Goal: Task Accomplishment & Management: Use online tool/utility

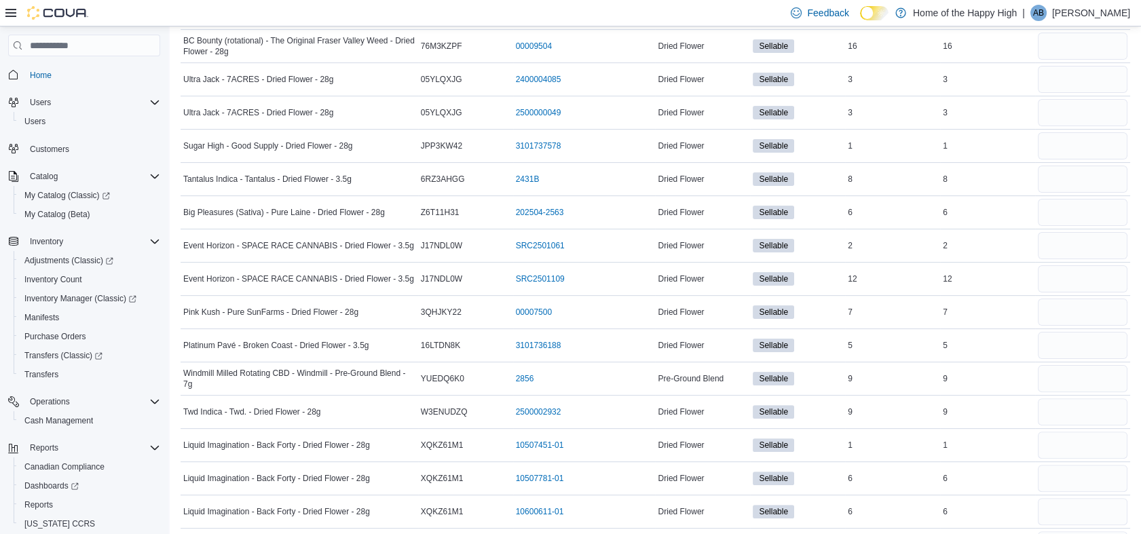
scroll to position [904, 0]
click at [1065, 39] on input "number" at bounding box center [1082, 45] width 90 height 27
type input "**"
click at [1073, 71] on input "number" at bounding box center [1082, 78] width 90 height 27
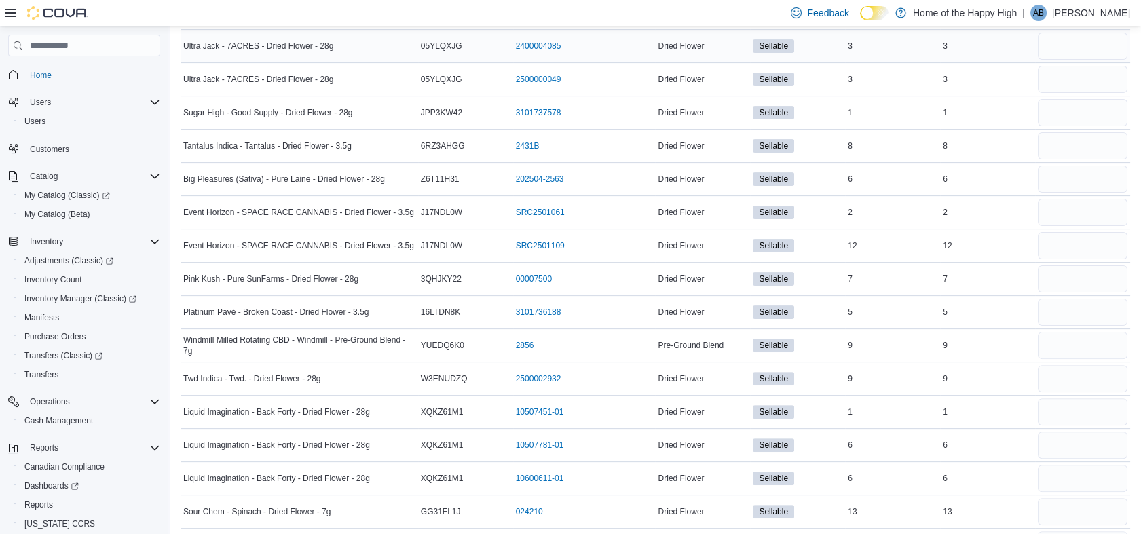
scroll to position [938, 0]
click at [1073, 71] on input "number" at bounding box center [1082, 78] width 90 height 27
type input "*"
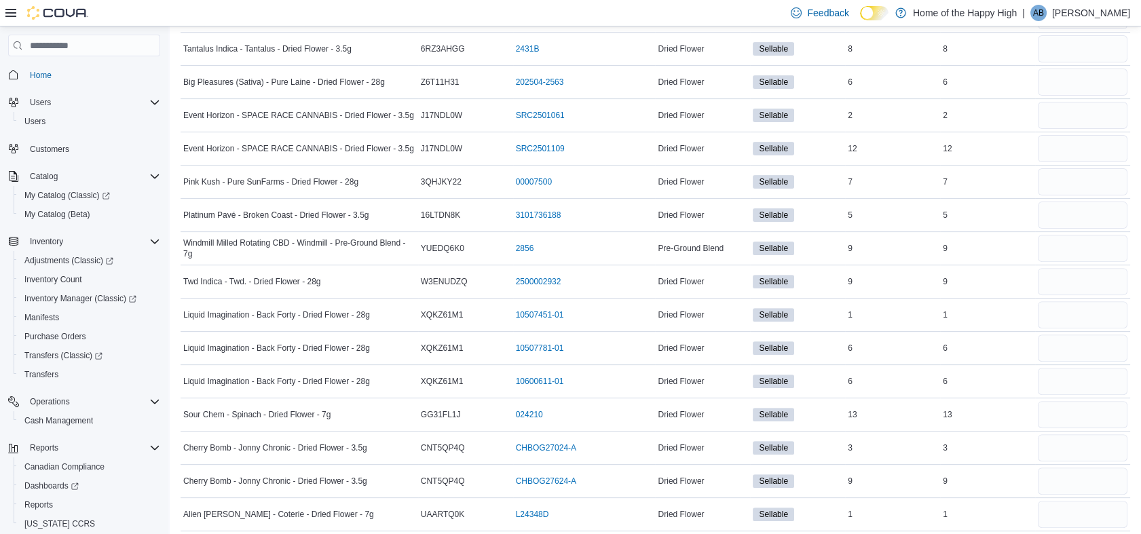
scroll to position [1037, 0]
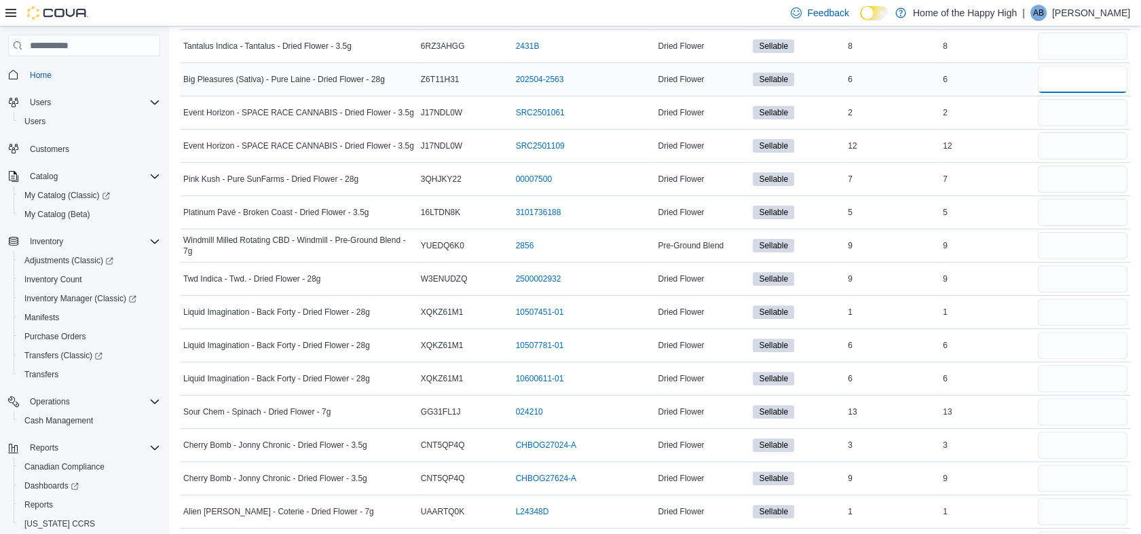
click at [1075, 81] on input "number" at bounding box center [1082, 79] width 90 height 27
click at [1071, 43] on input "number" at bounding box center [1082, 46] width 90 height 27
type input "*"
click at [1077, 81] on input "number" at bounding box center [1082, 79] width 90 height 27
type input "*"
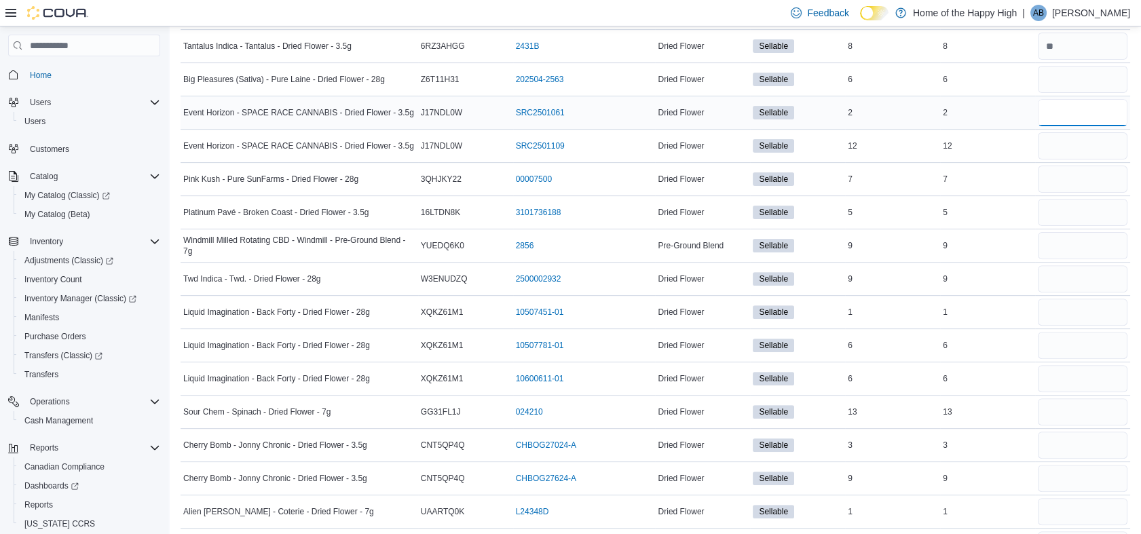
click at [1075, 112] on input "number" at bounding box center [1082, 112] width 90 height 27
click at [1074, 147] on input "number" at bounding box center [1082, 145] width 90 height 27
type input "*"
click at [1074, 185] on input "number" at bounding box center [1082, 179] width 90 height 27
type input "*"
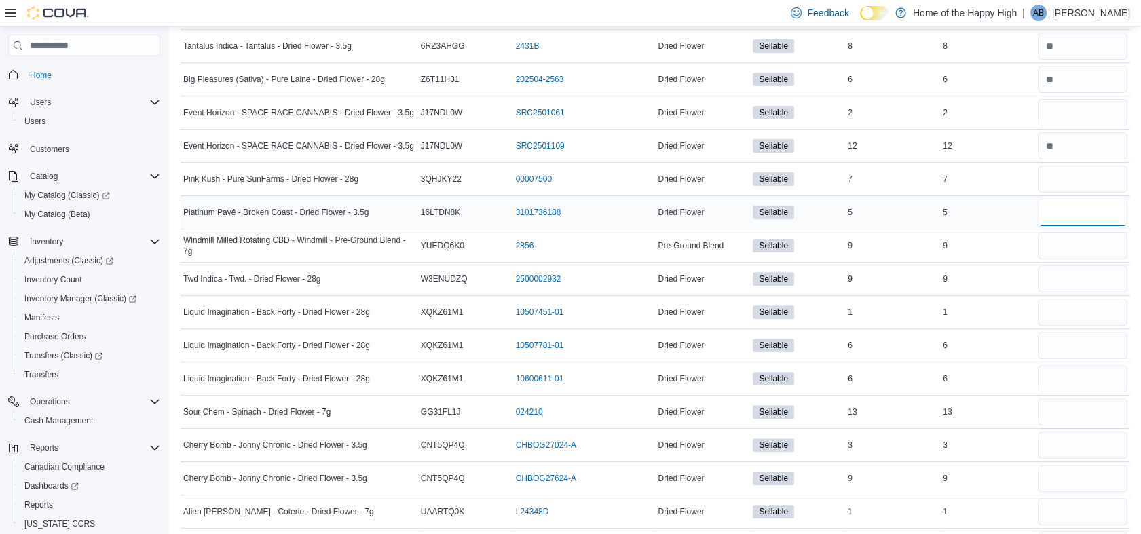
click at [1065, 203] on input "number" at bounding box center [1082, 212] width 90 height 27
click at [1058, 237] on input "number" at bounding box center [1082, 245] width 90 height 27
click at [1061, 277] on input "number" at bounding box center [1082, 278] width 90 height 27
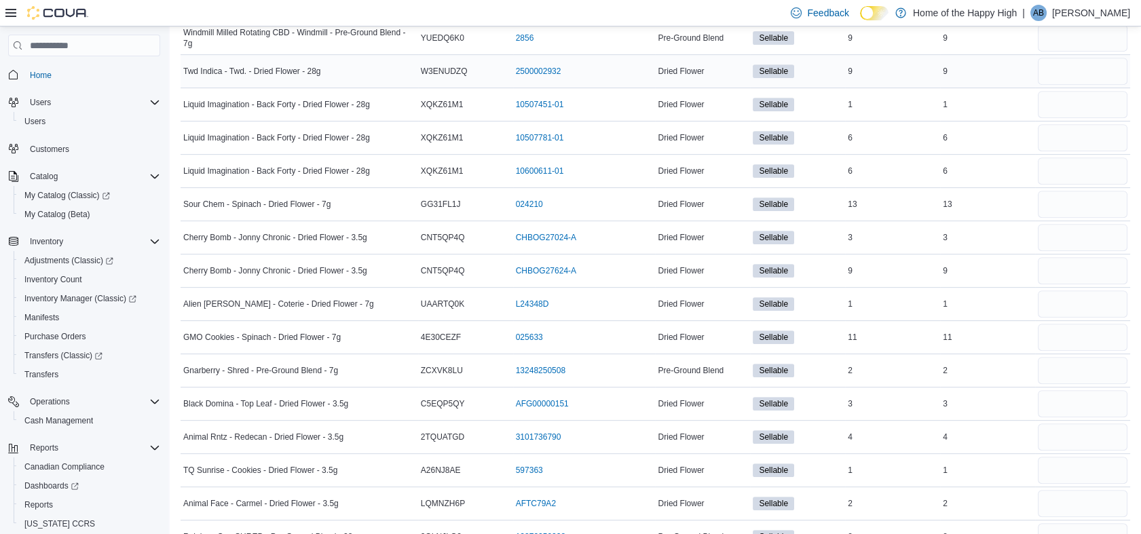
scroll to position [1245, 0]
click at [1061, 66] on input "number" at bounding box center [1082, 70] width 90 height 27
type input "*"
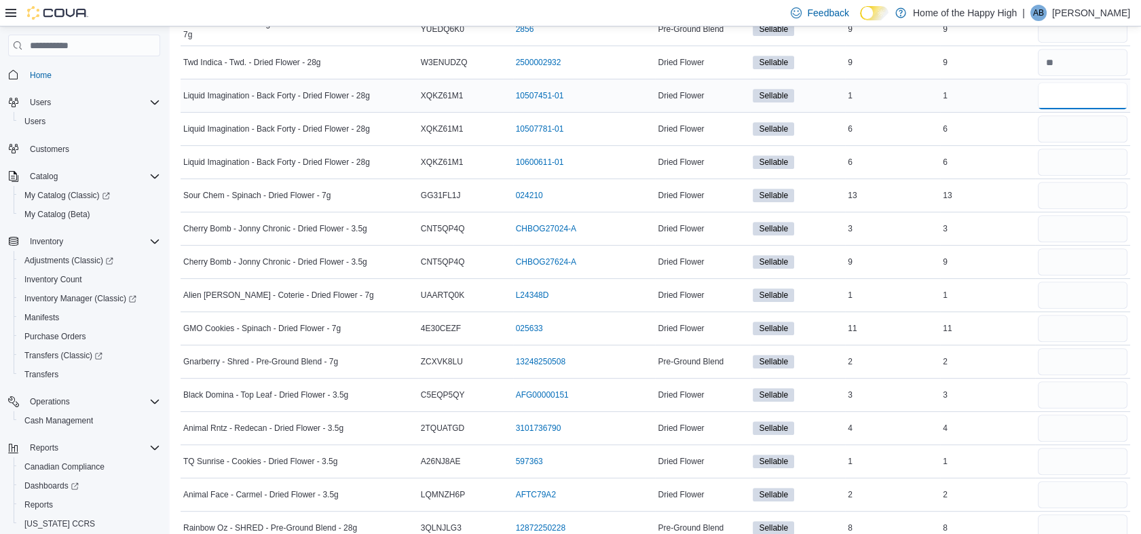
click at [1065, 94] on input "number" at bounding box center [1082, 95] width 90 height 27
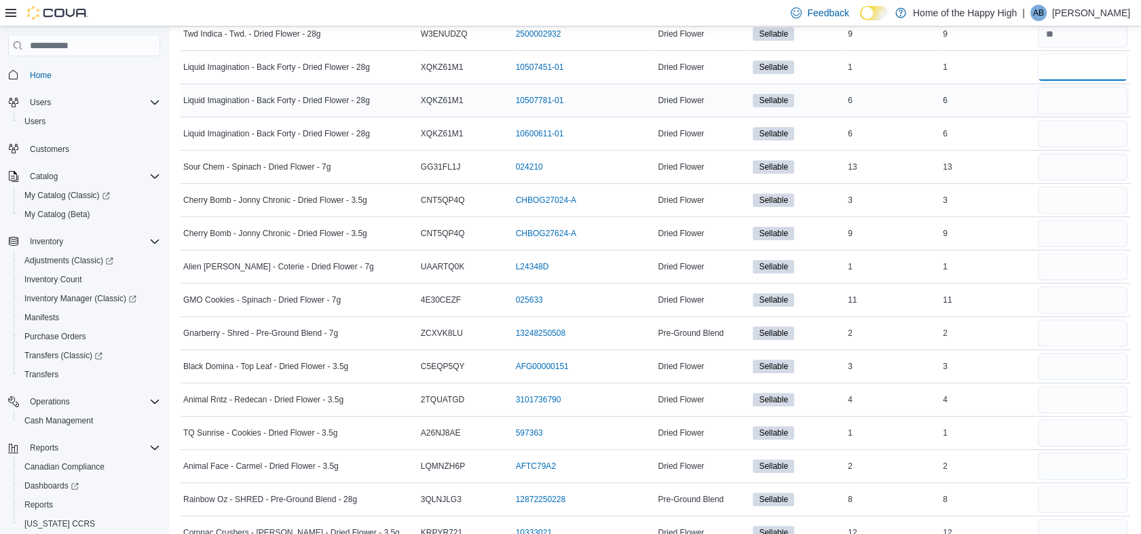
scroll to position [1293, 0]
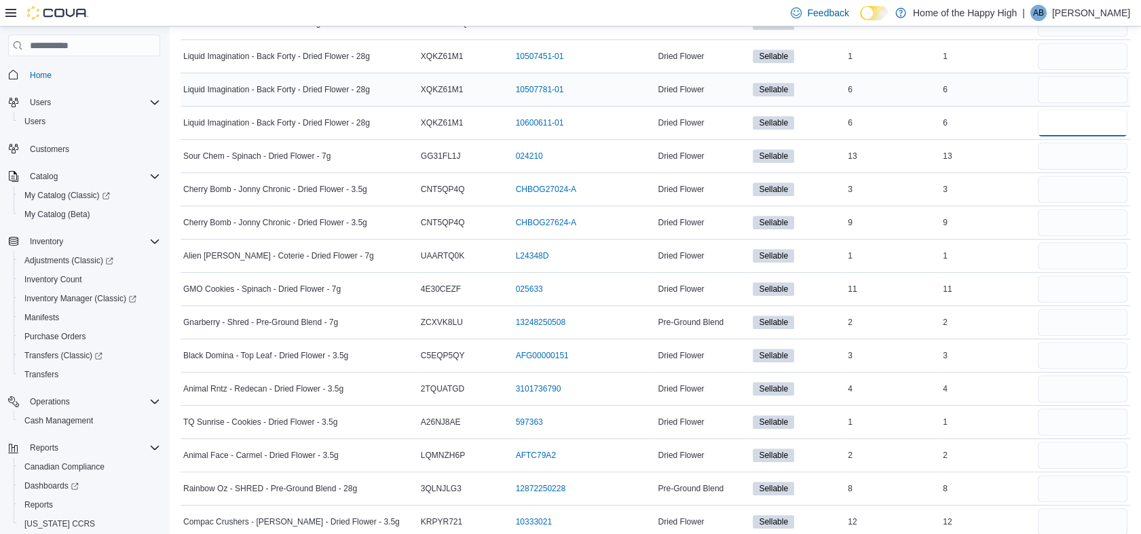
click at [1067, 121] on input "number" at bounding box center [1082, 122] width 90 height 27
type input "*"
click at [750, 281] on div "Dried Flower" at bounding box center [702, 289] width 95 height 16
click at [1080, 49] on input "number" at bounding box center [1082, 56] width 90 height 27
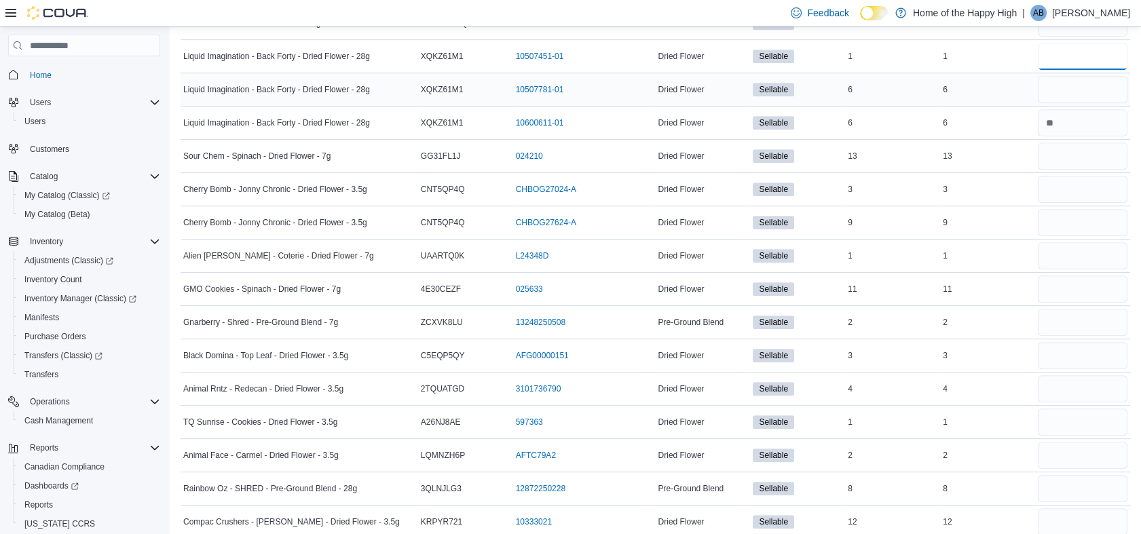
type input "*"
click at [1069, 87] on input "number" at bounding box center [1082, 89] width 90 height 27
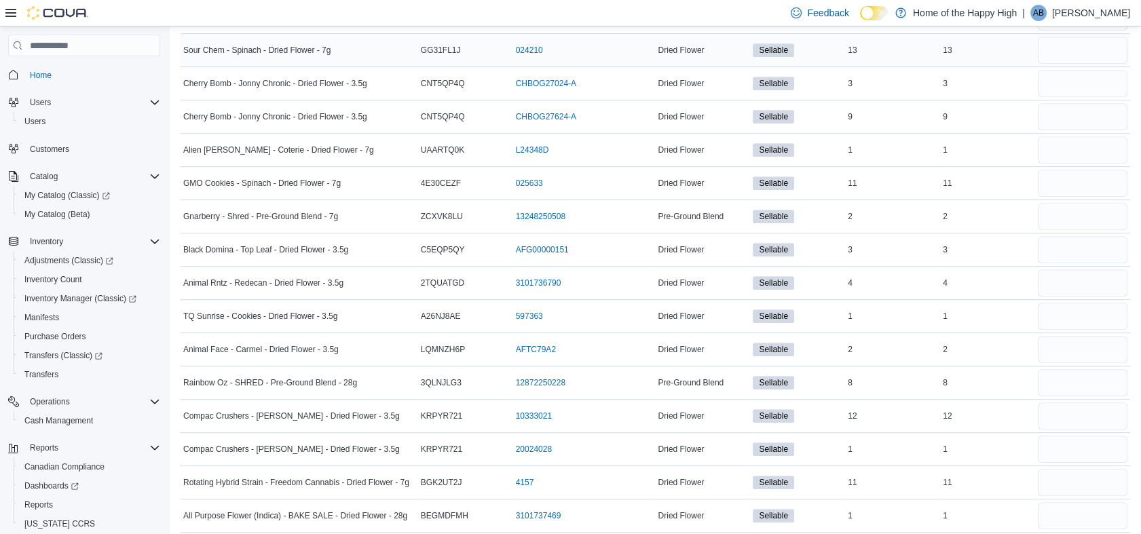
scroll to position [1399, 0]
type input "*"
click at [1080, 42] on input "number" at bounding box center [1082, 49] width 90 height 27
type input "*"
click at [1092, 75] on input "number" at bounding box center [1082, 82] width 90 height 27
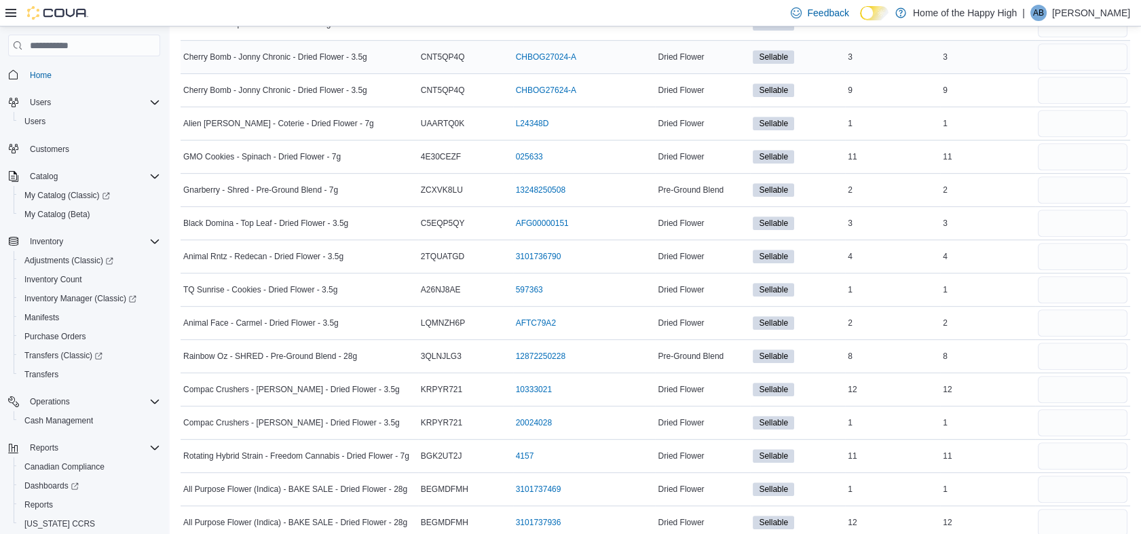
scroll to position [1429, 0]
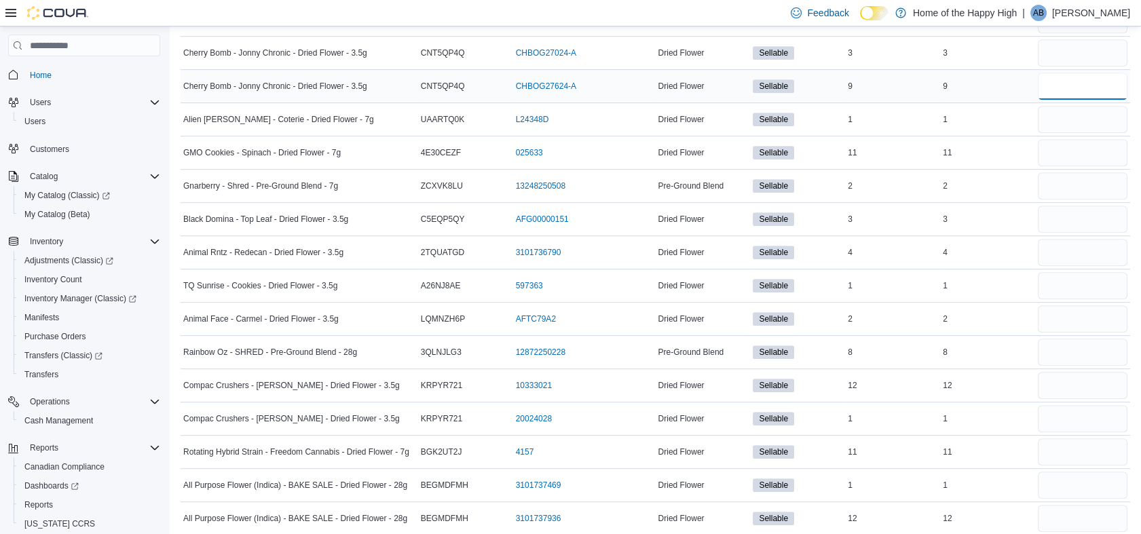
click at [1095, 83] on input "number" at bounding box center [1082, 86] width 90 height 27
type input "*"
click at [1091, 113] on input "number" at bounding box center [1082, 119] width 90 height 27
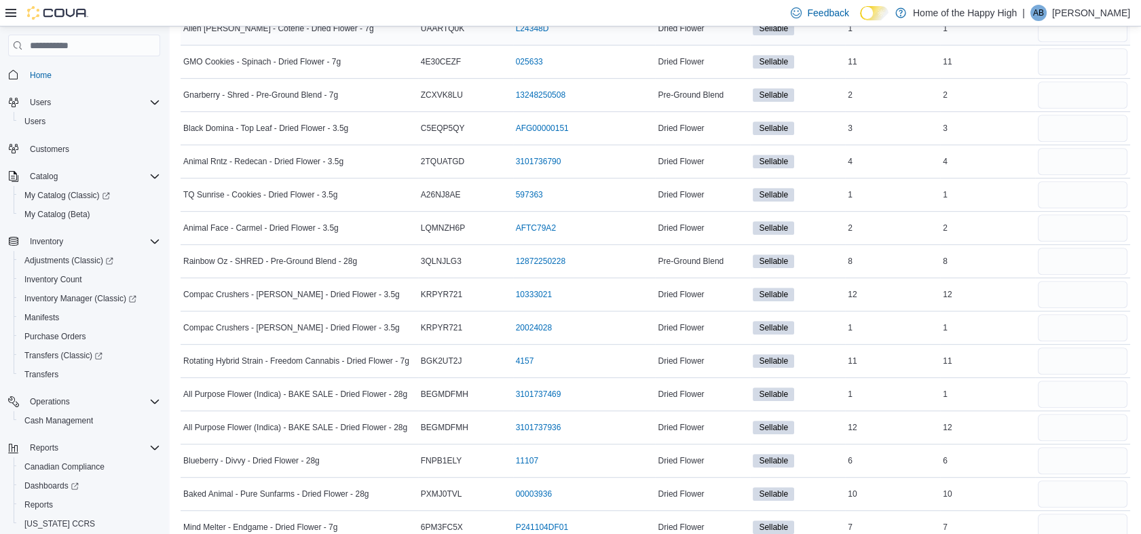
scroll to position [1525, 0]
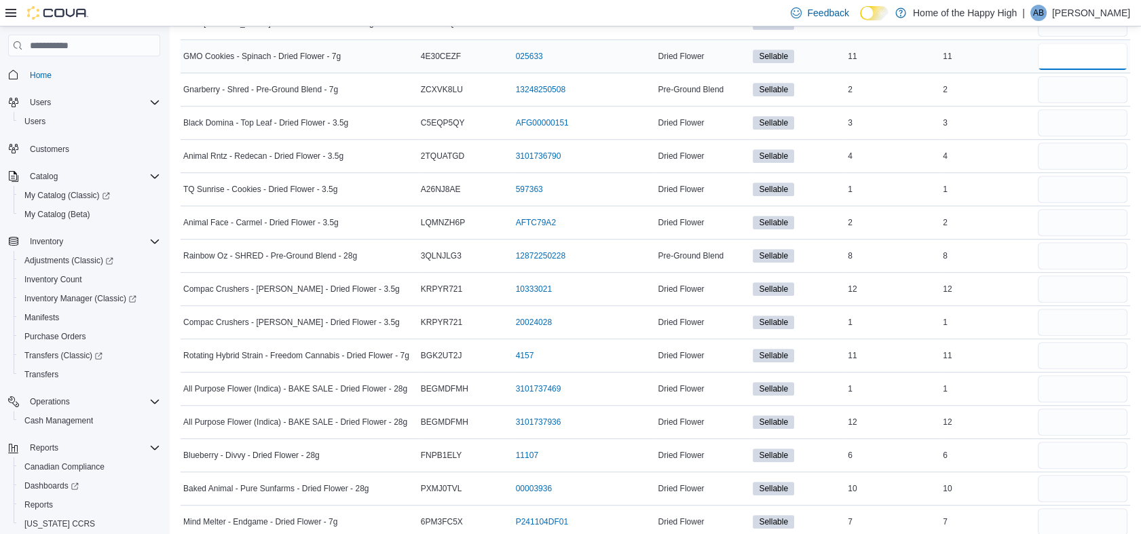
click at [1098, 54] on input "number" at bounding box center [1082, 56] width 90 height 27
type input "*"
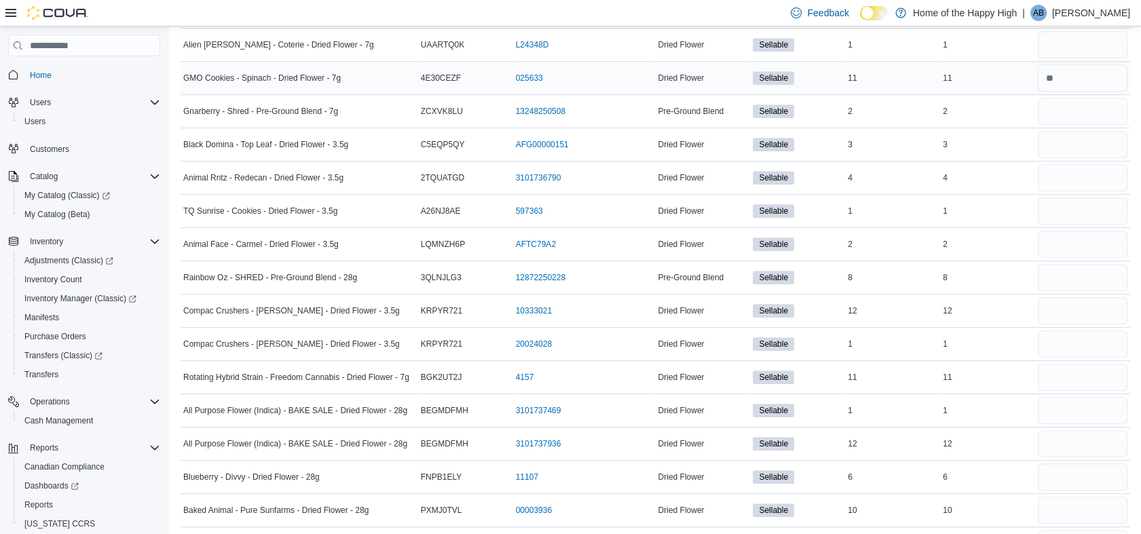
scroll to position [1550, 0]
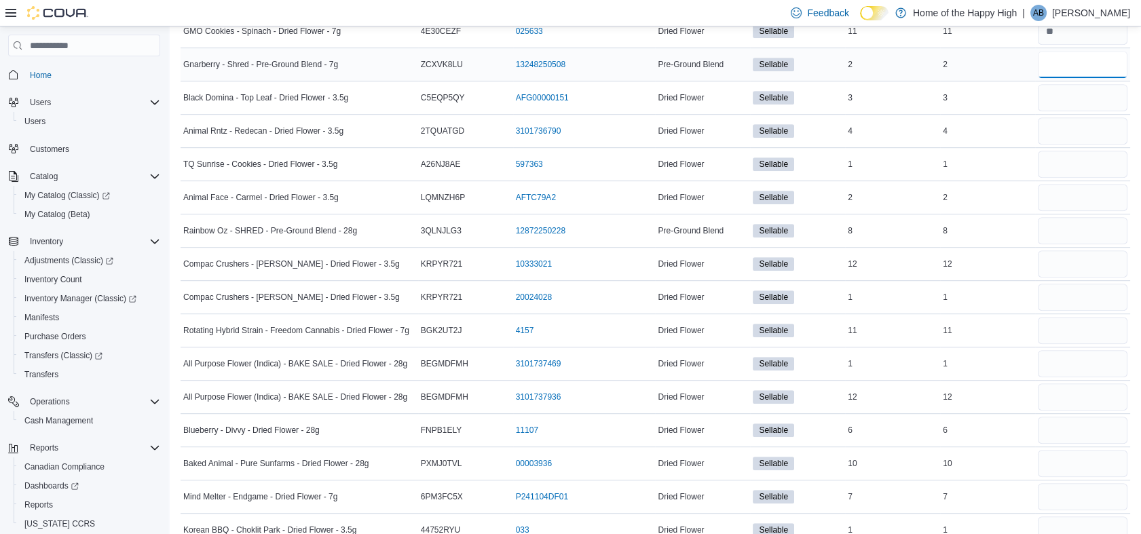
click at [1094, 57] on input "number" at bounding box center [1082, 64] width 90 height 27
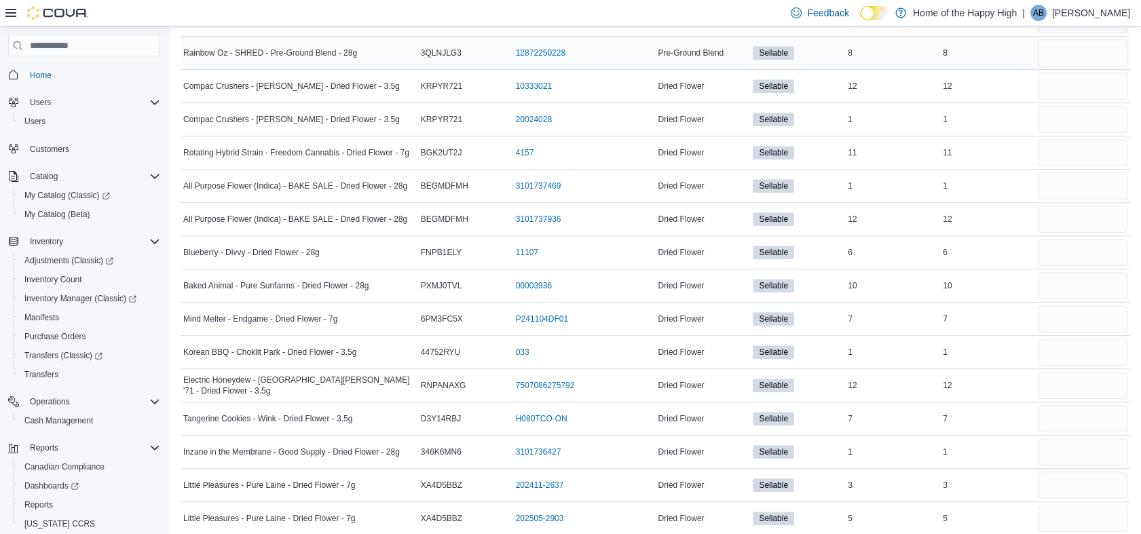
scroll to position [1605, 0]
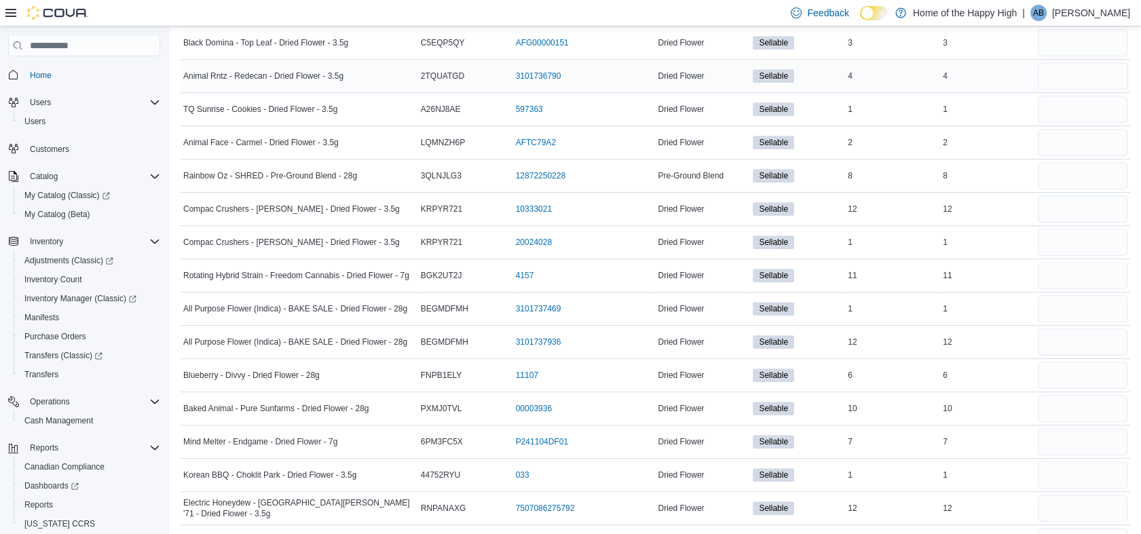
type input "*"
click at [1053, 72] on input "number" at bounding box center [1082, 75] width 90 height 27
type input "*"
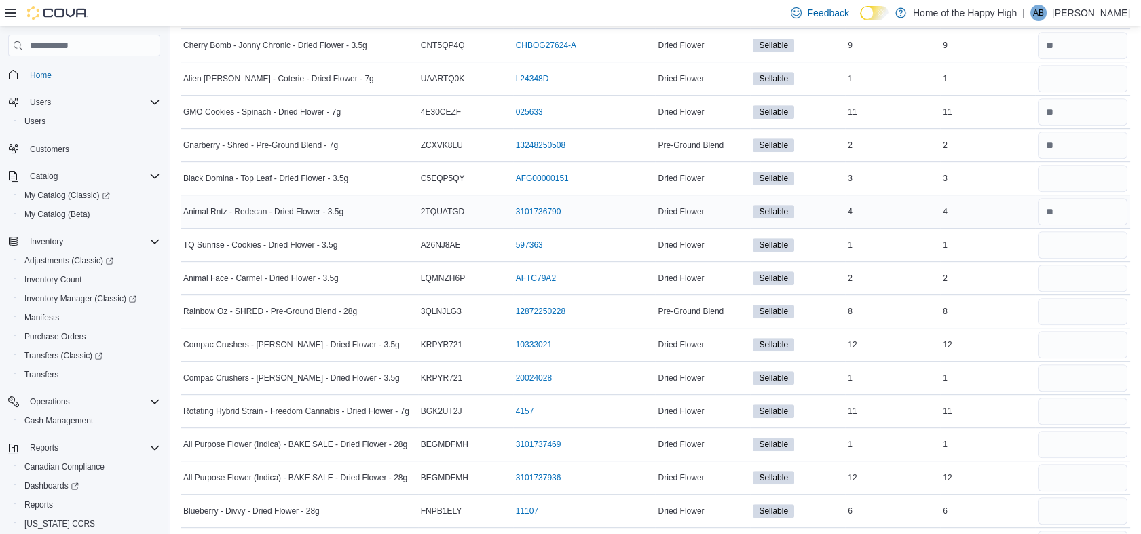
scroll to position [1503, 0]
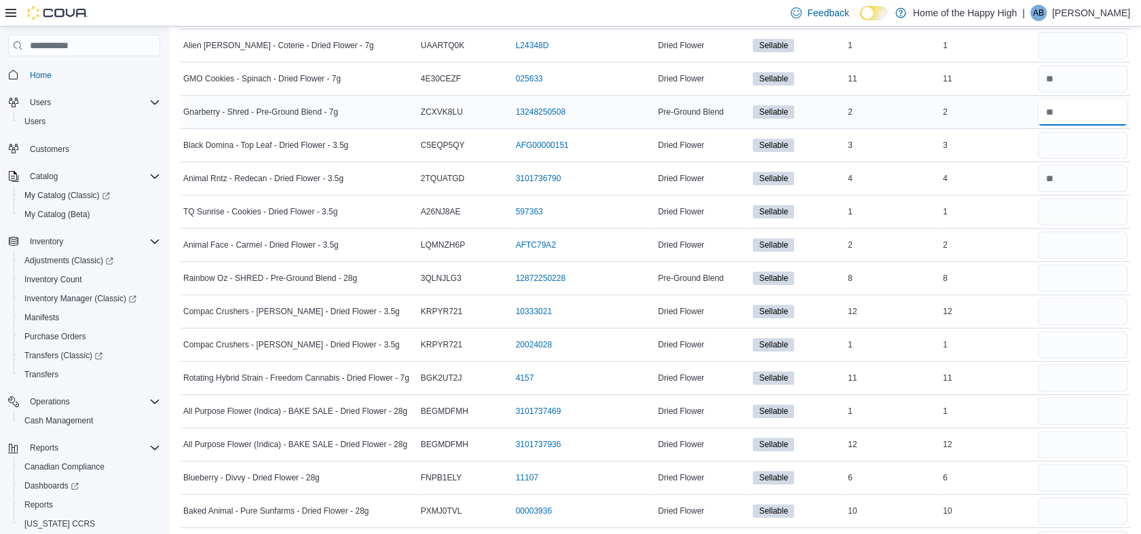
click at [1075, 105] on input "number" at bounding box center [1082, 111] width 90 height 27
type input "*"
click at [1061, 204] on input "number" at bounding box center [1082, 211] width 90 height 27
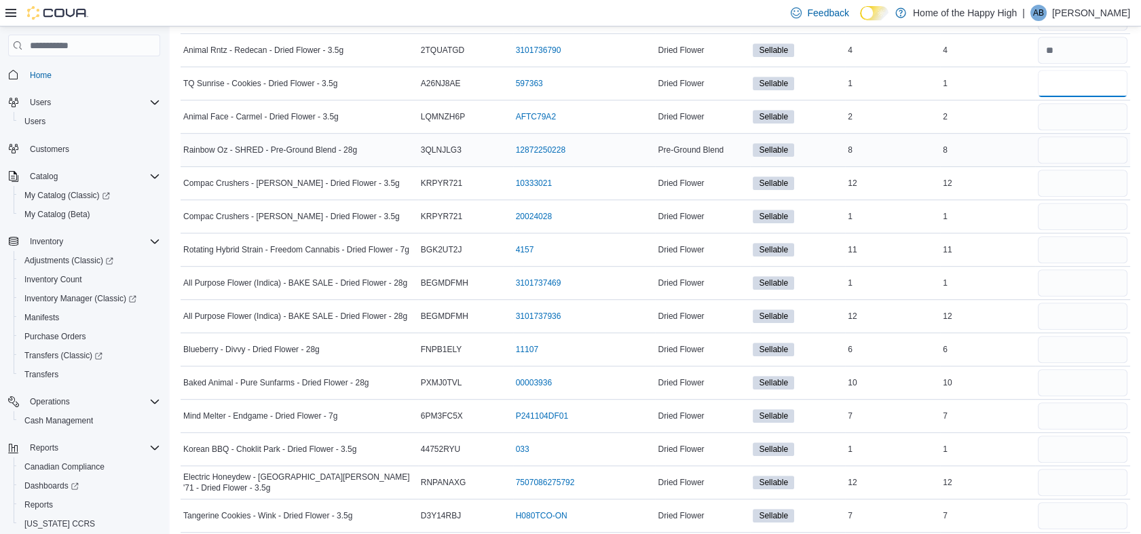
scroll to position [1629, 0]
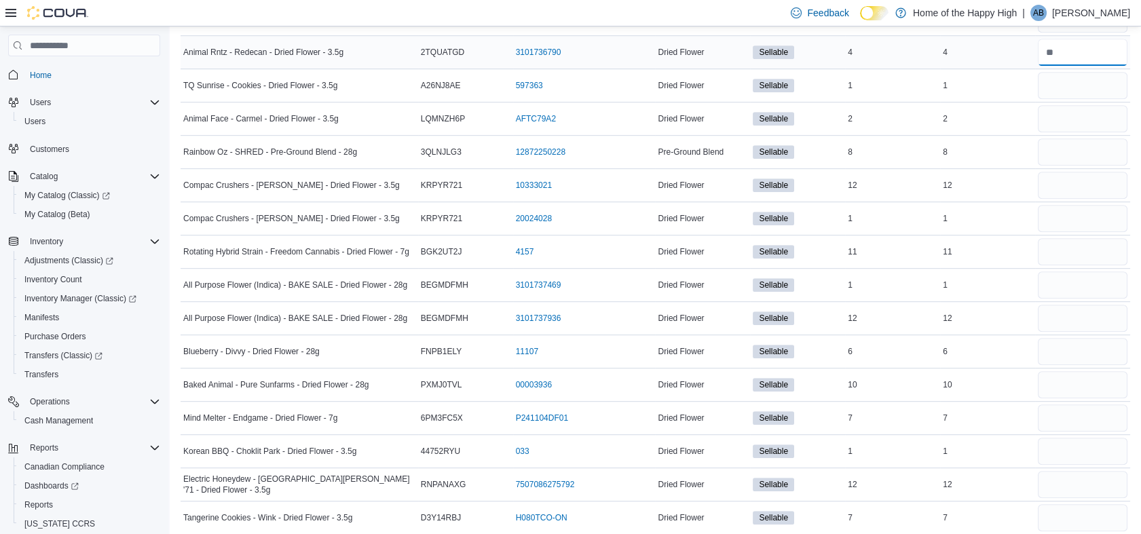
click at [1066, 56] on input "number" at bounding box center [1082, 52] width 90 height 27
type input "*"
click at [1081, 154] on input "number" at bounding box center [1082, 151] width 90 height 27
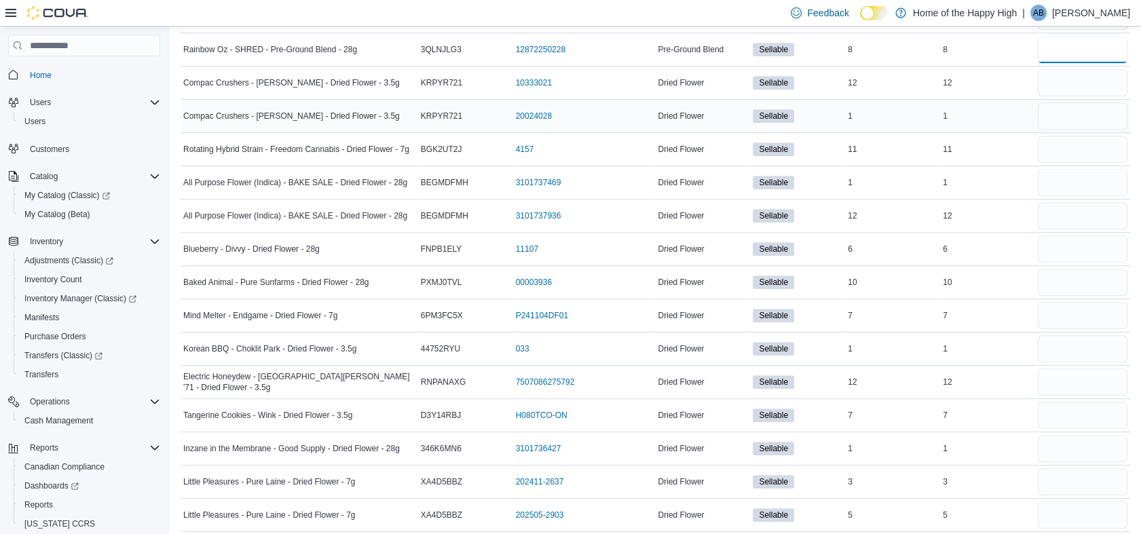
scroll to position [1733, 0]
type input "*"
click at [1067, 82] on input "number" at bounding box center [1082, 81] width 90 height 27
type input "**"
click at [1071, 137] on input "number" at bounding box center [1082, 147] width 90 height 27
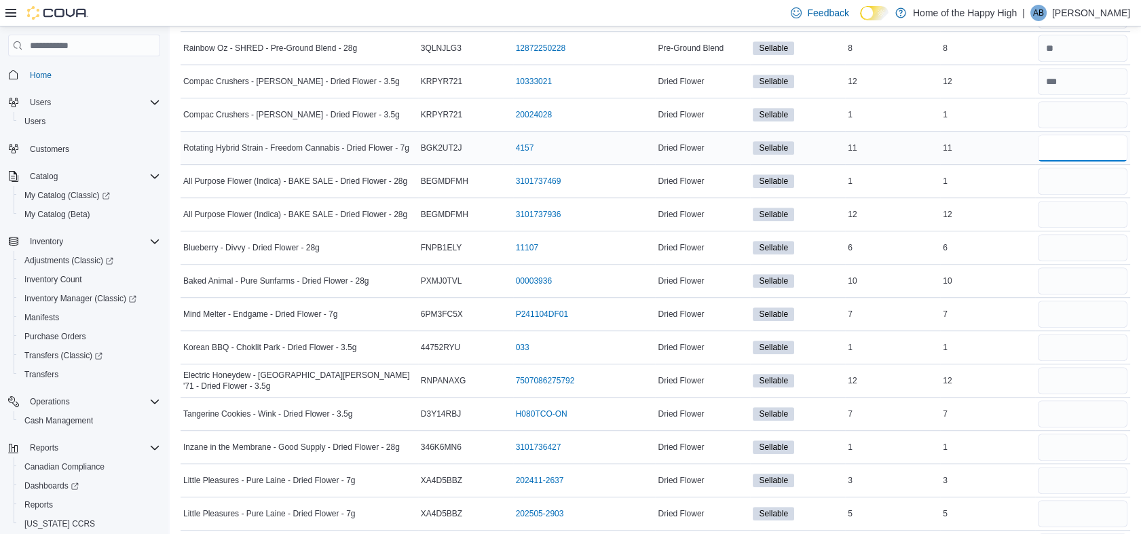
click at [1071, 137] on input "number" at bounding box center [1082, 147] width 90 height 27
click at [1062, 183] on input "number" at bounding box center [1082, 181] width 90 height 27
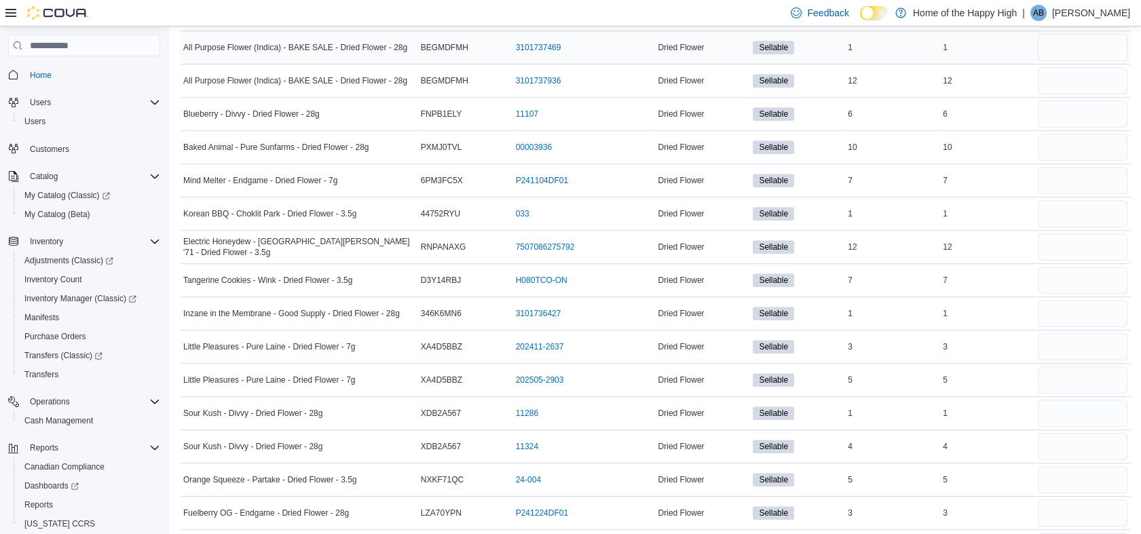
scroll to position [1866, 0]
click at [1064, 81] on input "number" at bounding box center [1082, 81] width 90 height 27
type input "**"
click at [1066, 115] on input "number" at bounding box center [1082, 114] width 90 height 27
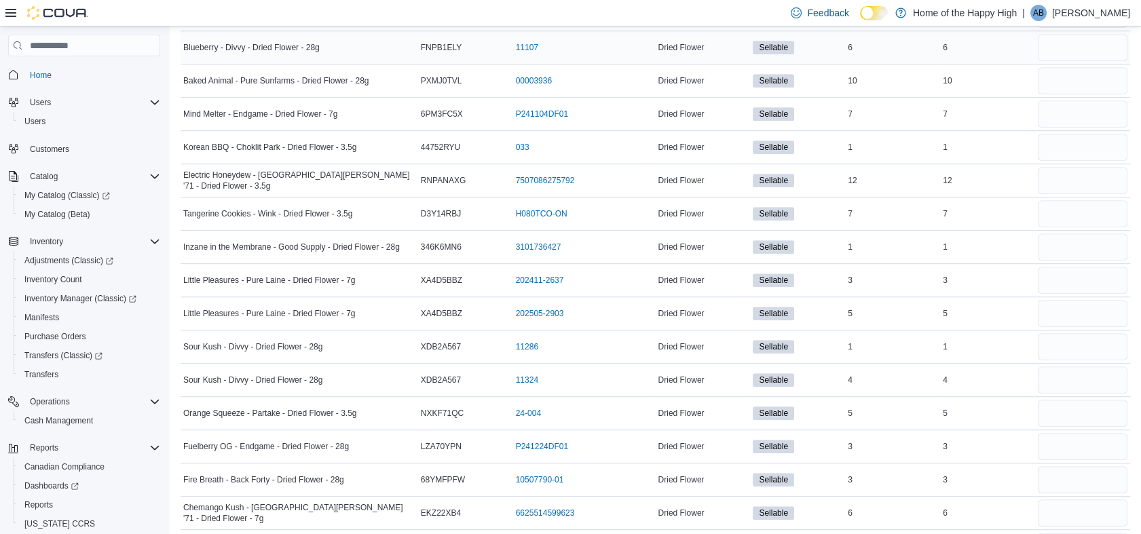
scroll to position [1934, 0]
click at [1077, 41] on input "number" at bounding box center [1082, 46] width 90 height 27
type input "*"
click at [1076, 73] on input "number" at bounding box center [1082, 79] width 90 height 27
type input "*"
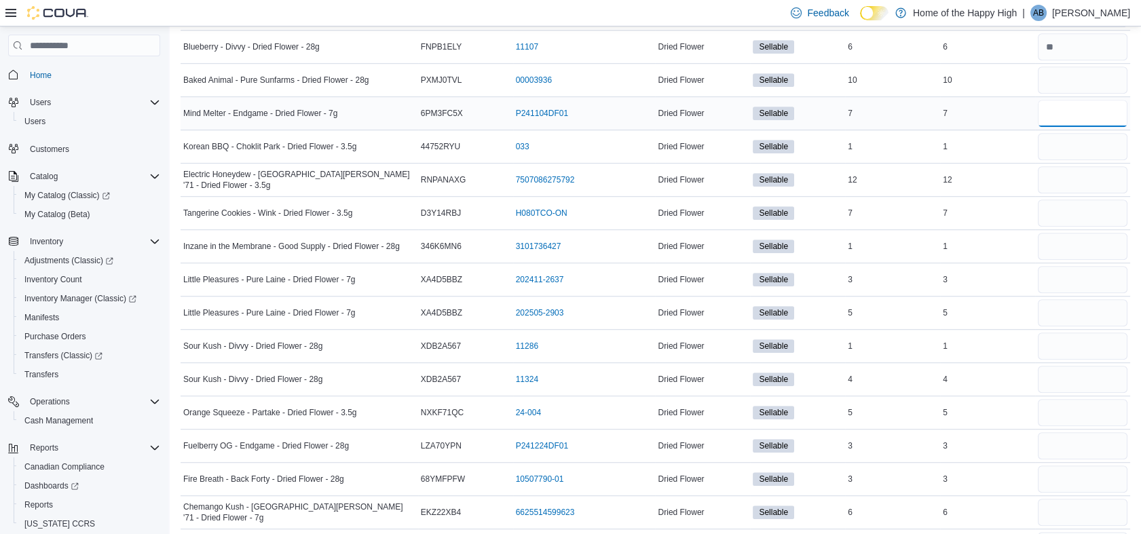
click at [1068, 111] on input "number" at bounding box center [1082, 113] width 90 height 27
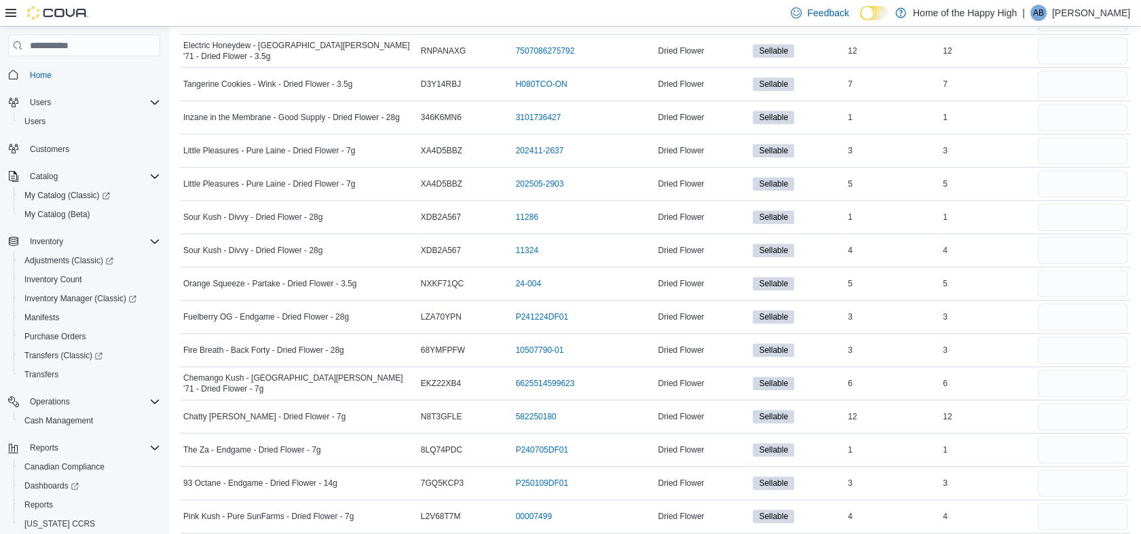
scroll to position [2063, 0]
click at [1067, 47] on input "number" at bounding box center [1082, 50] width 90 height 27
type input "*"
click at [1067, 77] on input "number" at bounding box center [1082, 84] width 90 height 27
type input "*"
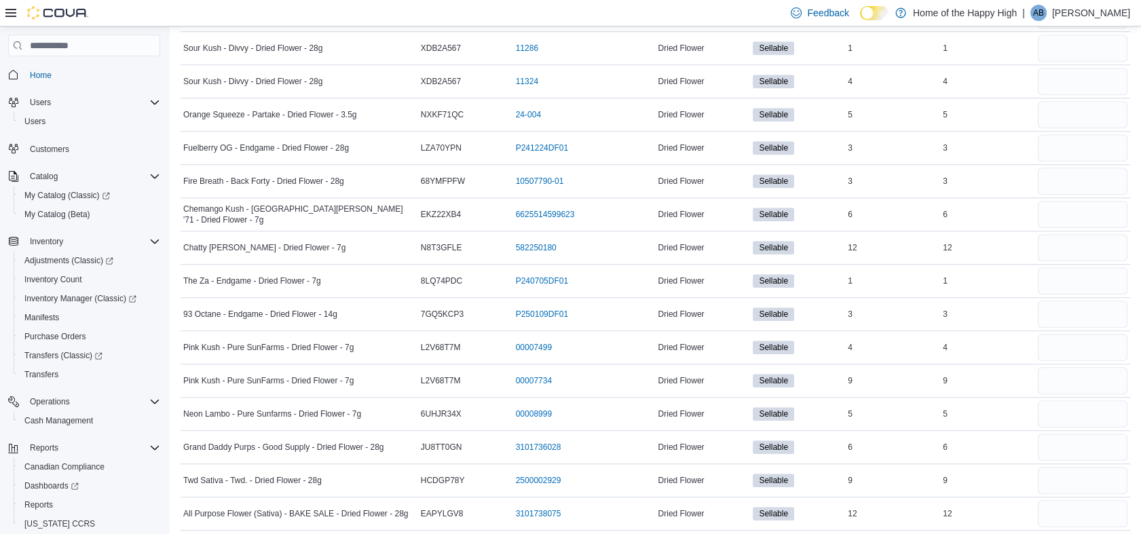
scroll to position [2234, 0]
click at [1067, 77] on input "number" at bounding box center [1082, 79] width 90 height 27
type input "*"
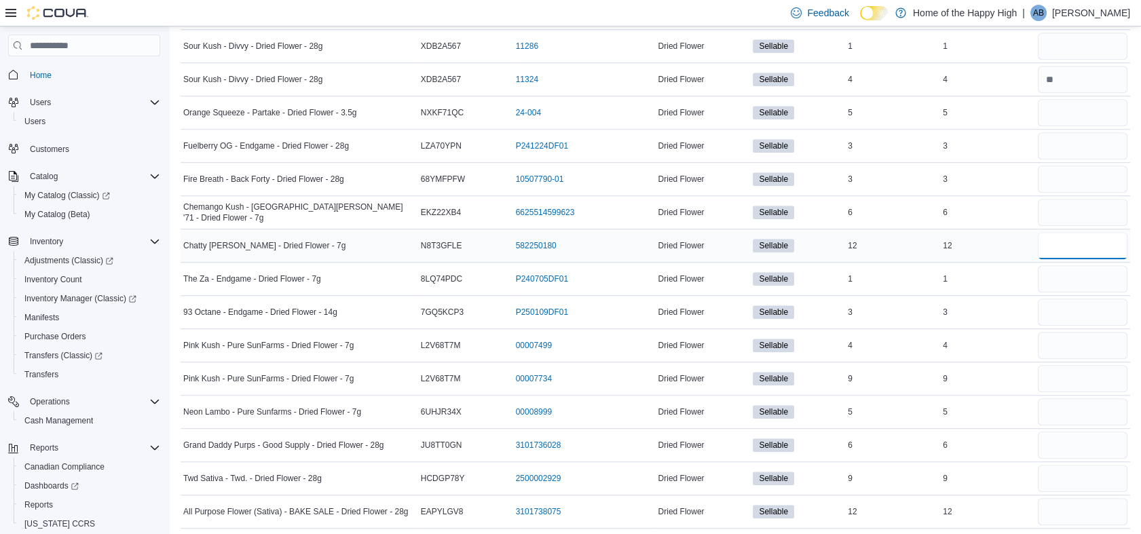
click at [1067, 244] on input "number" at bounding box center [1082, 245] width 90 height 27
type input "*"
click at [1065, 273] on input "number" at bounding box center [1082, 278] width 90 height 27
click at [1058, 312] on input "number" at bounding box center [1082, 312] width 90 height 27
click at [1062, 342] on input "number" at bounding box center [1082, 345] width 90 height 27
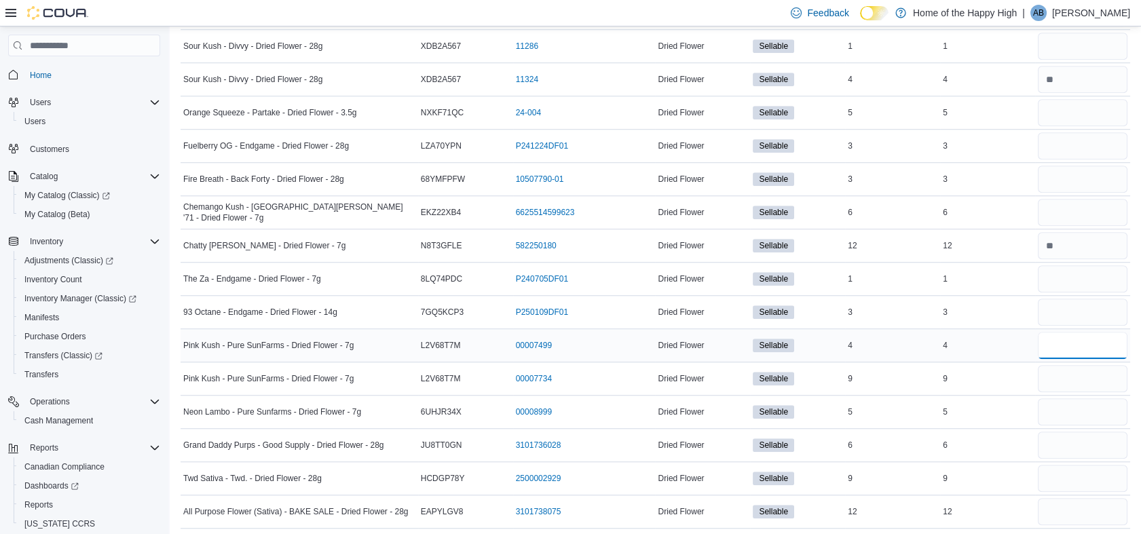
click at [1062, 342] on input "number" at bounding box center [1082, 345] width 90 height 27
click at [1061, 375] on input "number" at bounding box center [1082, 378] width 90 height 27
type input "*"
click at [1091, 410] on input "number" at bounding box center [1082, 411] width 90 height 27
click at [1080, 410] on input "number" at bounding box center [1082, 411] width 90 height 27
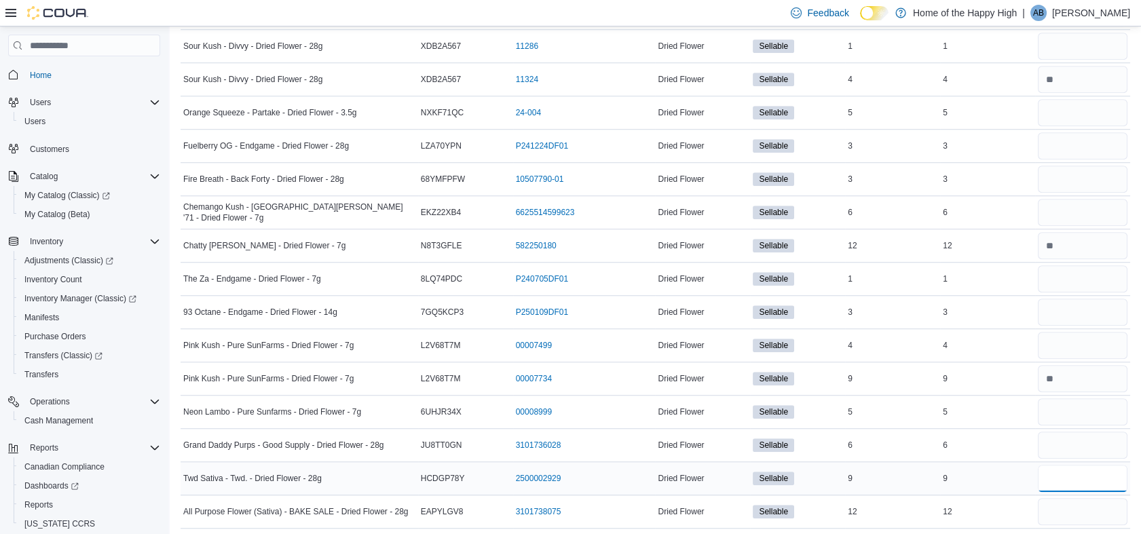
click at [1071, 474] on input "number" at bounding box center [1082, 478] width 90 height 27
click at [1071, 440] on input "number" at bounding box center [1082, 445] width 90 height 27
type input "*"
click at [1069, 471] on input "number" at bounding box center [1082, 478] width 90 height 27
type input "*"
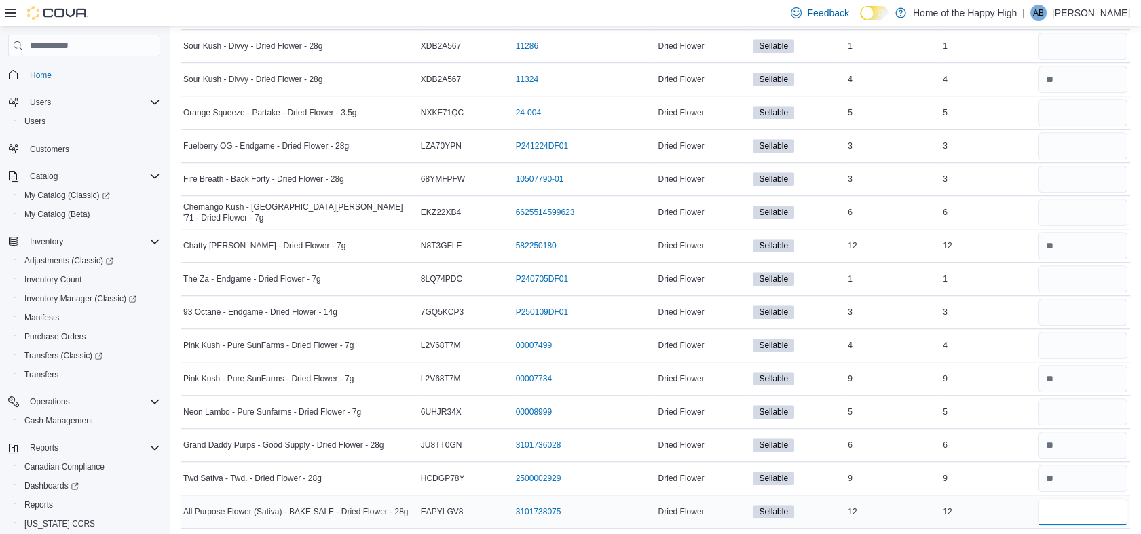
click at [1066, 509] on input "number" at bounding box center [1082, 511] width 90 height 27
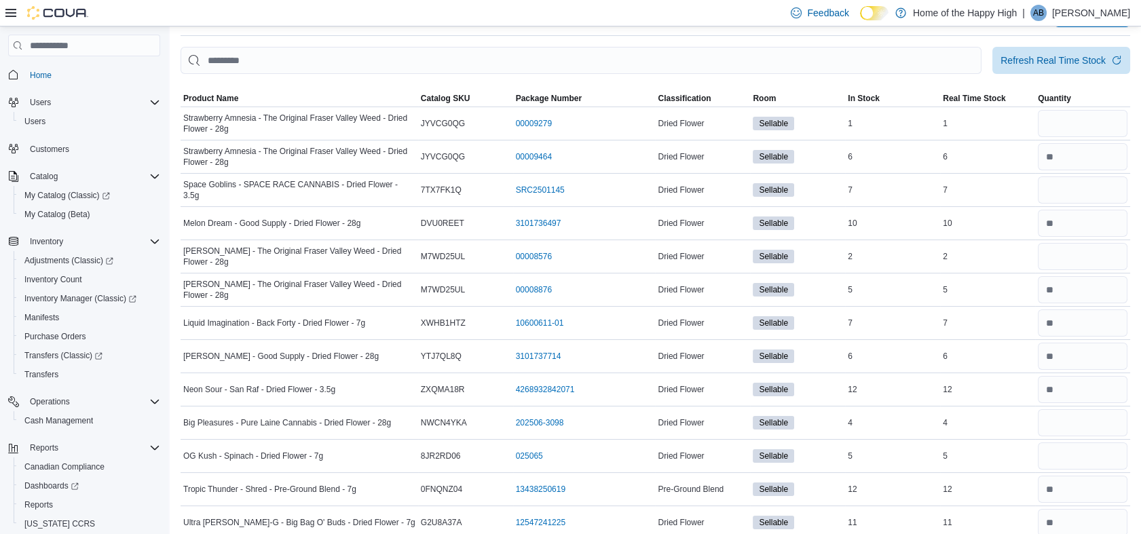
scroll to position [0, 0]
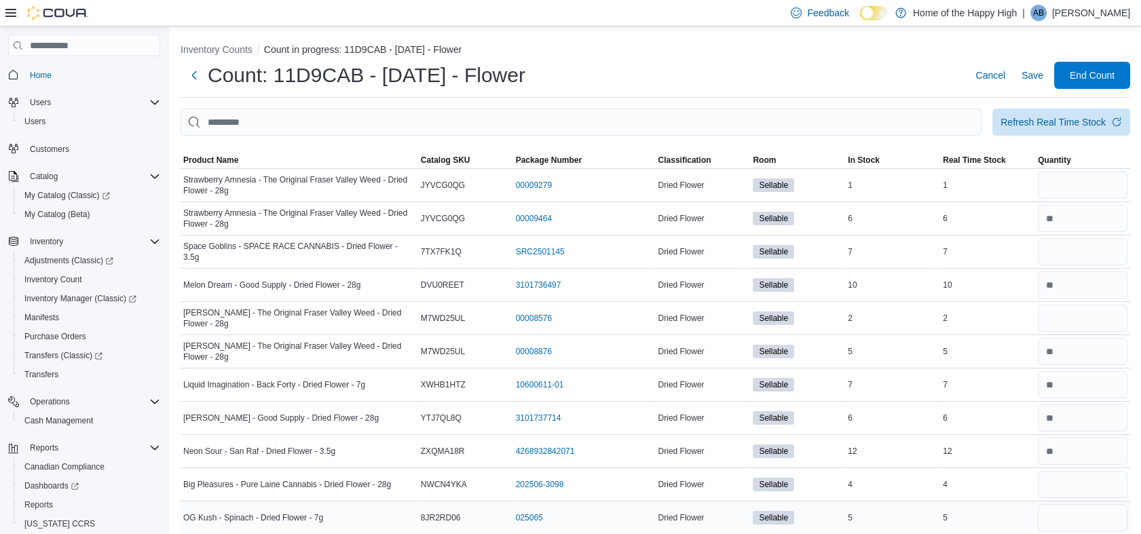
type input "*"
click at [818, 73] on div "Count: 11D9CAB - [DATE] - Flower Cancel Save End Count" at bounding box center [654, 75] width 949 height 27
click at [1065, 184] on input "number" at bounding box center [1082, 185] width 90 height 27
type input "*"
click at [1066, 225] on input "number" at bounding box center [1082, 218] width 90 height 27
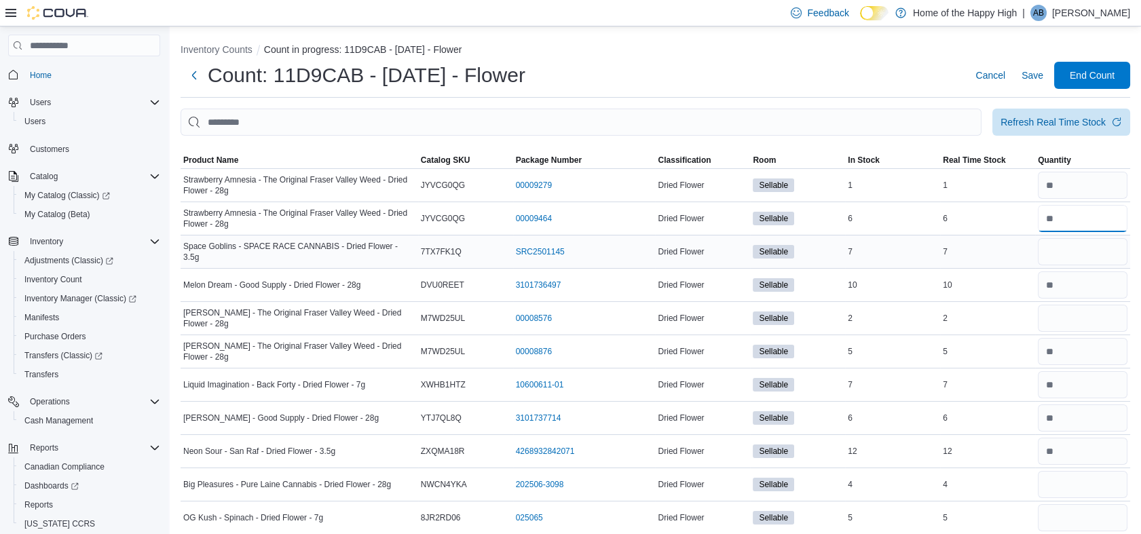
type input "*"
click at [1063, 263] on input "number" at bounding box center [1082, 251] width 90 height 27
type input "*"
click at [1071, 291] on input "number" at bounding box center [1082, 284] width 90 height 27
type input "**"
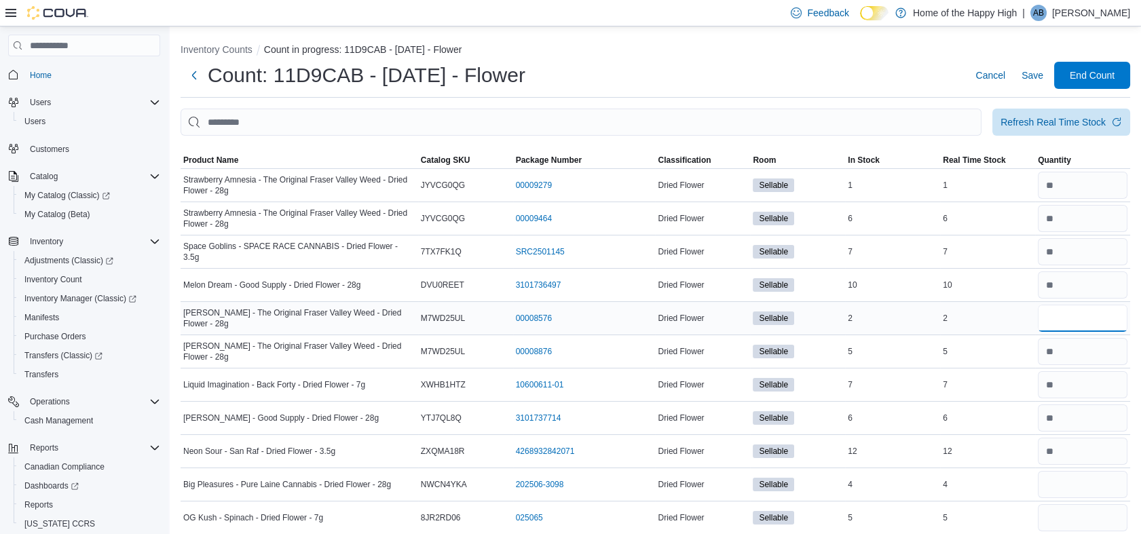
click at [1067, 324] on input "number" at bounding box center [1082, 318] width 90 height 27
type input "*"
click at [1068, 387] on input "number" at bounding box center [1082, 384] width 90 height 27
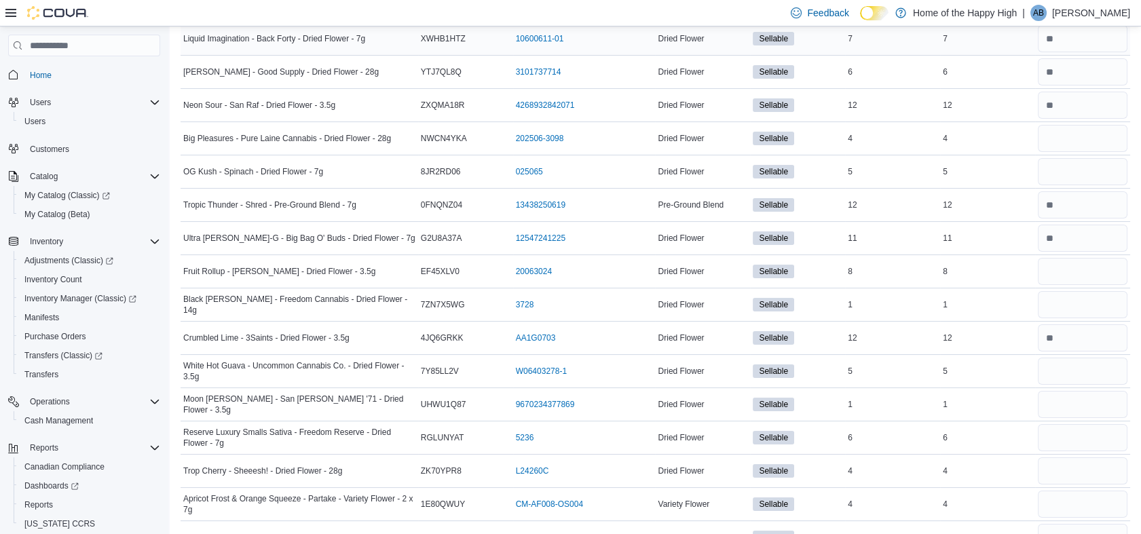
scroll to position [343, 0]
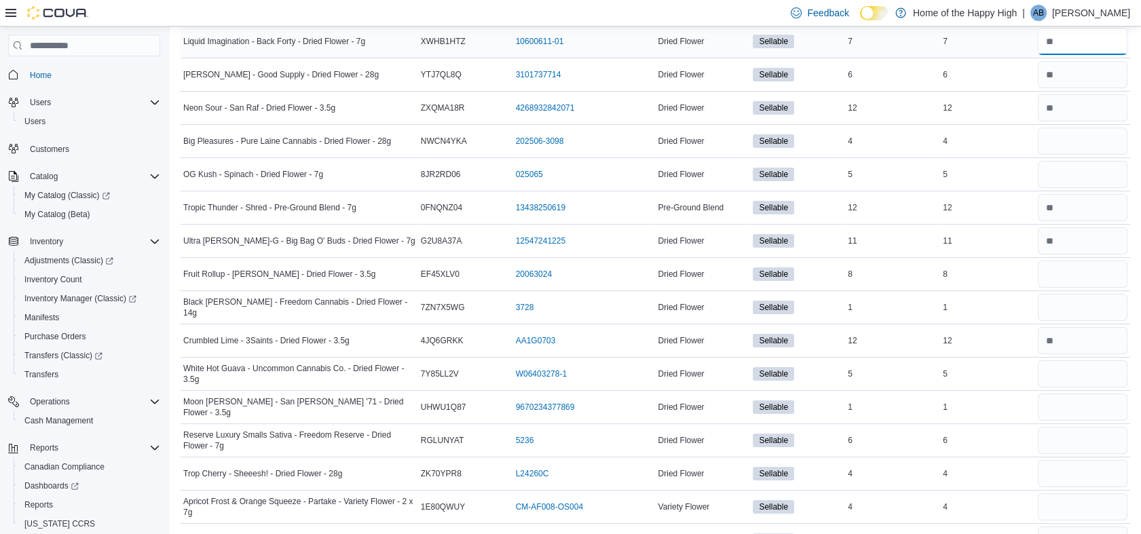
click at [1083, 41] on input "number" at bounding box center [1082, 41] width 90 height 27
type input "*"
click at [1081, 66] on input "number" at bounding box center [1082, 74] width 90 height 27
type input "*"
click at [1077, 107] on input "number" at bounding box center [1082, 107] width 90 height 27
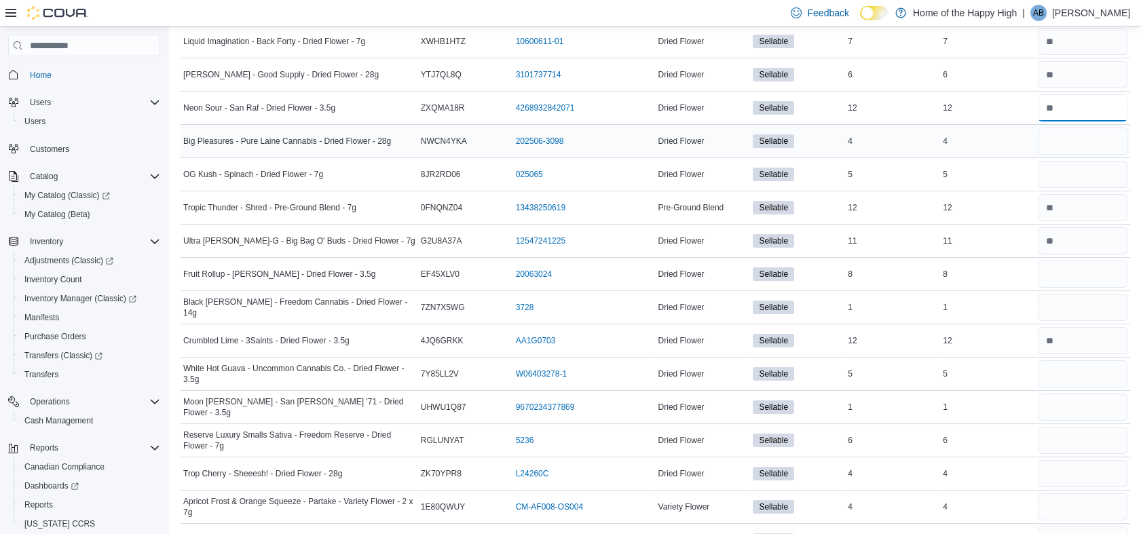
type input "**"
click at [1077, 137] on input "number" at bounding box center [1082, 141] width 90 height 27
type input "*"
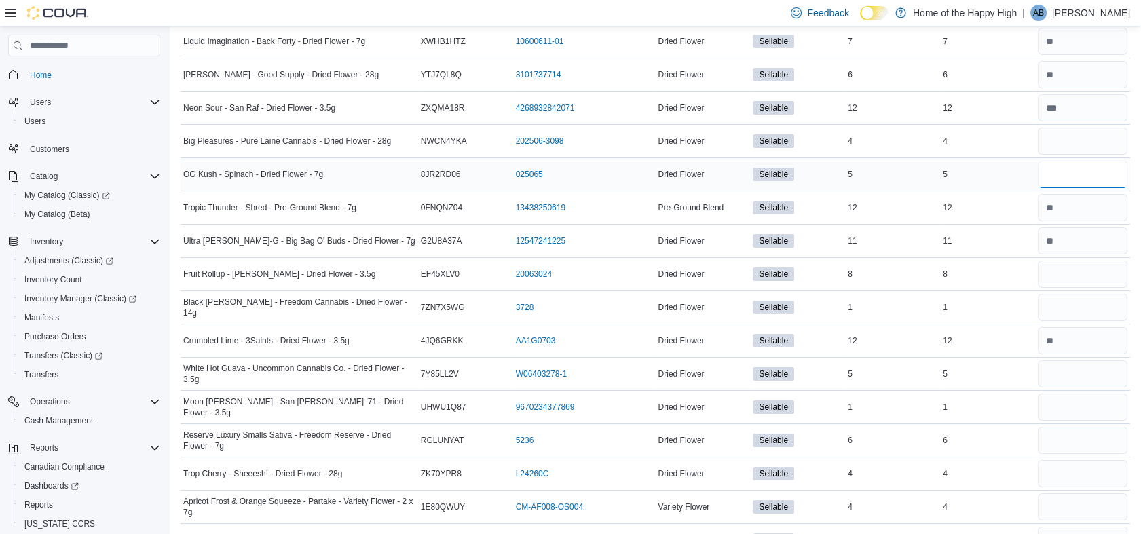
click at [1069, 172] on input "number" at bounding box center [1082, 174] width 90 height 27
type input "*"
click at [1070, 207] on input "number" at bounding box center [1082, 207] width 90 height 27
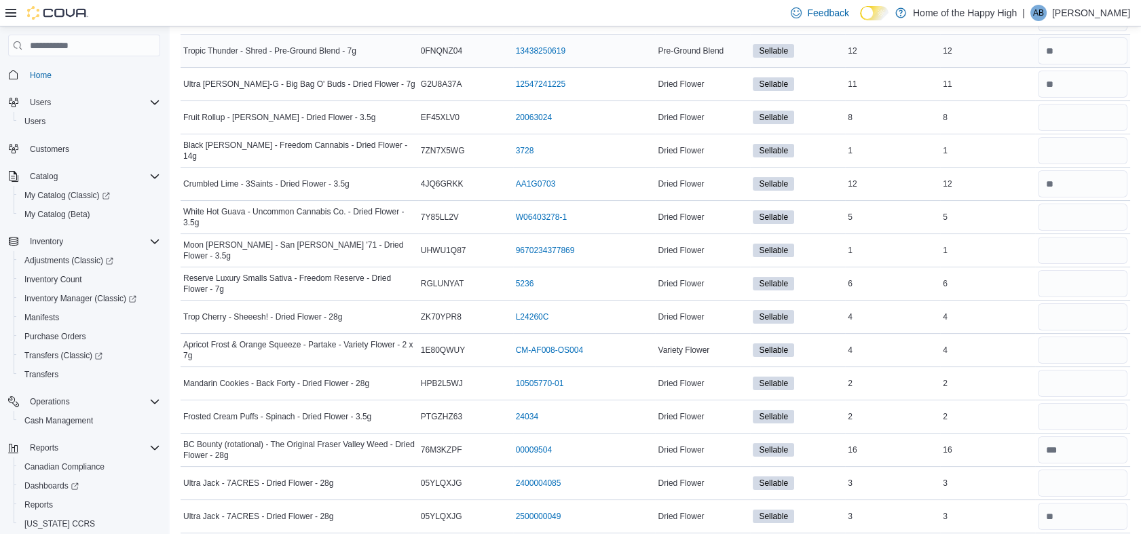
scroll to position [501, 0]
click at [1071, 54] on input "number" at bounding box center [1082, 50] width 90 height 27
type input "**"
click at [1071, 79] on input "number" at bounding box center [1082, 83] width 90 height 27
type input "**"
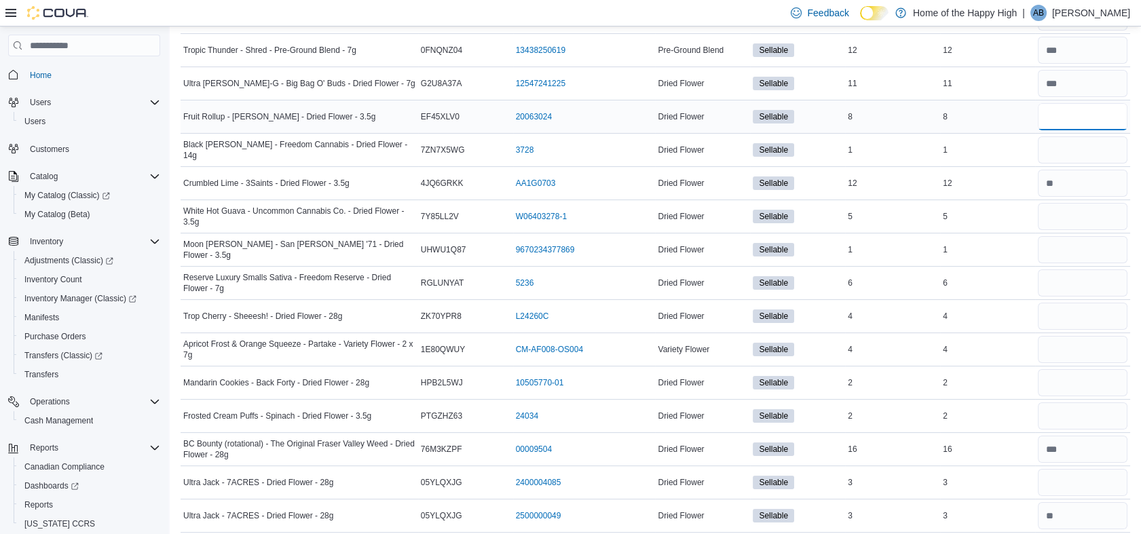
click at [1071, 107] on input "number" at bounding box center [1082, 116] width 90 height 27
type input "*"
click at [1068, 154] on input "number" at bounding box center [1082, 149] width 90 height 27
type input "*"
click at [1069, 185] on input "number" at bounding box center [1082, 183] width 90 height 27
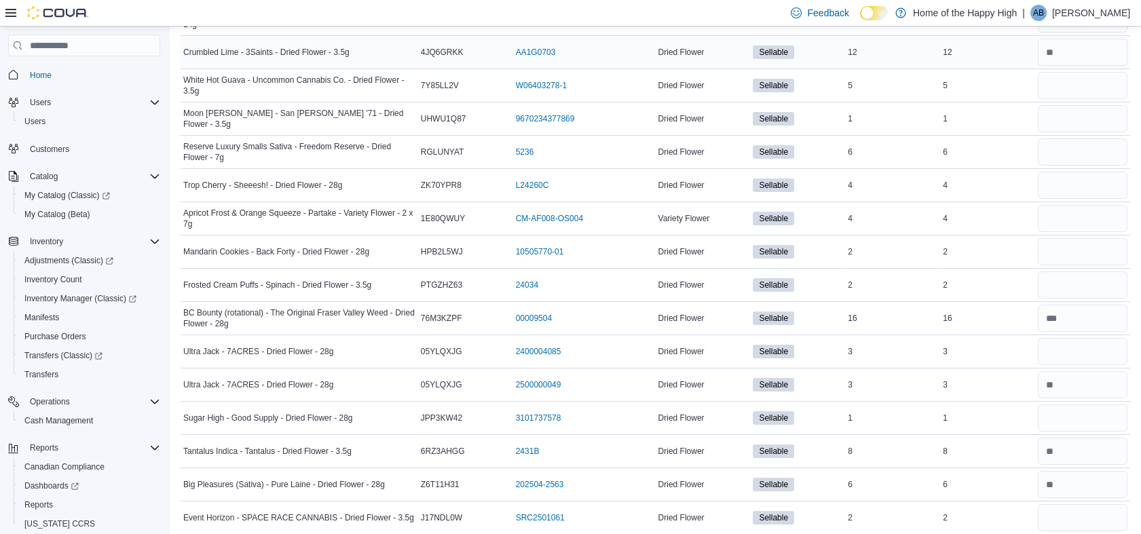
scroll to position [635, 0]
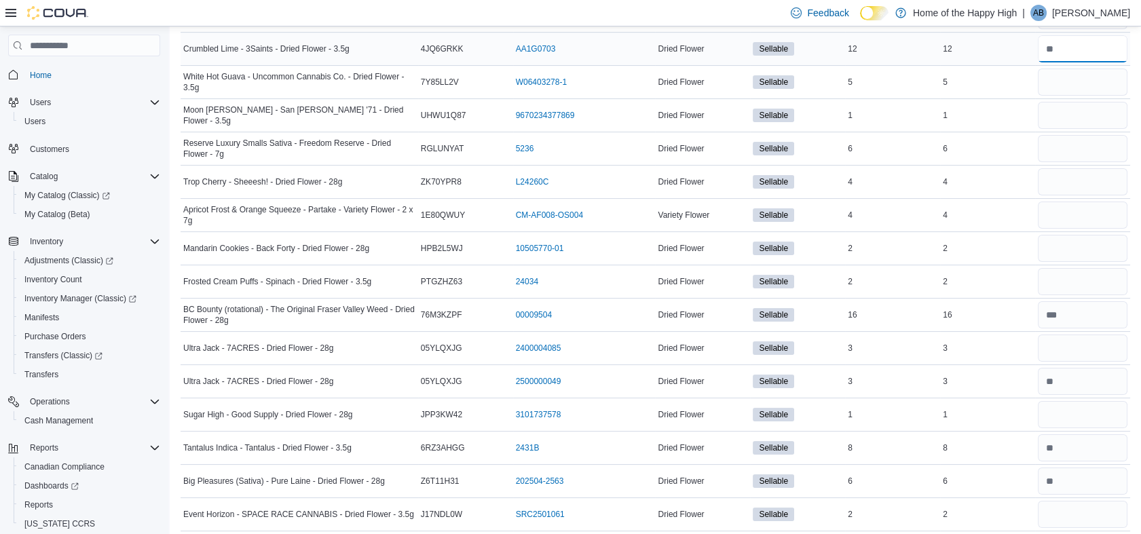
click at [1075, 45] on input "number" at bounding box center [1082, 48] width 90 height 27
type input "**"
click at [1070, 81] on input "number" at bounding box center [1082, 82] width 90 height 27
type input "*"
click at [1069, 109] on input "number" at bounding box center [1082, 115] width 90 height 27
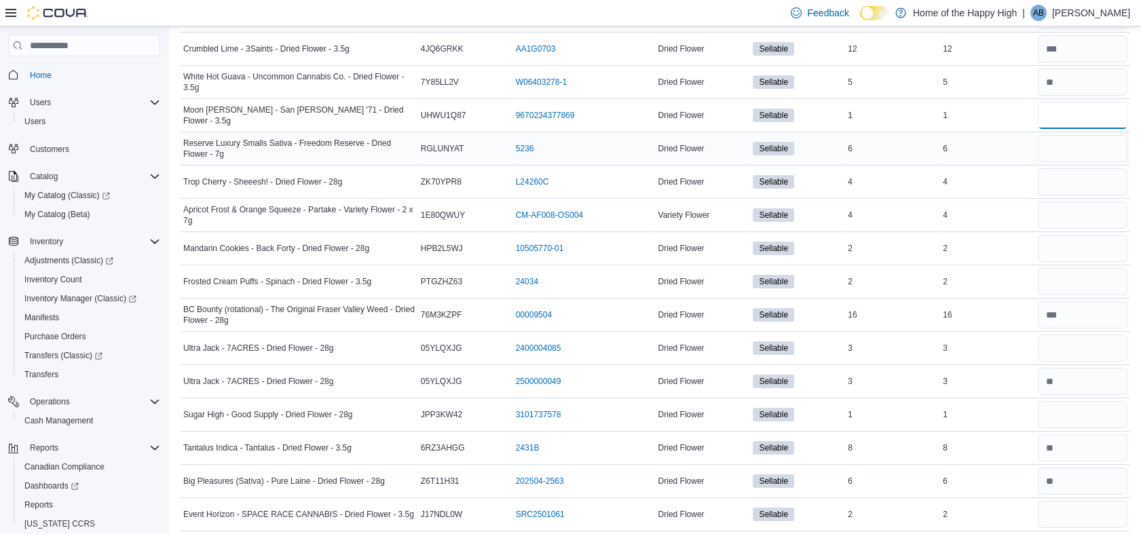
type input "*"
click at [1064, 150] on input "number" at bounding box center [1082, 148] width 90 height 27
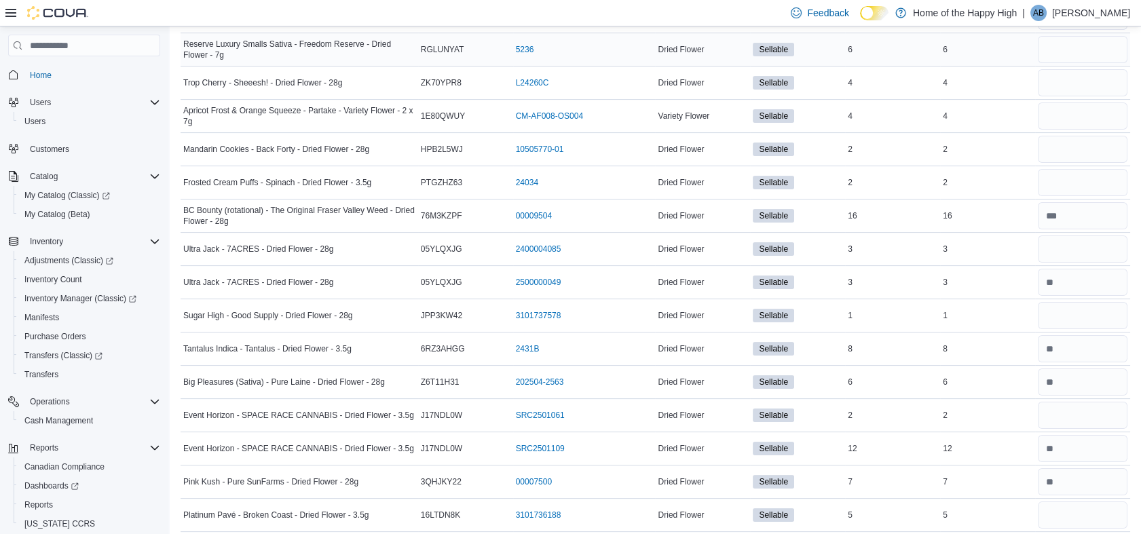
scroll to position [735, 0]
click at [1071, 52] on input "number" at bounding box center [1082, 48] width 90 height 27
type input "*"
click at [1065, 84] on input "number" at bounding box center [1082, 82] width 90 height 27
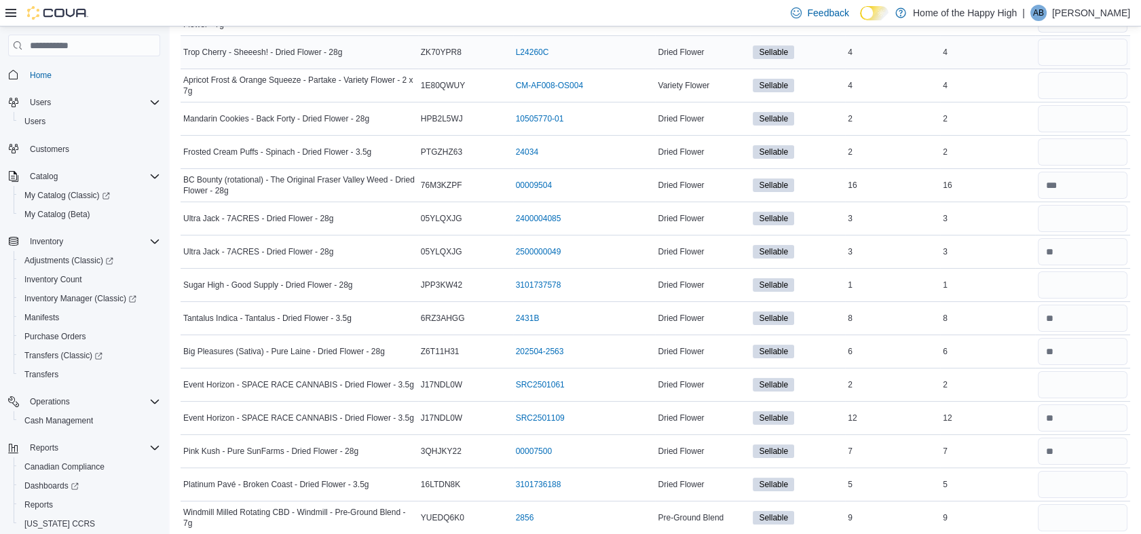
scroll to position [765, 0]
click at [1065, 50] on input "number" at bounding box center [1082, 51] width 90 height 27
type input "*"
click at [1066, 77] on input "number" at bounding box center [1082, 84] width 90 height 27
type input "*"
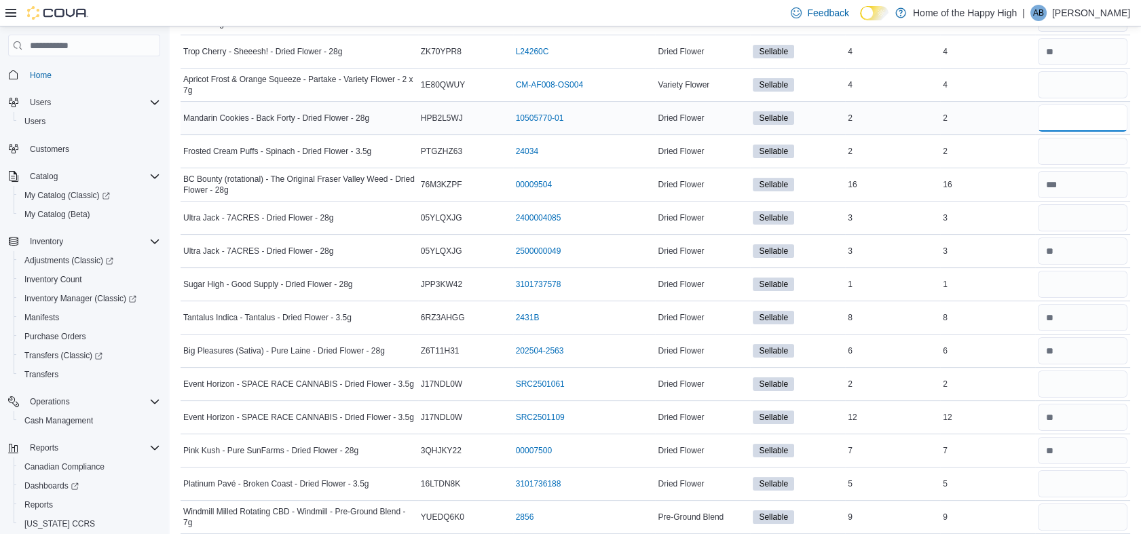
click at [1067, 115] on input "number" at bounding box center [1082, 117] width 90 height 27
type input "*"
click at [1063, 153] on input "number" at bounding box center [1082, 151] width 90 height 27
type input "*"
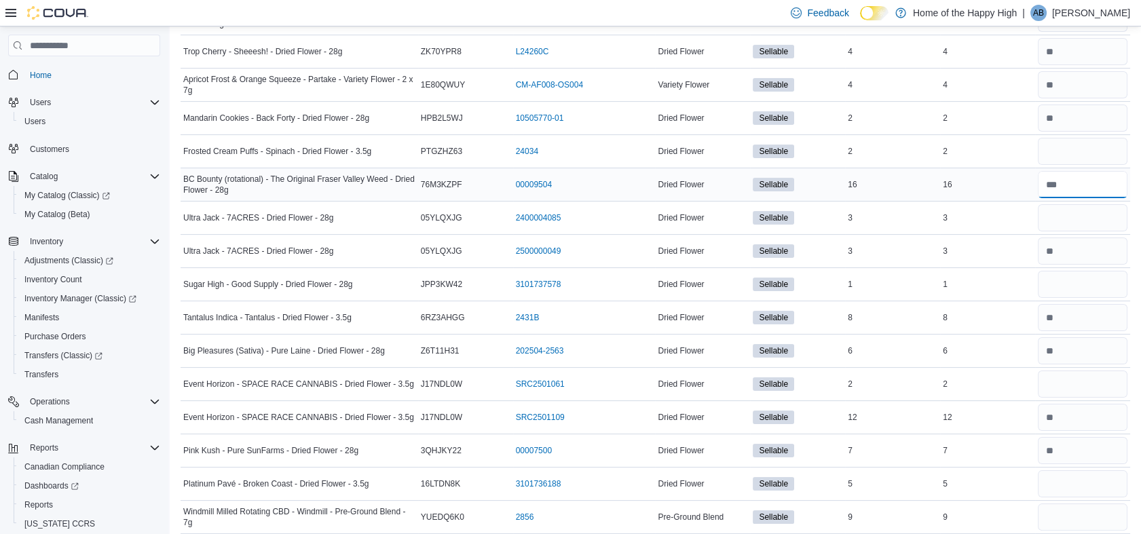
click at [1068, 194] on input "number" at bounding box center [1082, 184] width 90 height 27
type input "**"
click at [1065, 217] on input "number" at bounding box center [1082, 217] width 90 height 27
type input "*"
click at [1069, 282] on input "number" at bounding box center [1082, 284] width 90 height 27
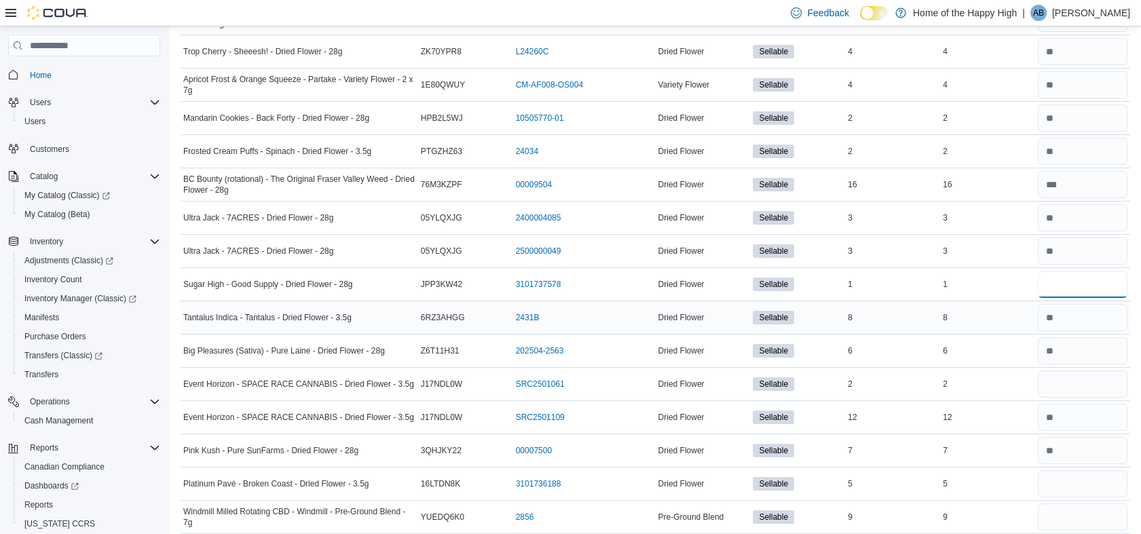
type input "*"
click at [1073, 320] on input "number" at bounding box center [1082, 317] width 90 height 27
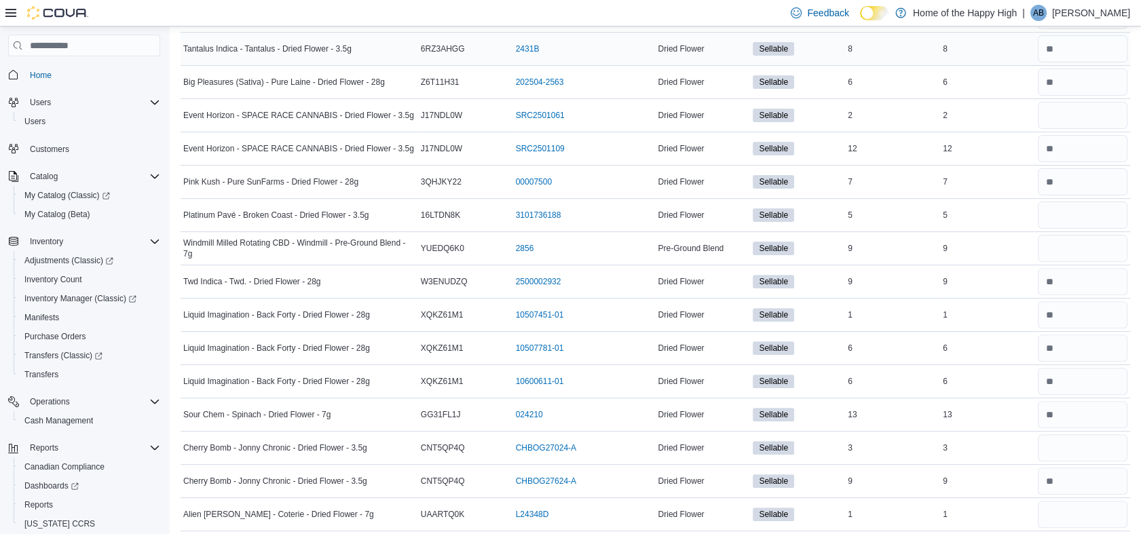
scroll to position [1036, 0]
click at [1068, 47] on input "number" at bounding box center [1082, 46] width 90 height 27
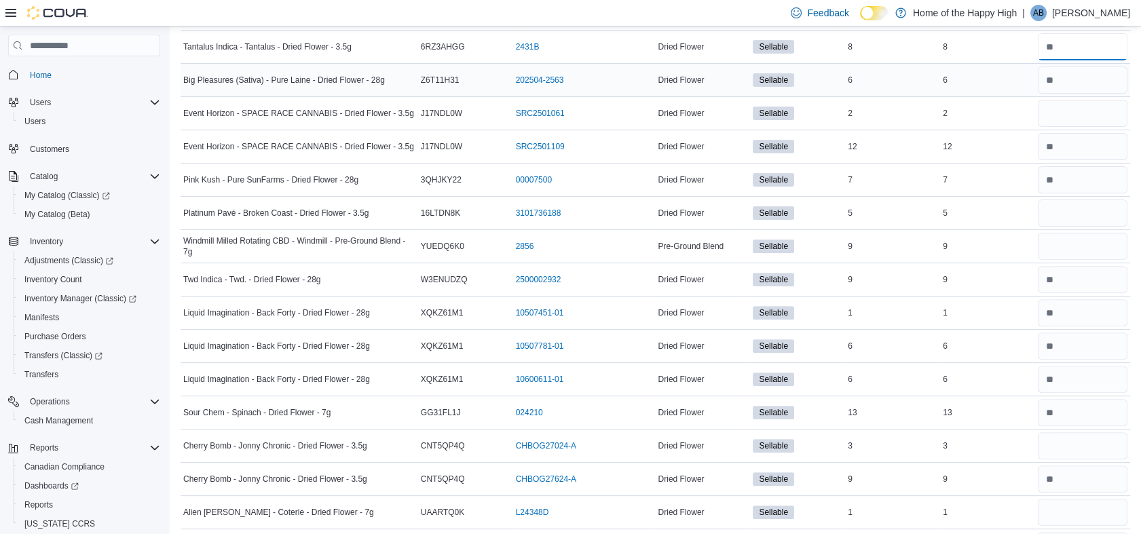
type input "*"
click at [1087, 79] on input "number" at bounding box center [1082, 79] width 90 height 27
type input "*"
click at [1086, 109] on input "number" at bounding box center [1082, 113] width 90 height 27
type input "*"
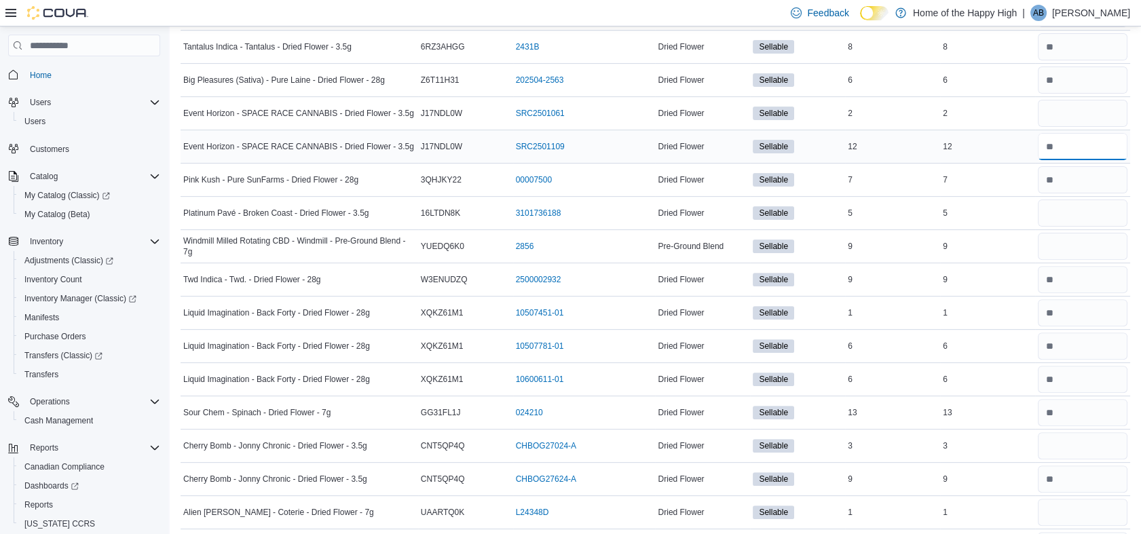
click at [1086, 145] on input "number" at bounding box center [1082, 146] width 90 height 27
type input "**"
click at [1083, 184] on input "number" at bounding box center [1082, 179] width 90 height 27
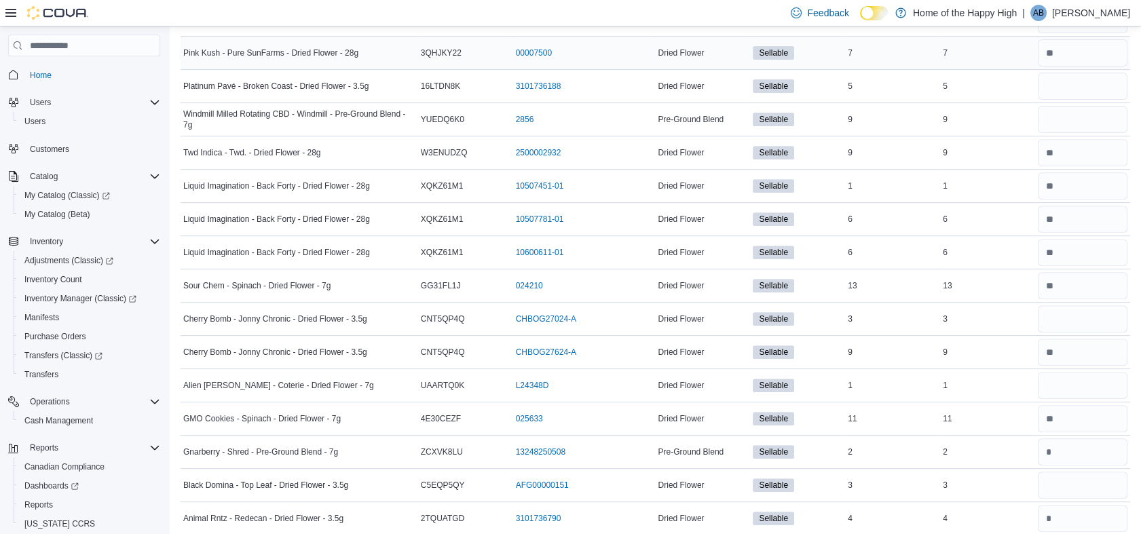
scroll to position [1166, 0]
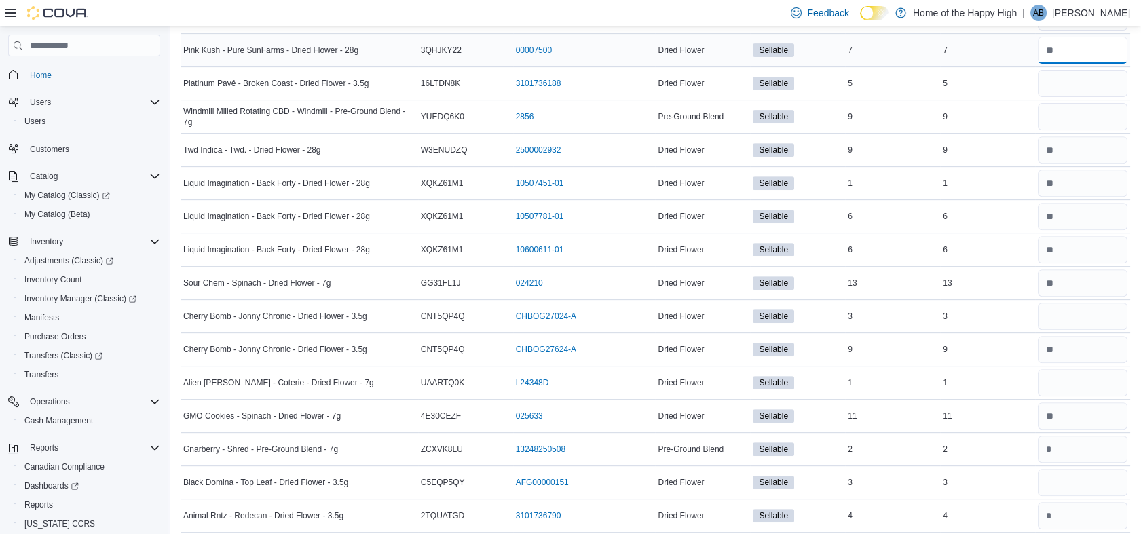
click at [1078, 47] on input "number" at bounding box center [1082, 50] width 90 height 27
type input "*"
click at [1074, 87] on input "number" at bounding box center [1082, 83] width 90 height 27
type input "*"
click at [1071, 119] on input "number" at bounding box center [1082, 116] width 90 height 27
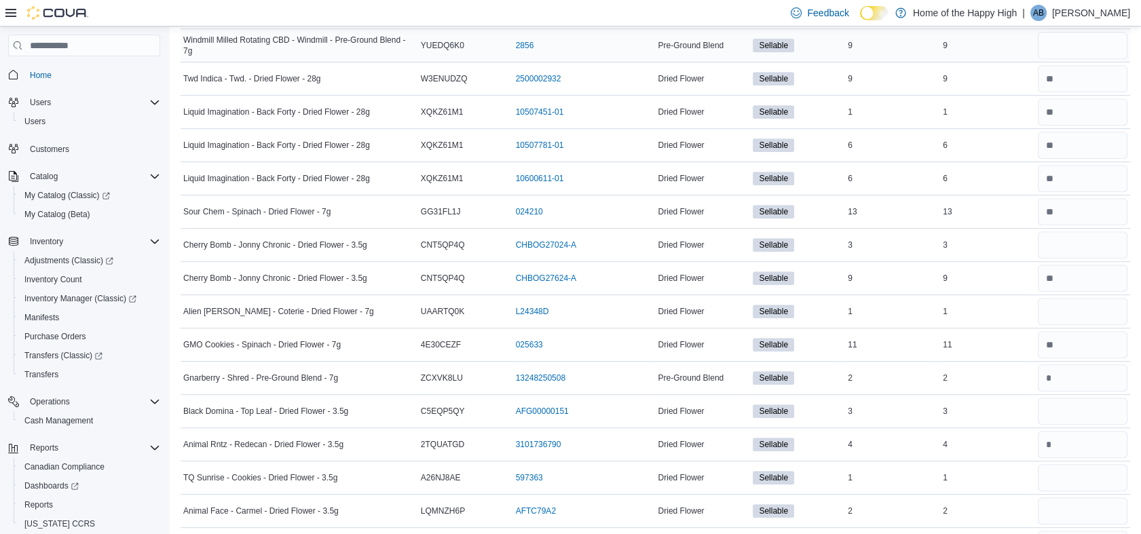
scroll to position [1238, 0]
click at [1073, 34] on input "number" at bounding box center [1082, 44] width 90 height 27
type input "*"
click at [1075, 71] on input "number" at bounding box center [1082, 77] width 90 height 27
type input "*"
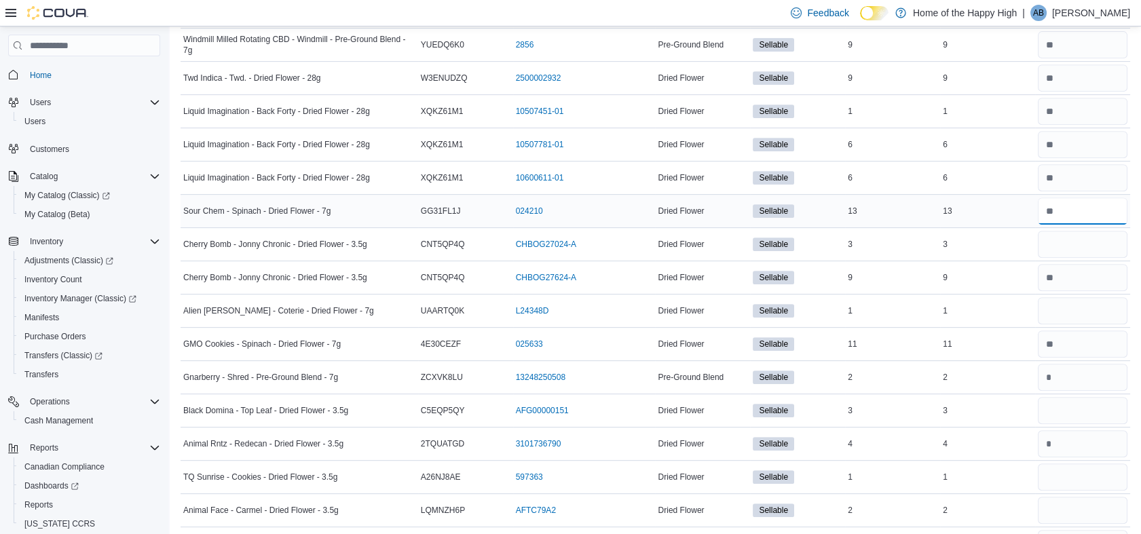
click at [1074, 210] on input "number" at bounding box center [1082, 210] width 90 height 27
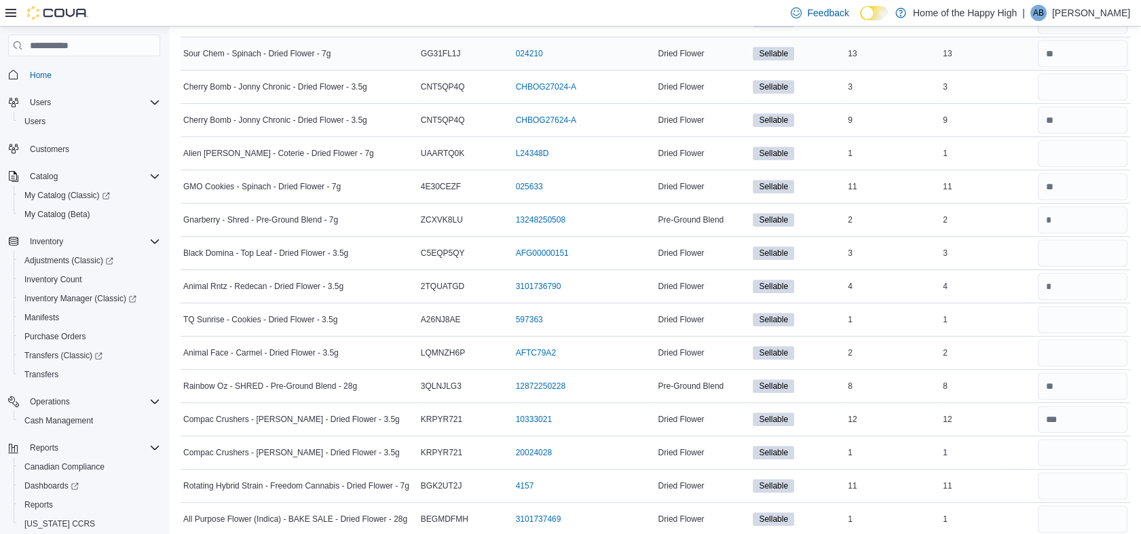
scroll to position [1410, 0]
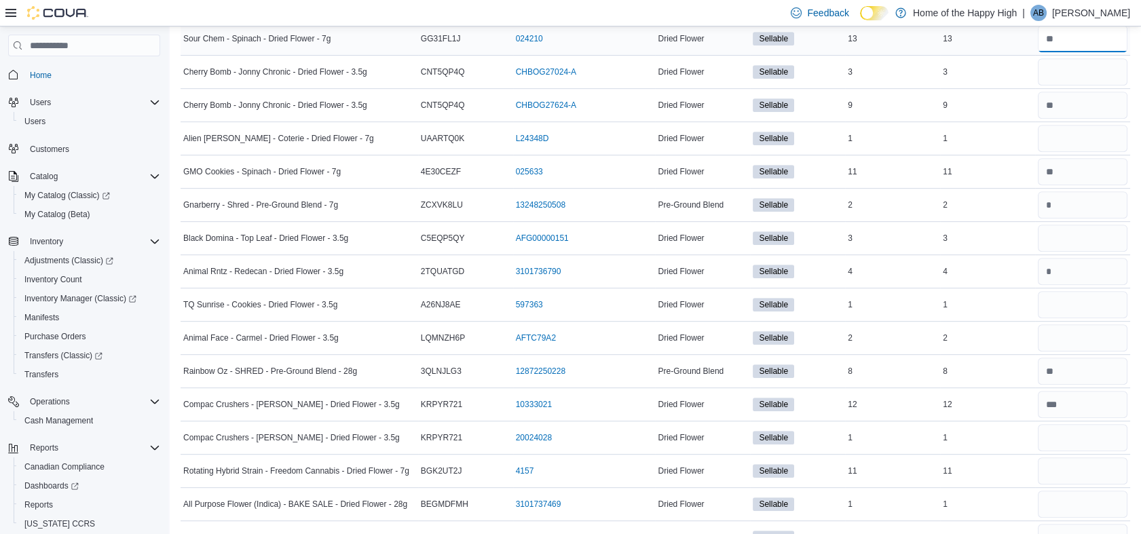
click at [1074, 40] on input "number" at bounding box center [1082, 38] width 90 height 27
type input "**"
click at [1077, 69] on input "number" at bounding box center [1082, 71] width 90 height 27
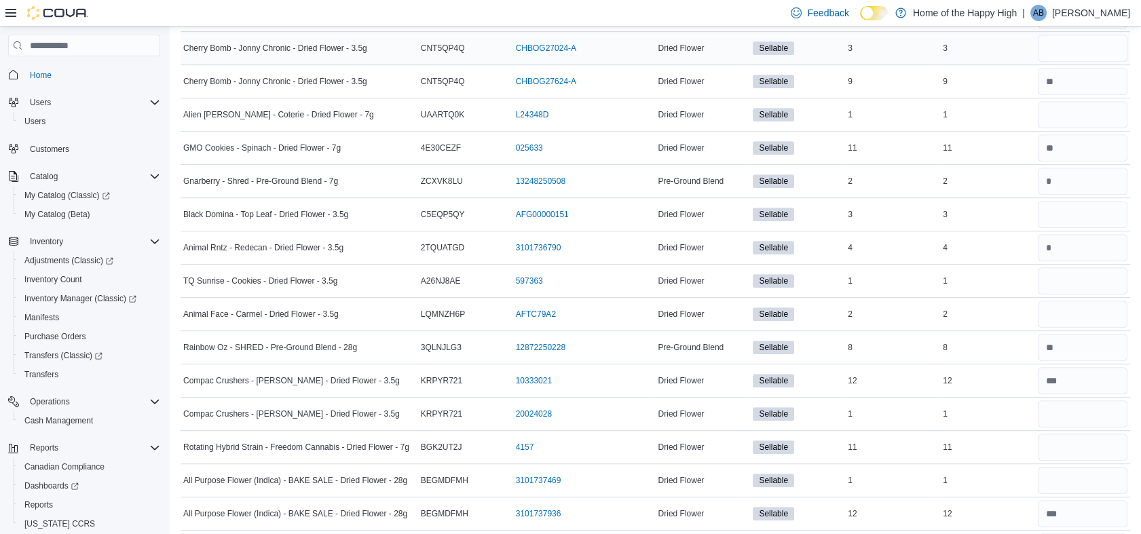
scroll to position [1435, 0]
click at [1073, 43] on input "number" at bounding box center [1082, 46] width 90 height 27
type input "*"
click at [1068, 81] on input "number" at bounding box center [1082, 79] width 90 height 27
type input "**"
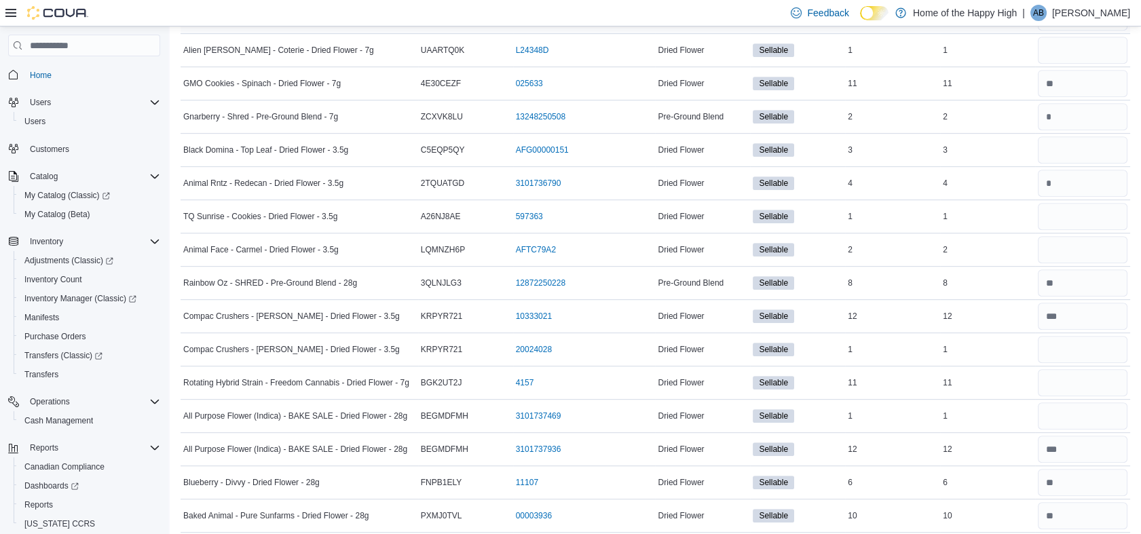
scroll to position [1502, 0]
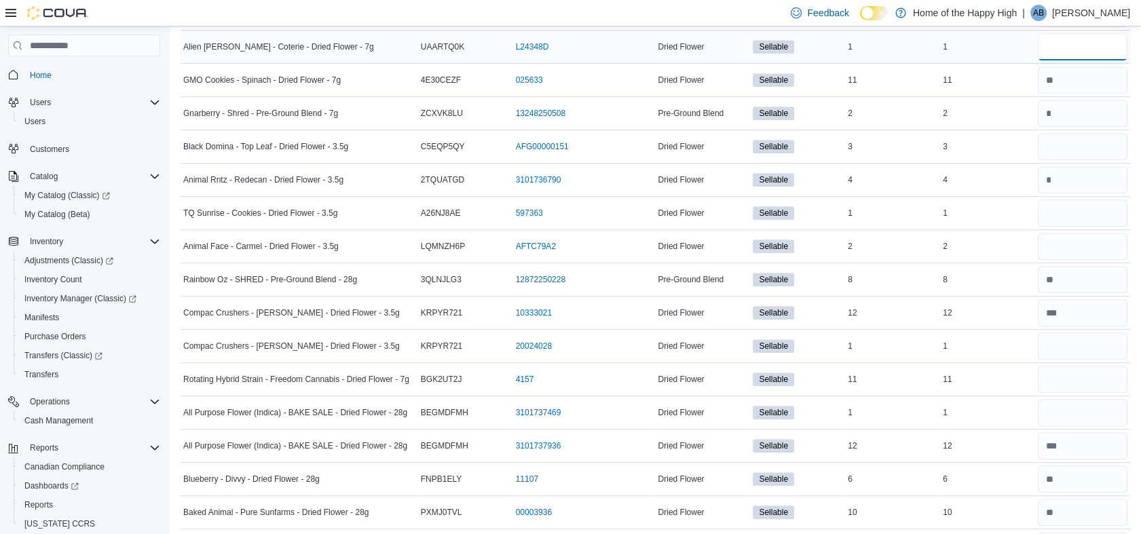
click at [1077, 45] on input "number" at bounding box center [1082, 46] width 90 height 27
type input "*"
click at [1071, 80] on input "number" at bounding box center [1082, 79] width 90 height 27
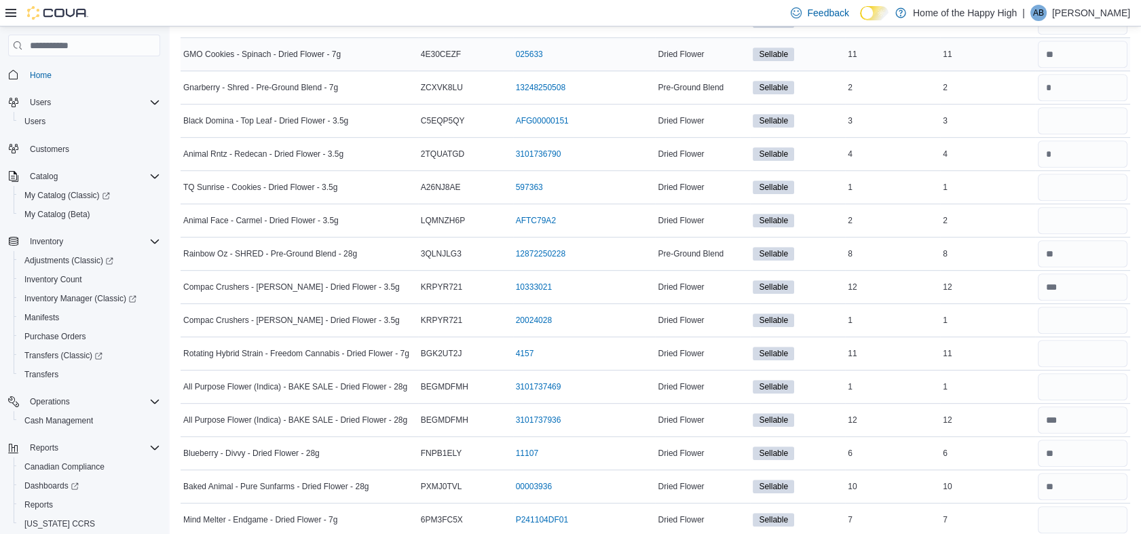
scroll to position [1528, 0]
click at [1080, 56] on input "number" at bounding box center [1082, 53] width 90 height 27
type input "**"
click at [1082, 76] on input "number" at bounding box center [1082, 86] width 90 height 27
type input "*"
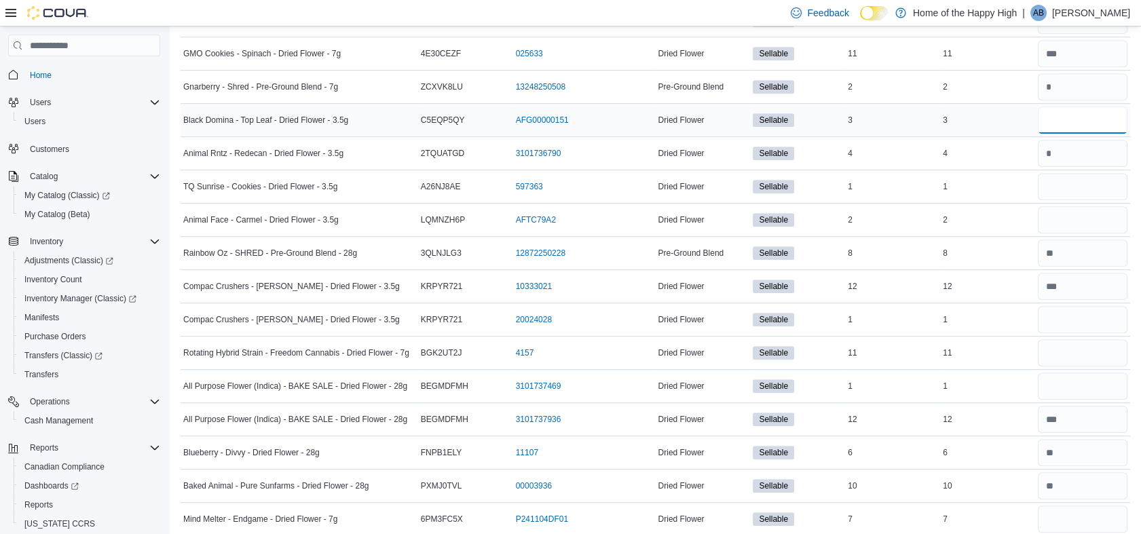
click at [1064, 119] on input "number" at bounding box center [1082, 120] width 90 height 27
type input "*"
click at [1061, 151] on input "number" at bounding box center [1082, 153] width 90 height 27
type input "*"
click at [1058, 183] on input "number" at bounding box center [1082, 186] width 90 height 27
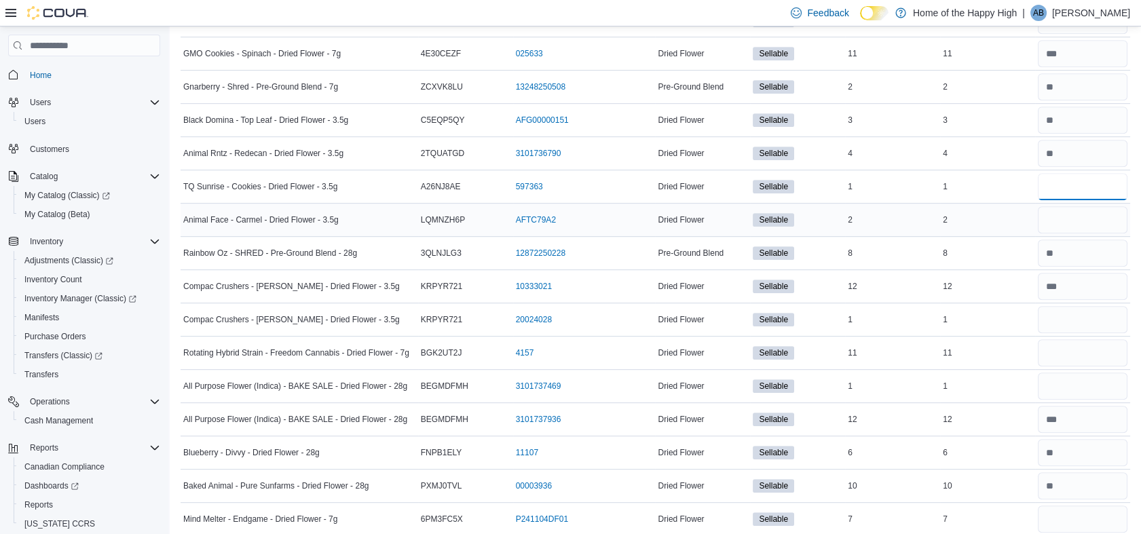
type input "*"
click at [1058, 212] on input "number" at bounding box center [1082, 219] width 90 height 27
type input "*"
click at [1070, 250] on input "number" at bounding box center [1082, 253] width 90 height 27
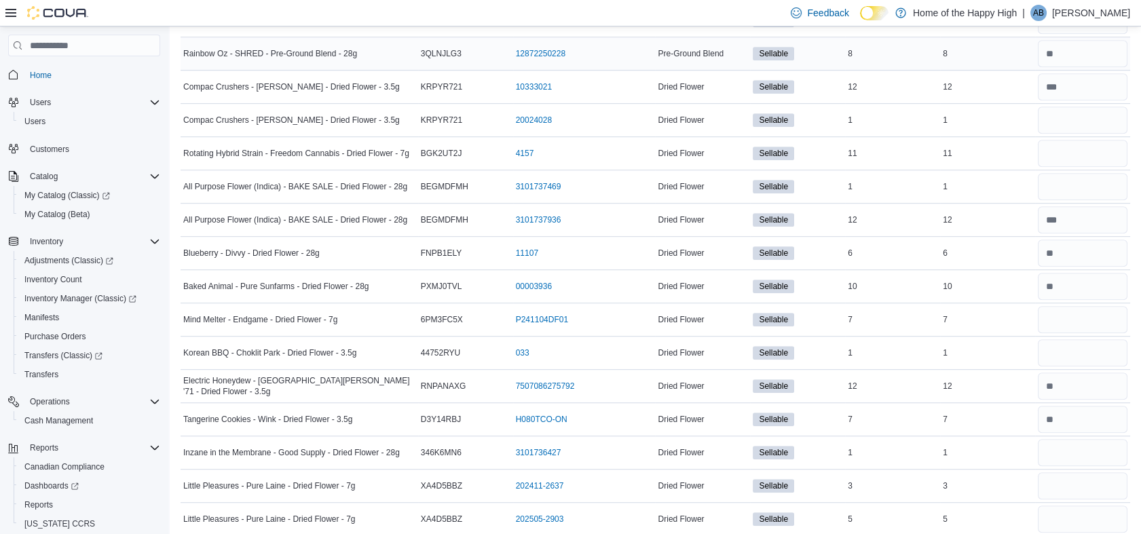
scroll to position [1730, 0]
click at [1065, 56] on input "number" at bounding box center [1082, 51] width 90 height 27
type input "*"
click at [1058, 116] on input "number" at bounding box center [1082, 117] width 90 height 27
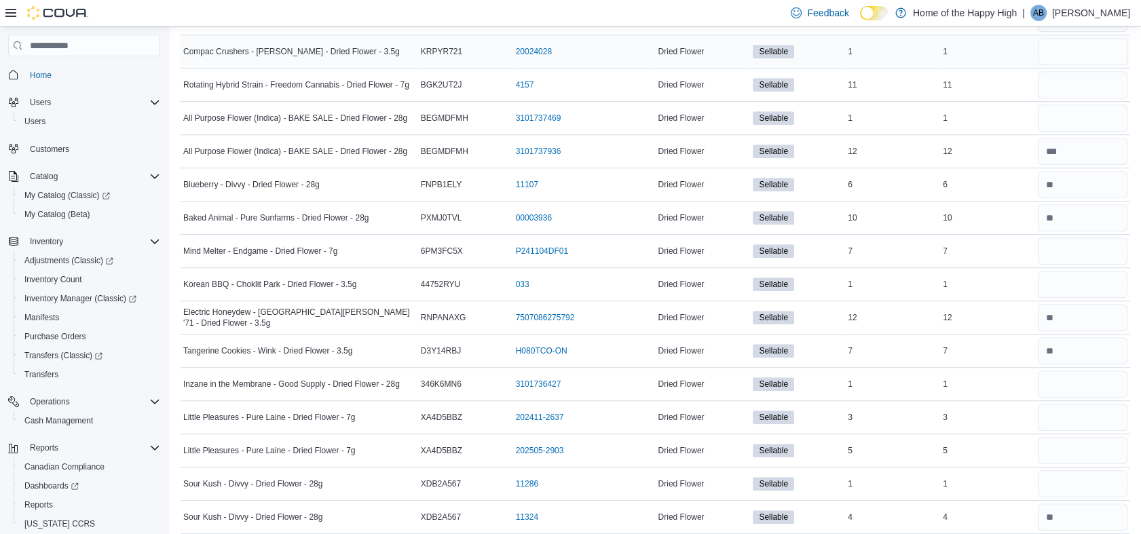
scroll to position [1797, 0]
click at [1059, 52] on input "number" at bounding box center [1082, 50] width 90 height 27
type input "*"
click at [1063, 81] on input "number" at bounding box center [1082, 84] width 90 height 27
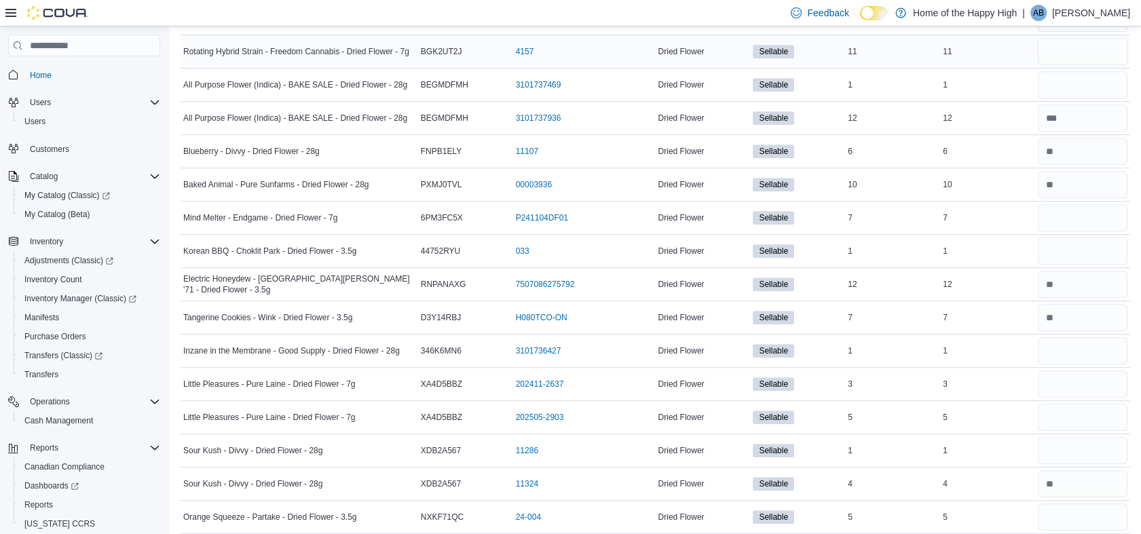
scroll to position [1830, 0]
click at [1066, 50] on input "number" at bounding box center [1082, 50] width 90 height 27
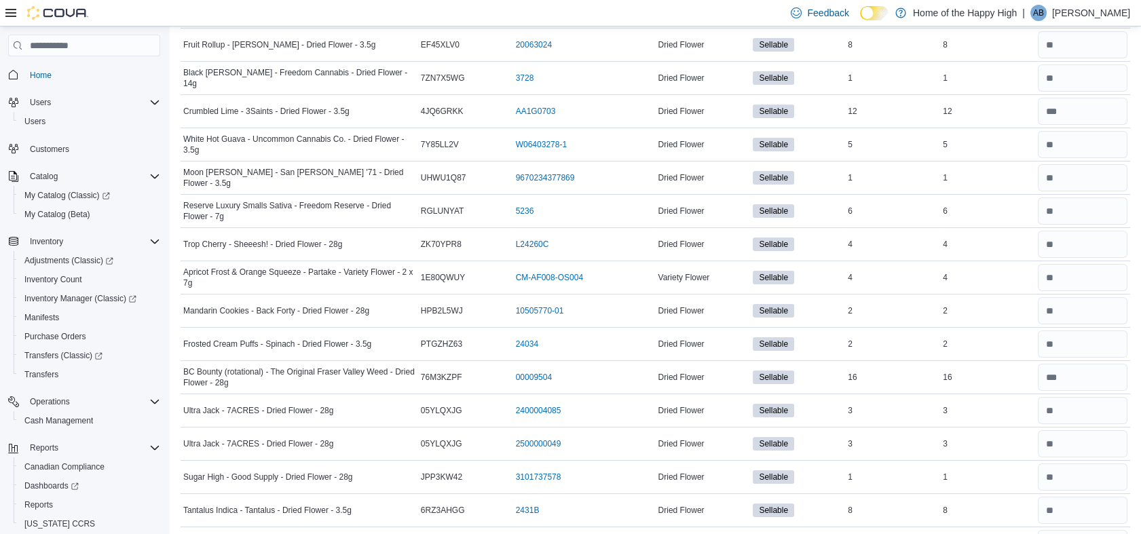
scroll to position [573, 0]
click at [1073, 40] on input "number" at bounding box center [1082, 44] width 90 height 27
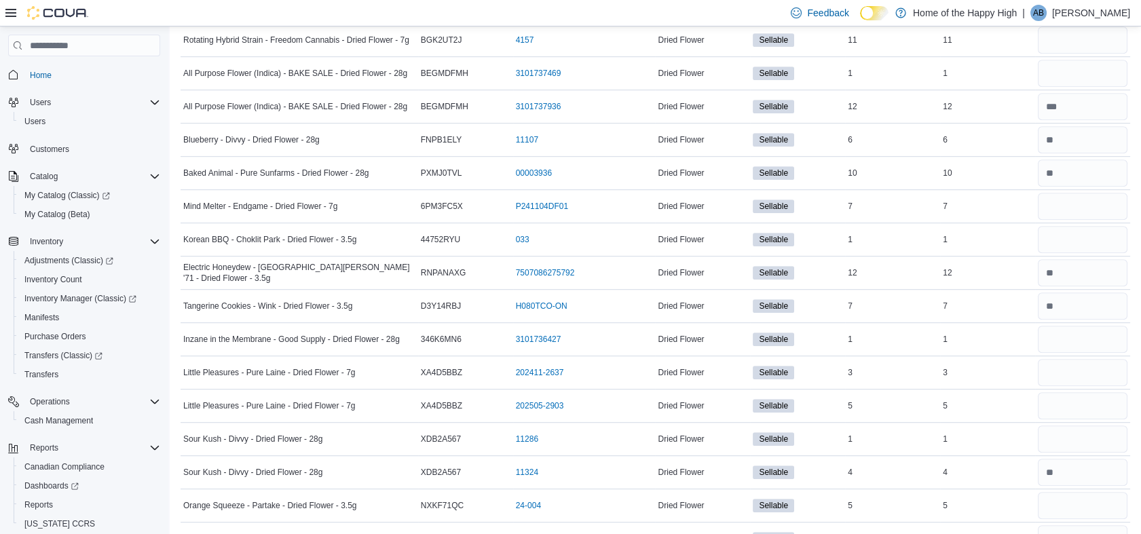
scroll to position [1842, 0]
type input "*"
click at [1063, 39] on input "number" at bounding box center [1082, 38] width 90 height 27
type input "**"
click at [1070, 69] on input "number" at bounding box center [1082, 71] width 90 height 27
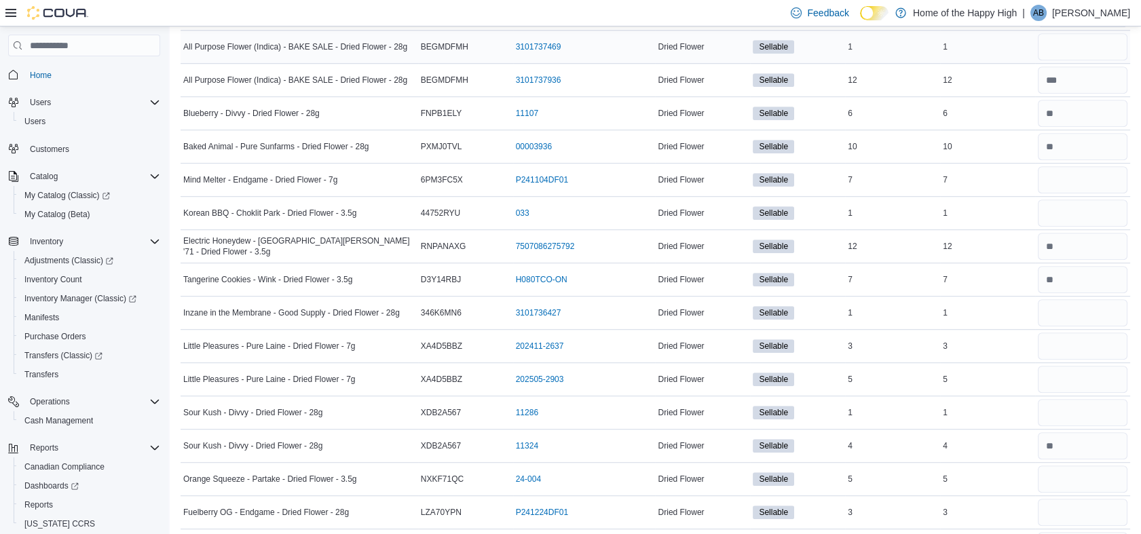
scroll to position [1869, 0]
click at [1070, 47] on input "number" at bounding box center [1082, 45] width 90 height 27
type input "*"
click at [1100, 115] on input "number" at bounding box center [1082, 114] width 90 height 27
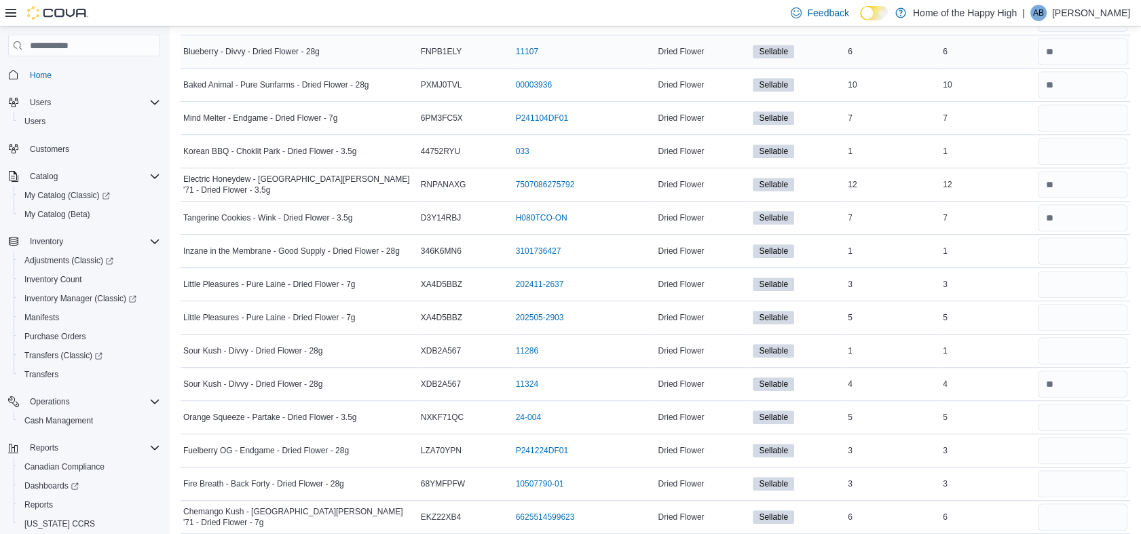
scroll to position [1934, 0]
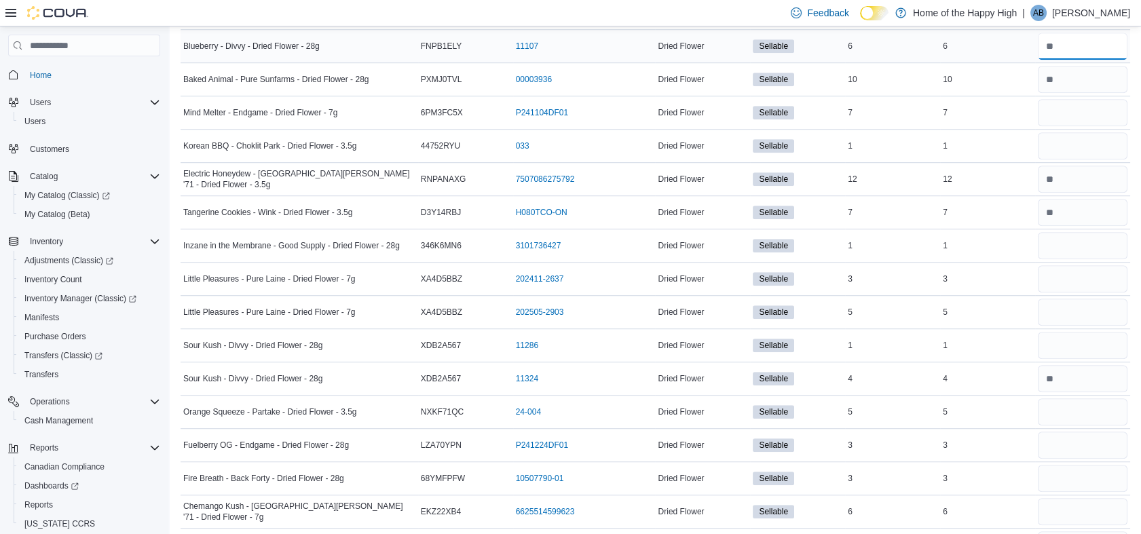
click at [1086, 38] on input "number" at bounding box center [1082, 46] width 90 height 27
type input "*"
click at [1077, 76] on input "number" at bounding box center [1082, 79] width 90 height 27
type input "**"
click at [1071, 109] on input "number" at bounding box center [1082, 112] width 90 height 27
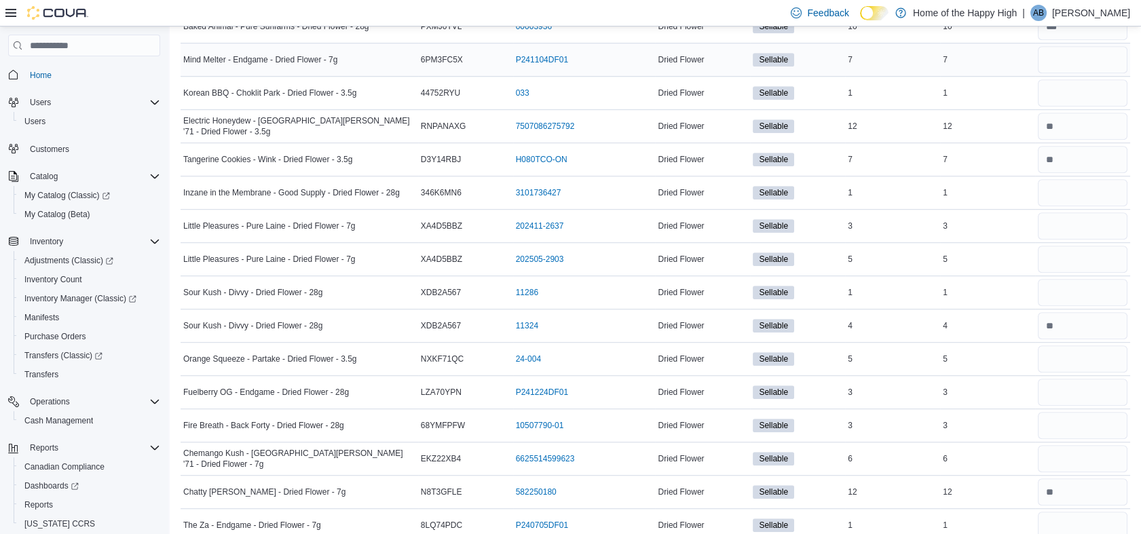
scroll to position [1989, 0]
click at [1086, 54] on input "number" at bounding box center [1082, 58] width 90 height 27
type input "*"
click at [1076, 90] on input "number" at bounding box center [1082, 91] width 90 height 27
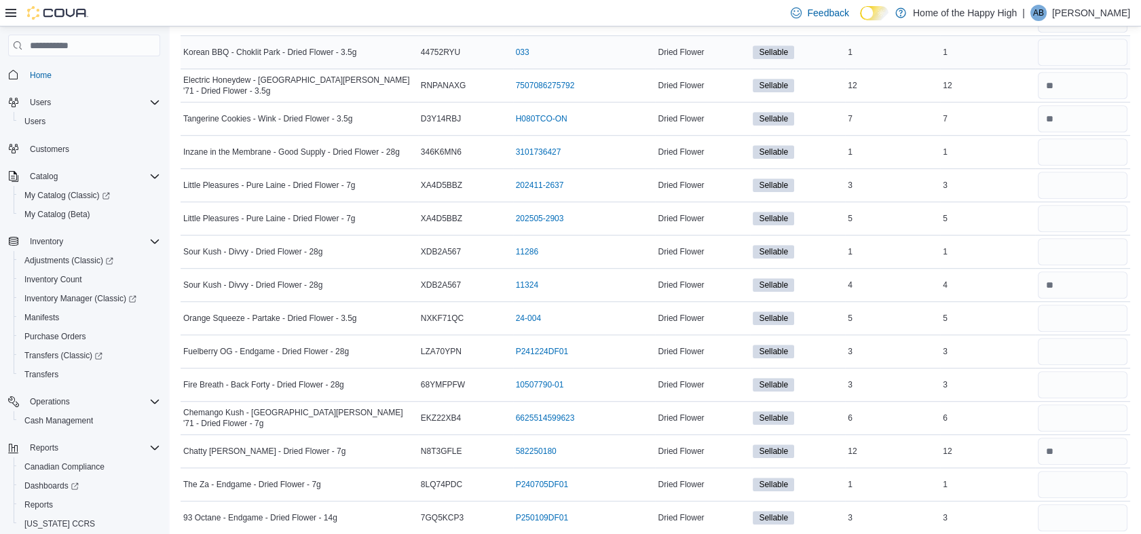
scroll to position [2029, 0]
click at [1075, 43] on input "number" at bounding box center [1082, 51] width 90 height 27
type input "*"
click at [1075, 88] on input "number" at bounding box center [1082, 84] width 90 height 27
type input "**"
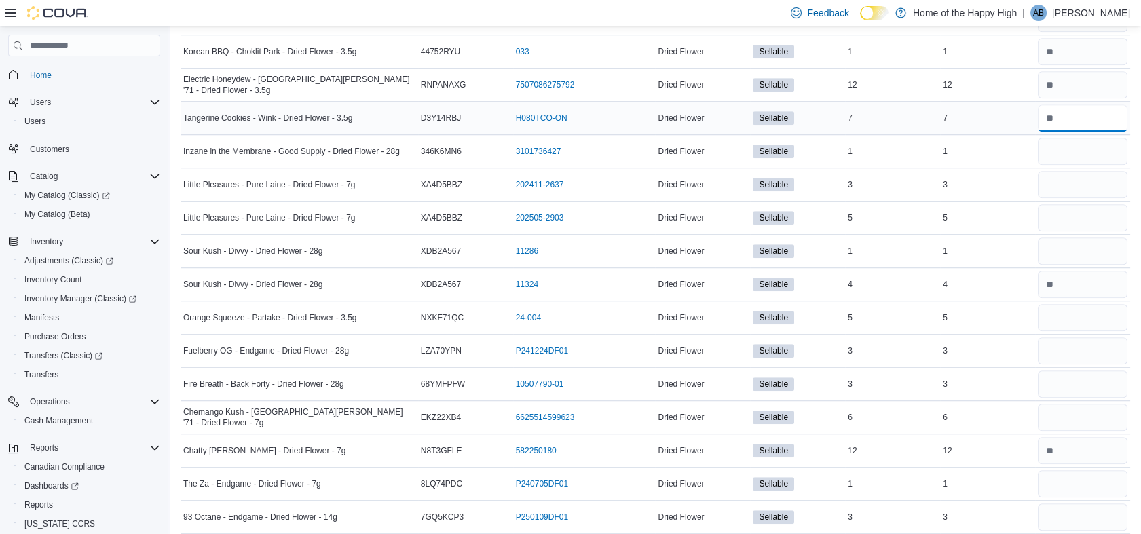
click at [1069, 114] on input "number" at bounding box center [1082, 117] width 90 height 27
type input "*"
click at [1064, 148] on input "number" at bounding box center [1082, 151] width 90 height 27
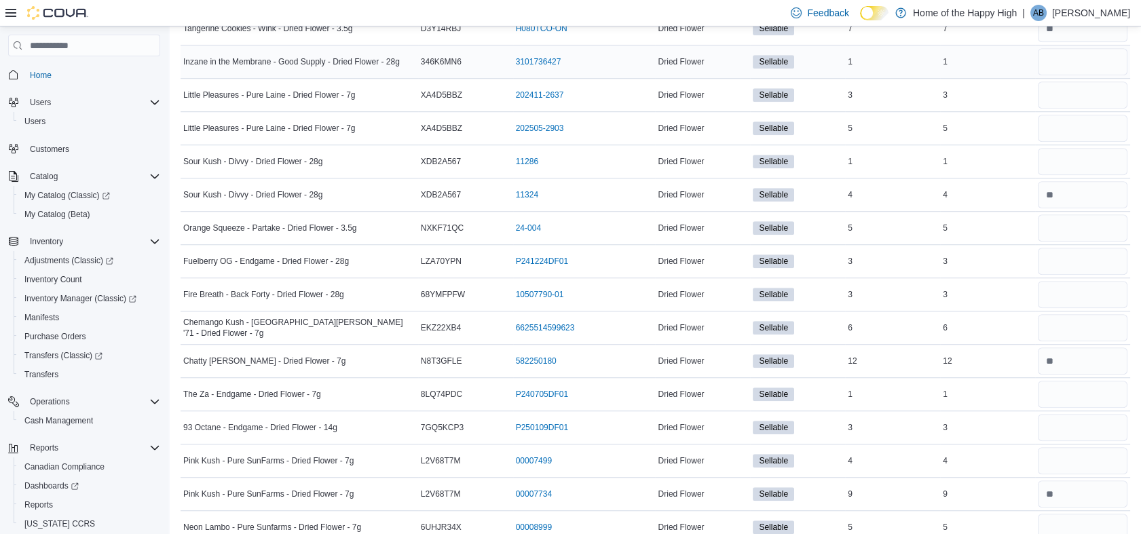
scroll to position [2122, 0]
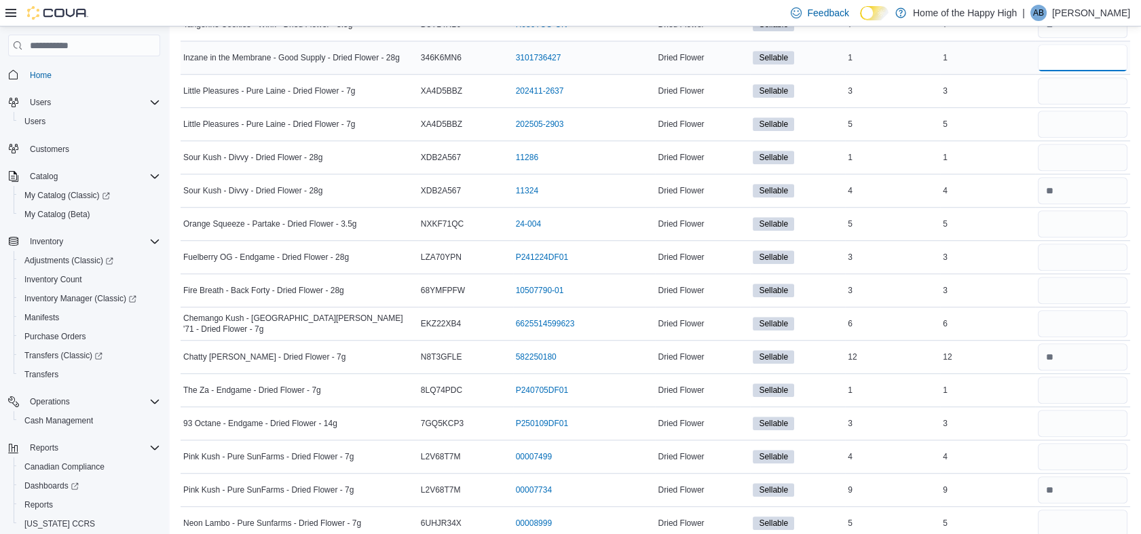
click at [1065, 52] on input "number" at bounding box center [1082, 57] width 90 height 27
type input "*"
click at [1065, 96] on input "number" at bounding box center [1082, 90] width 90 height 27
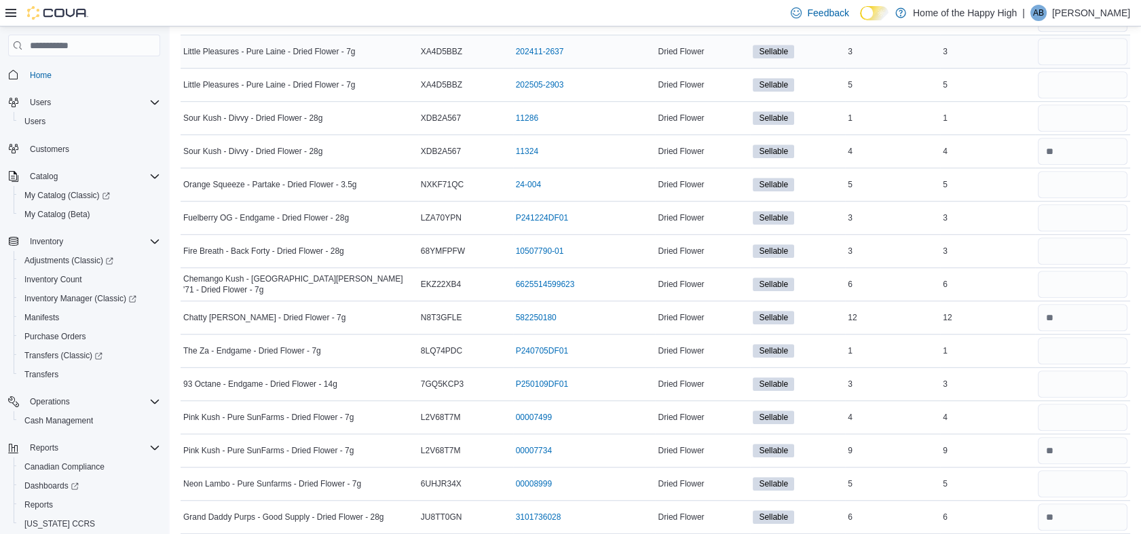
scroll to position [2165, 0]
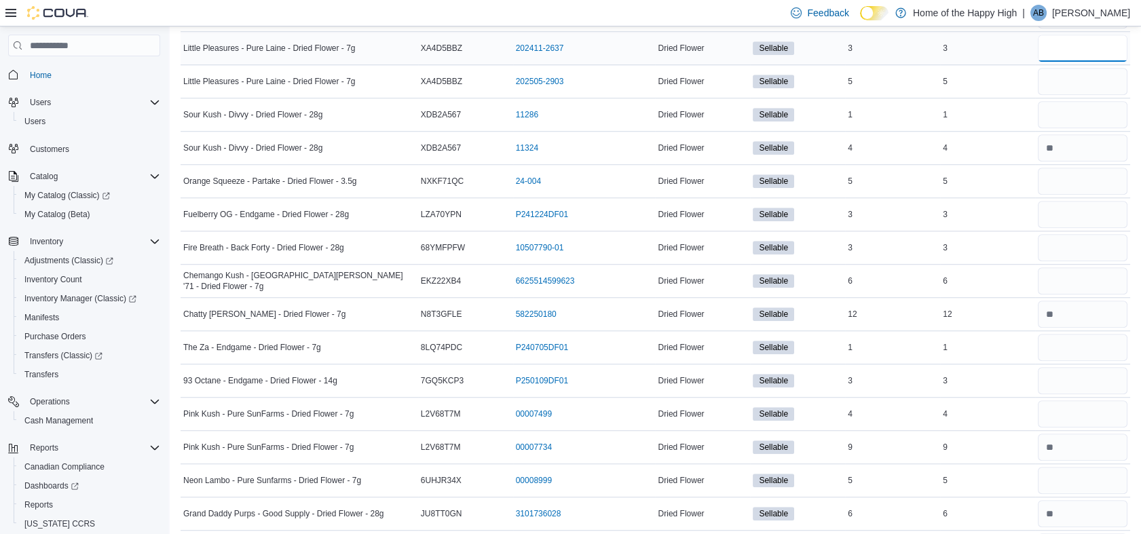
click at [1071, 35] on input "number" at bounding box center [1082, 48] width 90 height 27
type input "*"
click at [1073, 73] on input "number" at bounding box center [1082, 81] width 90 height 27
type input "*"
click at [1067, 117] on input "number" at bounding box center [1082, 114] width 90 height 27
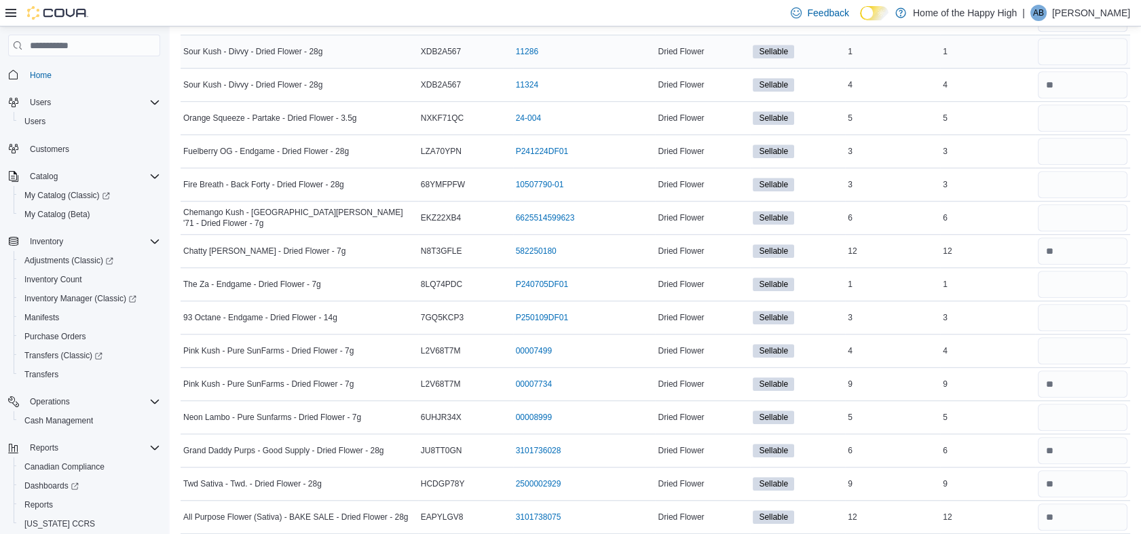
scroll to position [2229, 0]
click at [1065, 48] on input "number" at bounding box center [1082, 50] width 90 height 27
type input "*"
click at [1069, 109] on input "number" at bounding box center [1082, 117] width 90 height 27
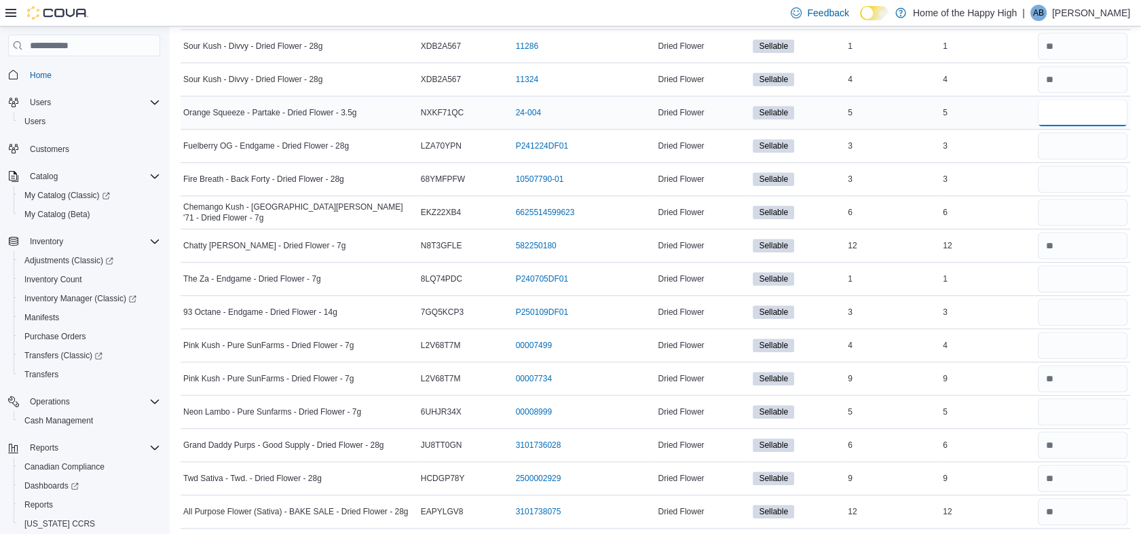
click at [1069, 109] on input "number" at bounding box center [1082, 112] width 90 height 27
type input "*"
click at [1075, 138] on input "number" at bounding box center [1082, 145] width 90 height 27
type input "*"
click at [1070, 172] on input "number" at bounding box center [1082, 179] width 90 height 27
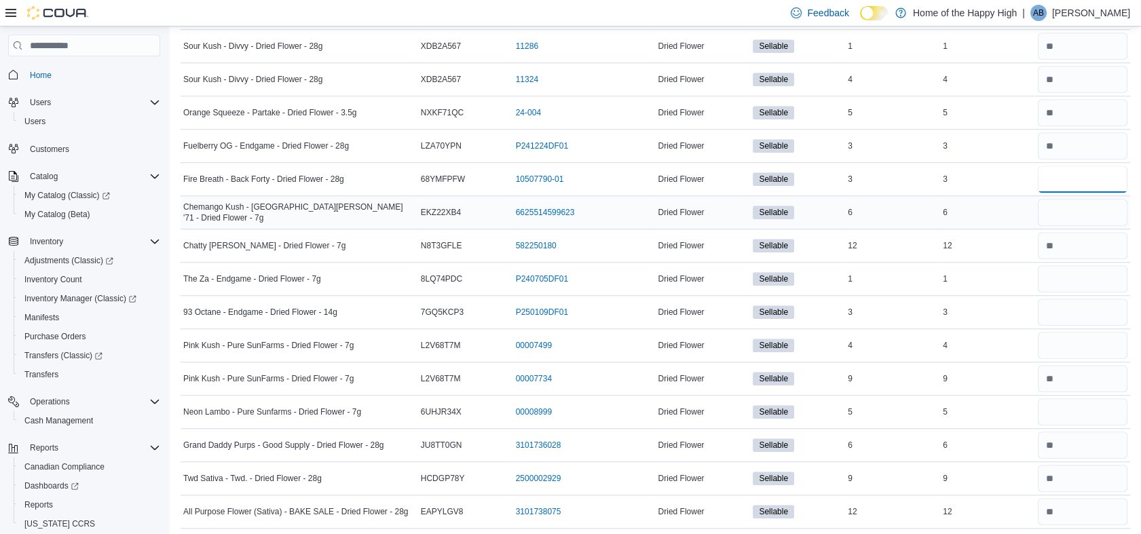
type input "*"
click at [1073, 205] on input "number" at bounding box center [1082, 212] width 90 height 27
type input "*"
click at [1070, 248] on input "number" at bounding box center [1082, 245] width 90 height 27
type input "**"
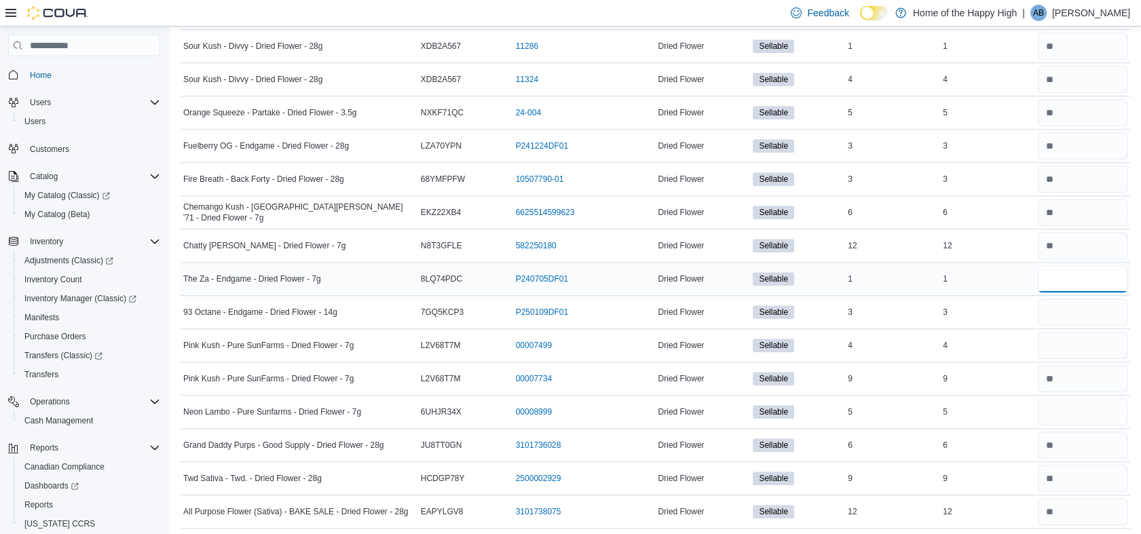
click at [1067, 285] on input "number" at bounding box center [1082, 278] width 90 height 27
type input "*"
click at [1066, 305] on input "number" at bounding box center [1082, 312] width 90 height 27
type input "*"
click at [1063, 345] on input "number" at bounding box center [1082, 345] width 90 height 27
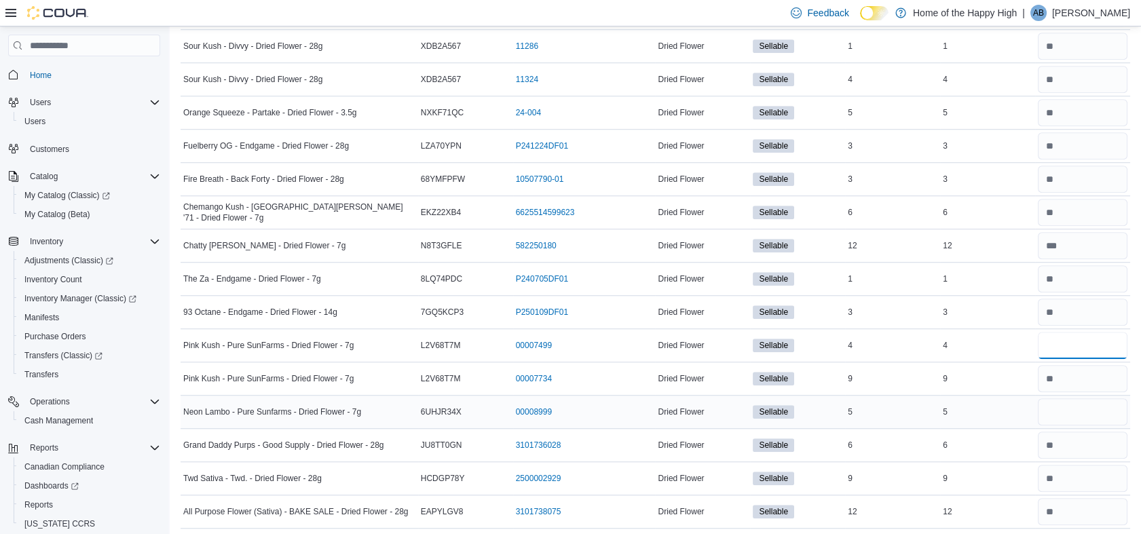
type input "*"
click at [1069, 405] on input "number" at bounding box center [1082, 411] width 90 height 27
type input "*"
click at [1069, 478] on input "number" at bounding box center [1082, 478] width 90 height 27
click at [1071, 444] on input "number" at bounding box center [1082, 445] width 90 height 27
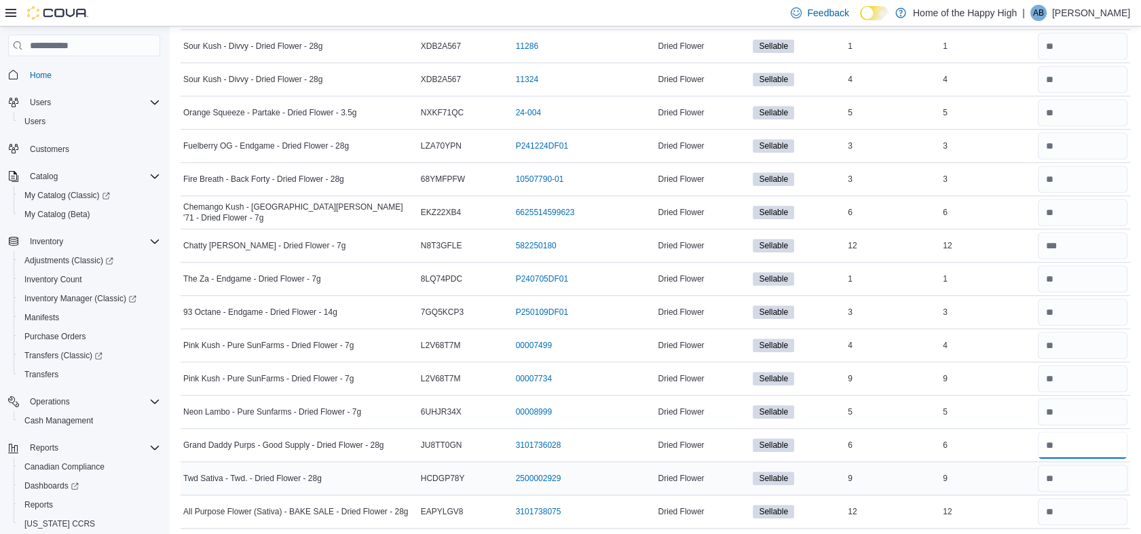
type input "*"
click at [1072, 474] on input "number" at bounding box center [1082, 478] width 90 height 27
type input "*"
click at [1068, 502] on input "number" at bounding box center [1082, 511] width 90 height 27
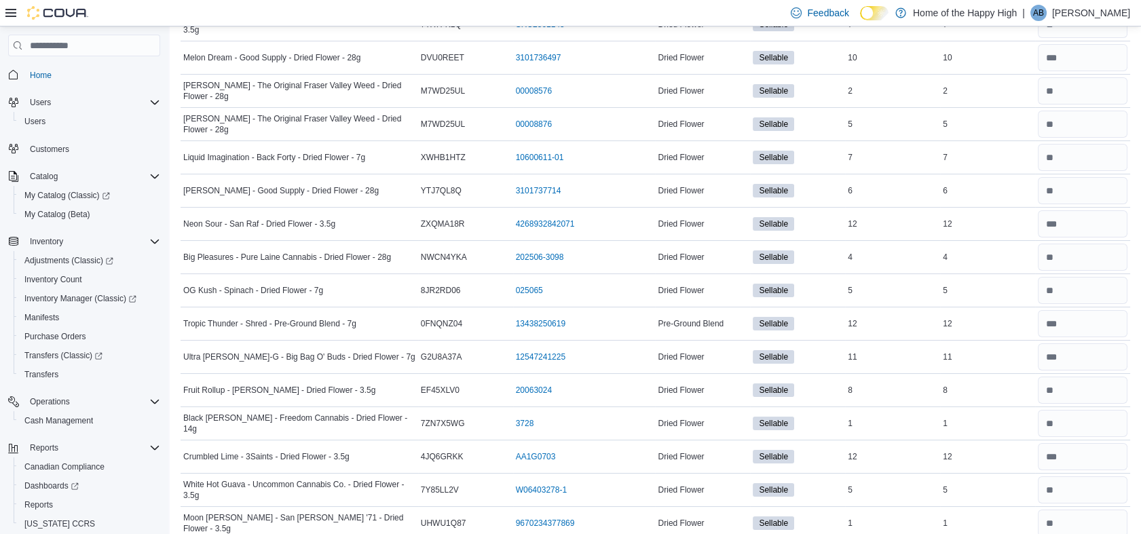
scroll to position [0, 0]
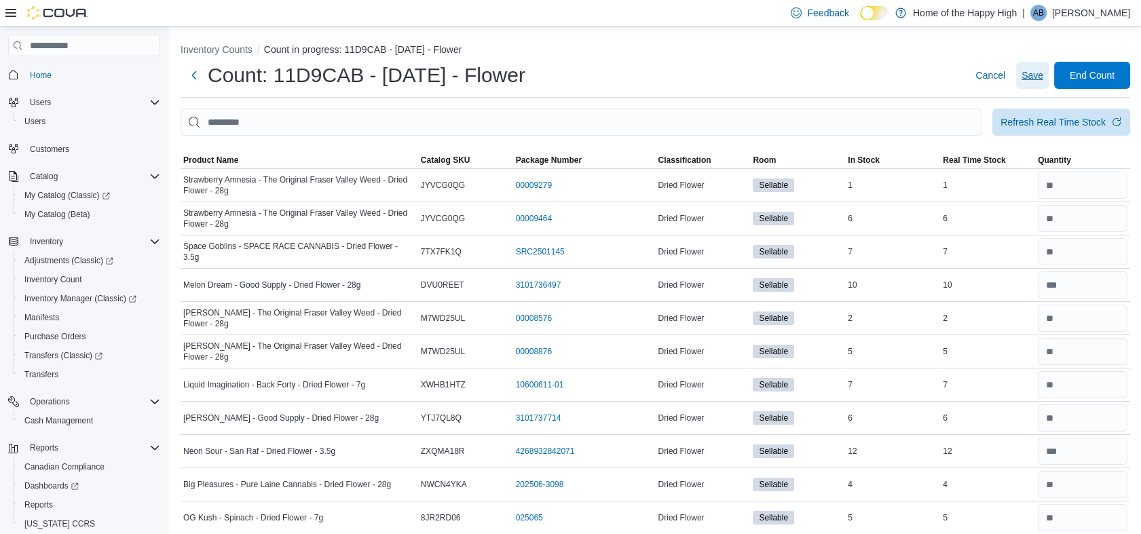
click at [1043, 74] on span "Save" at bounding box center [1032, 76] width 22 height 14
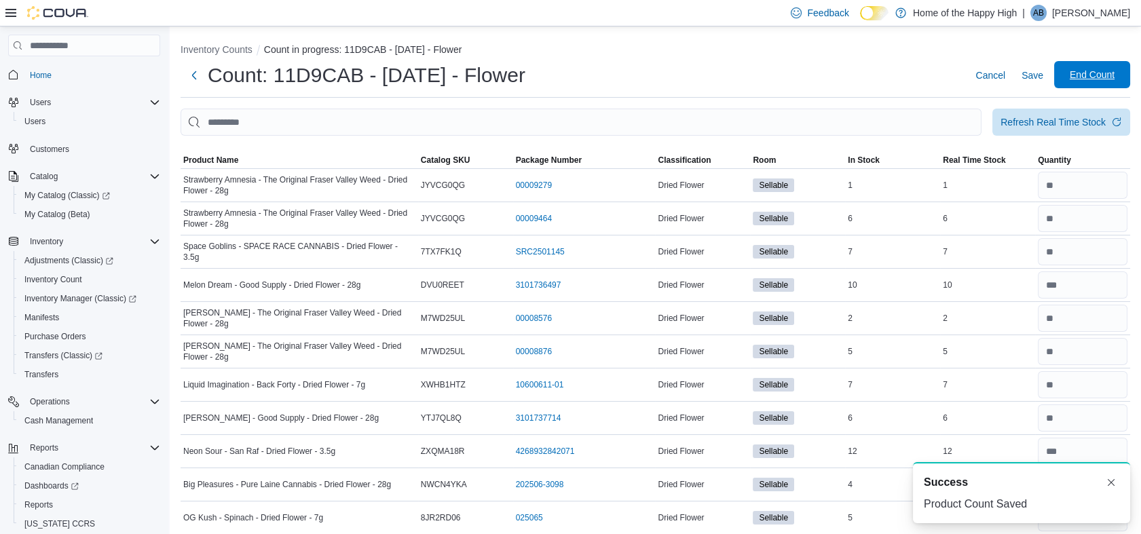
click at [1096, 69] on span "End Count" at bounding box center [1091, 75] width 45 height 14
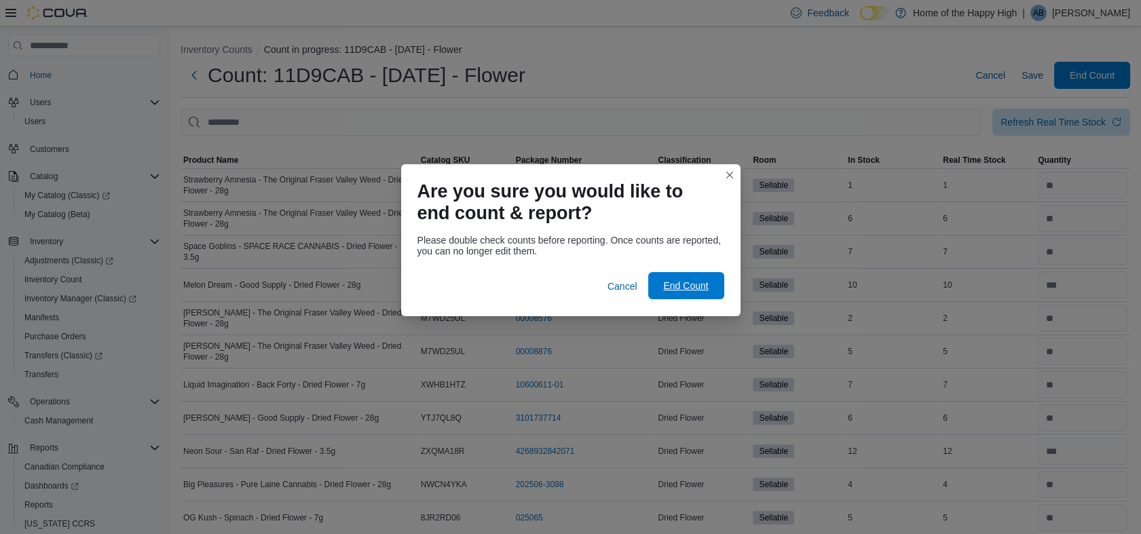
click at [690, 288] on span "End Count" at bounding box center [685, 286] width 45 height 14
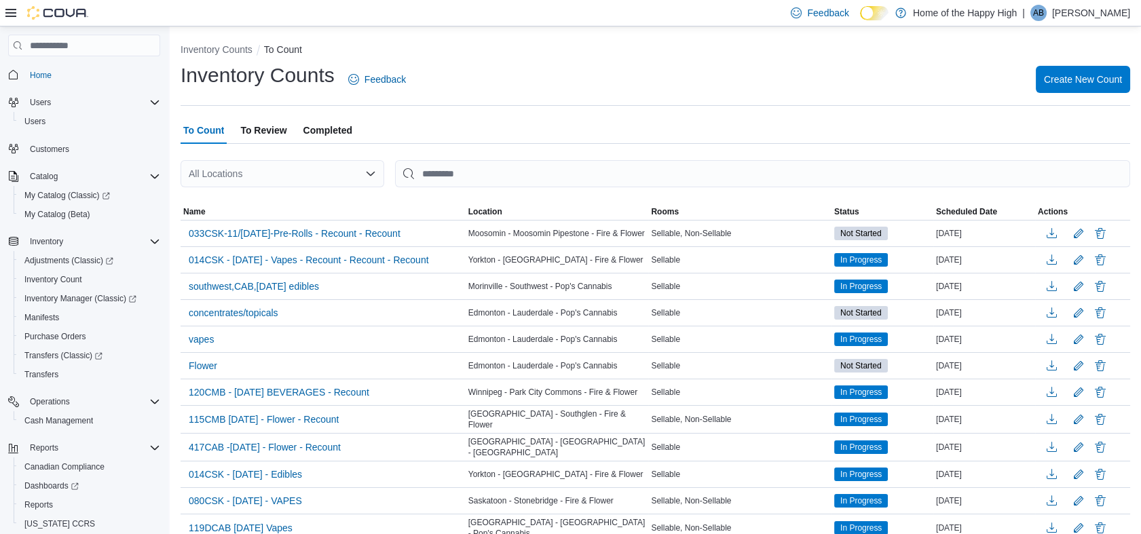
click at [266, 132] on span "To Review" at bounding box center [263, 130] width 46 height 27
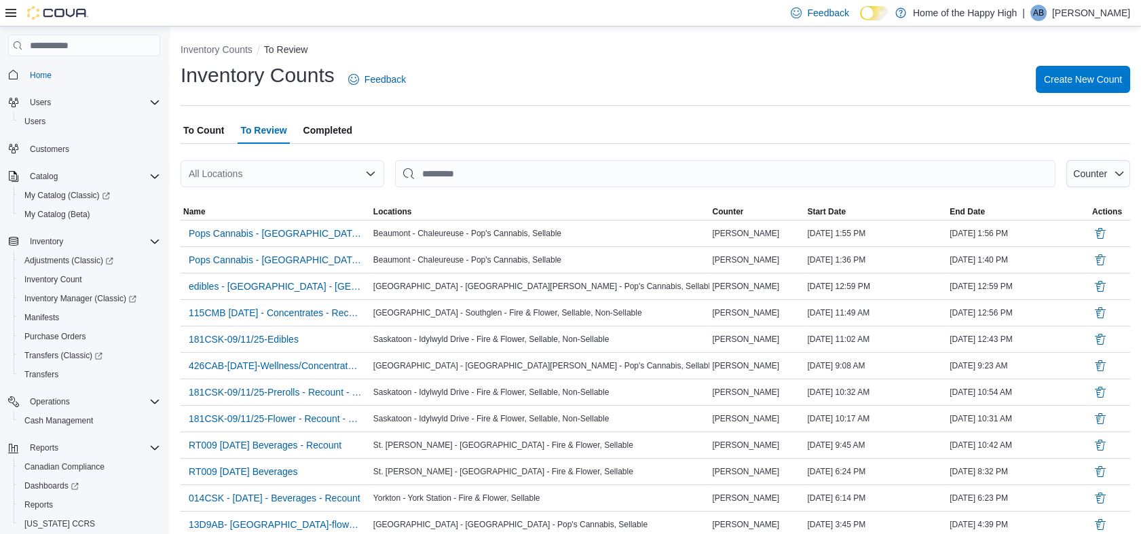
click at [252, 190] on div at bounding box center [654, 195] width 949 height 16
click at [259, 194] on div at bounding box center [654, 195] width 949 height 16
click at [246, 176] on div "All Locations" at bounding box center [282, 173] width 204 height 27
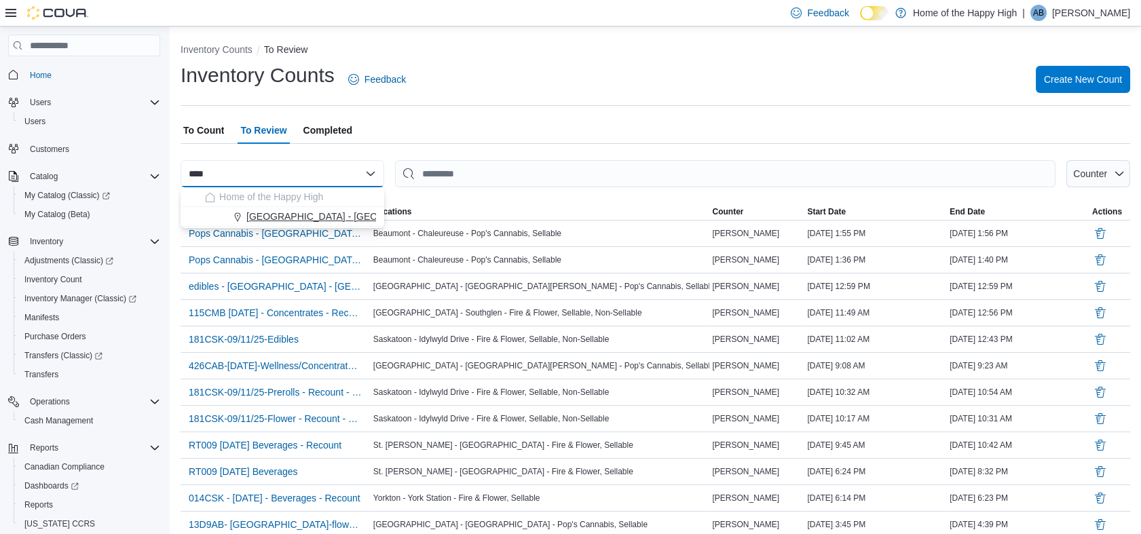
click at [301, 212] on span "[GEOGRAPHIC_DATA] - [GEOGRAPHIC_DATA] - Pop's Cannabis" at bounding box center [386, 217] width 281 height 14
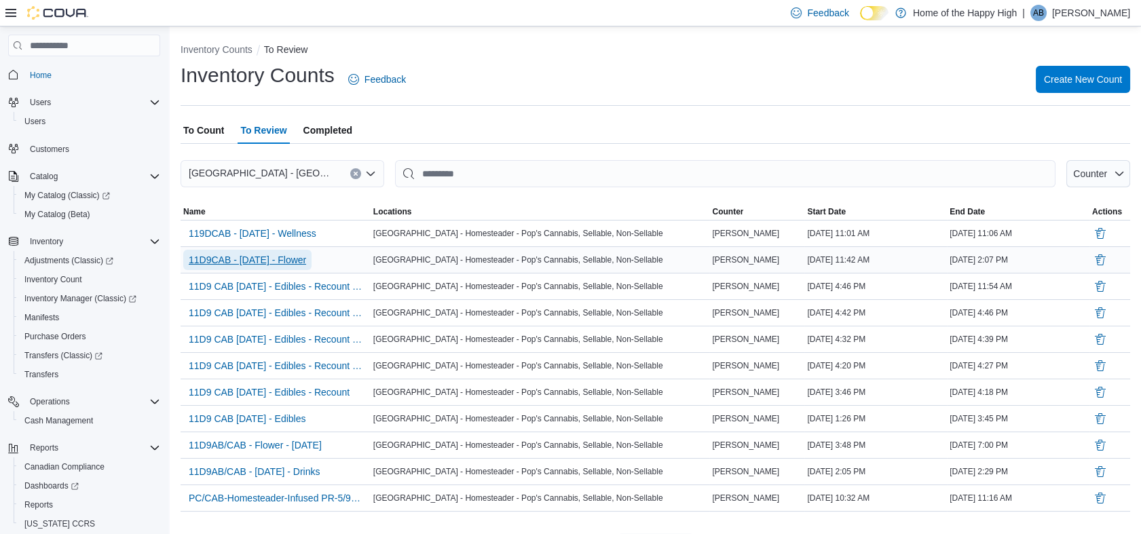
click at [282, 254] on span "11D9CAB - [DATE] - Flower" at bounding box center [247, 260] width 117 height 14
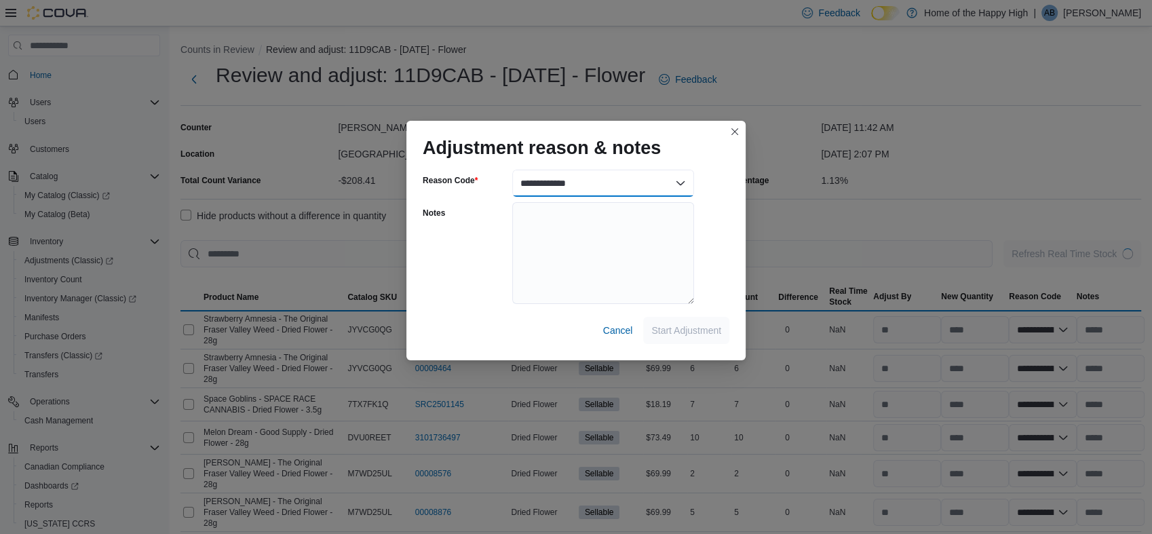
click at [679, 180] on select "**********" at bounding box center [603, 183] width 182 height 27
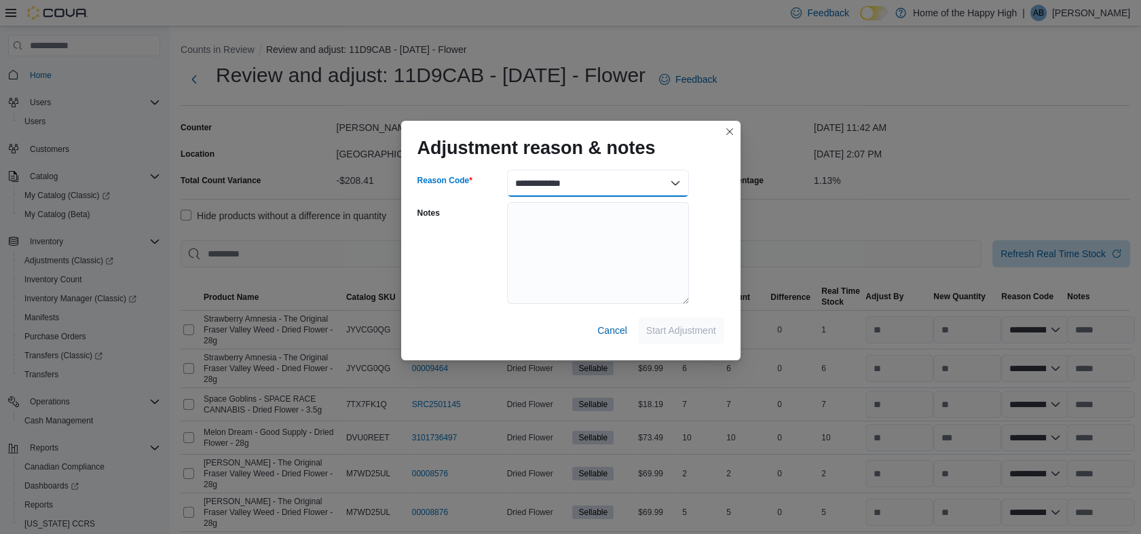
click at [679, 180] on select "**********" at bounding box center [598, 183] width 182 height 27
click at [667, 189] on select "**********" at bounding box center [598, 183] width 182 height 27
click at [507, 170] on select "**********" at bounding box center [598, 183] width 182 height 27
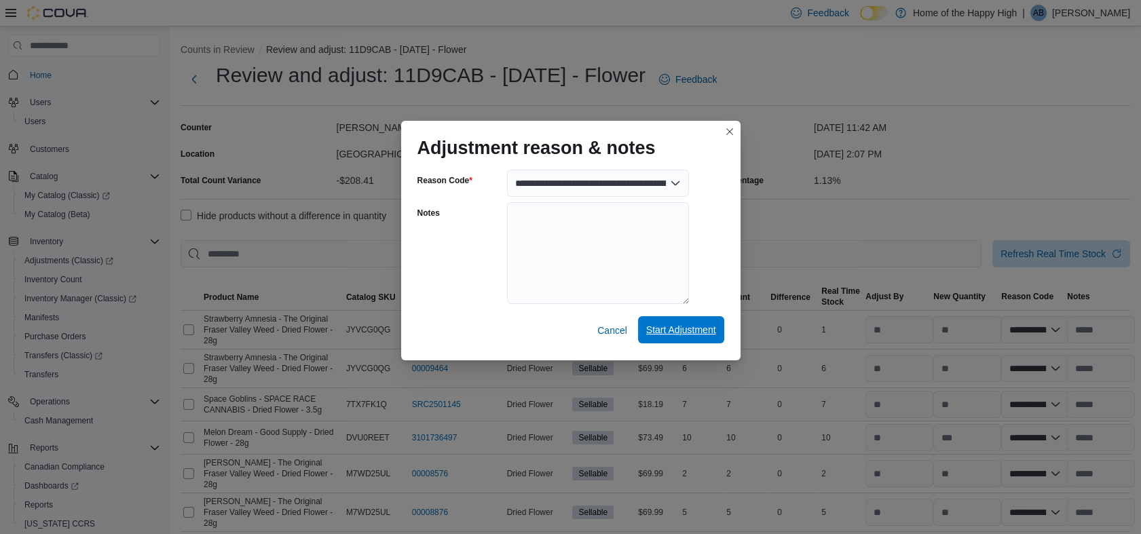
click at [668, 331] on span "Start Adjustment" at bounding box center [681, 330] width 70 height 14
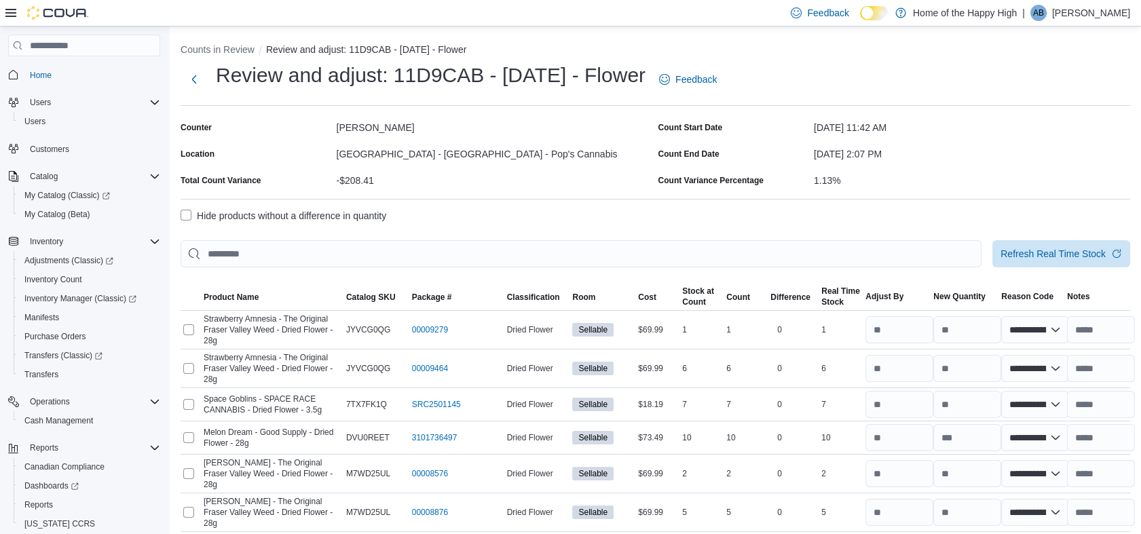
click at [186, 214] on label "Hide products without a difference in quantity" at bounding box center [283, 216] width 206 height 16
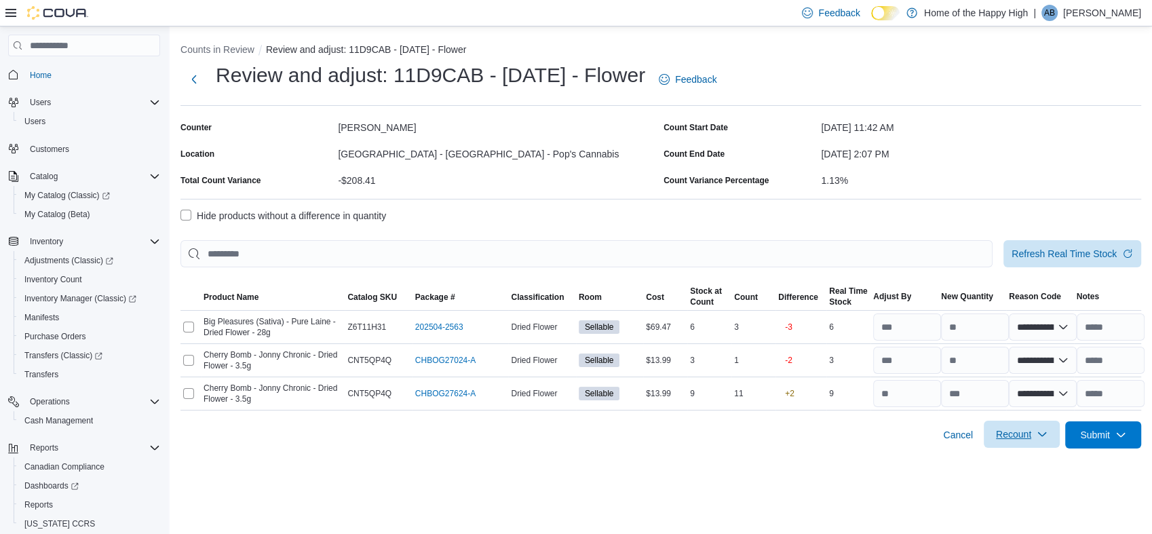
click at [1010, 429] on span "Recount" at bounding box center [1013, 434] width 35 height 14
click at [1010, 498] on span "Recount all with differences" at bounding box center [1021, 496] width 116 height 14
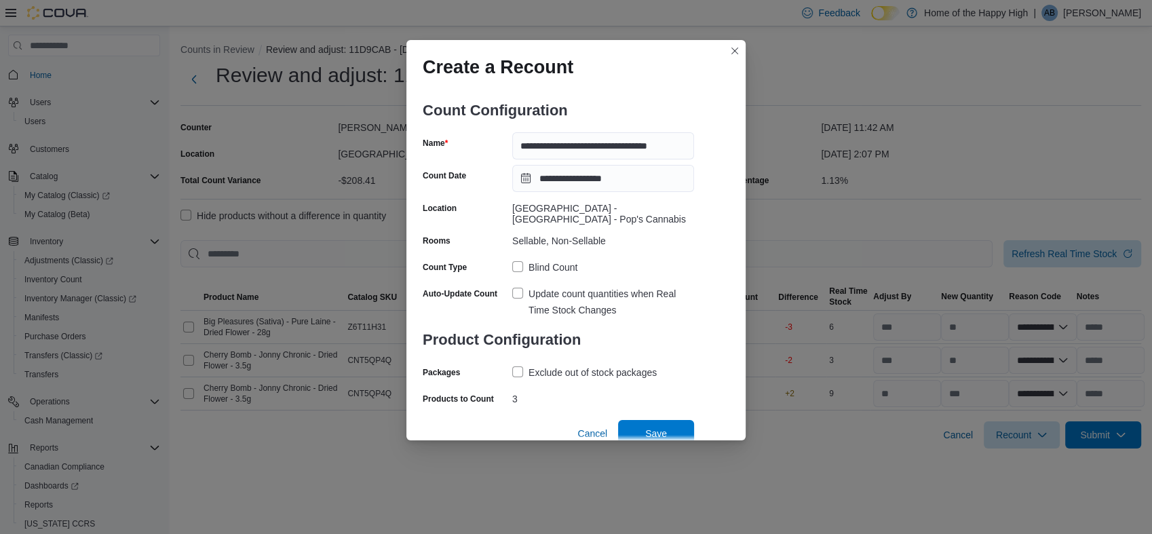
scroll to position [6, 0]
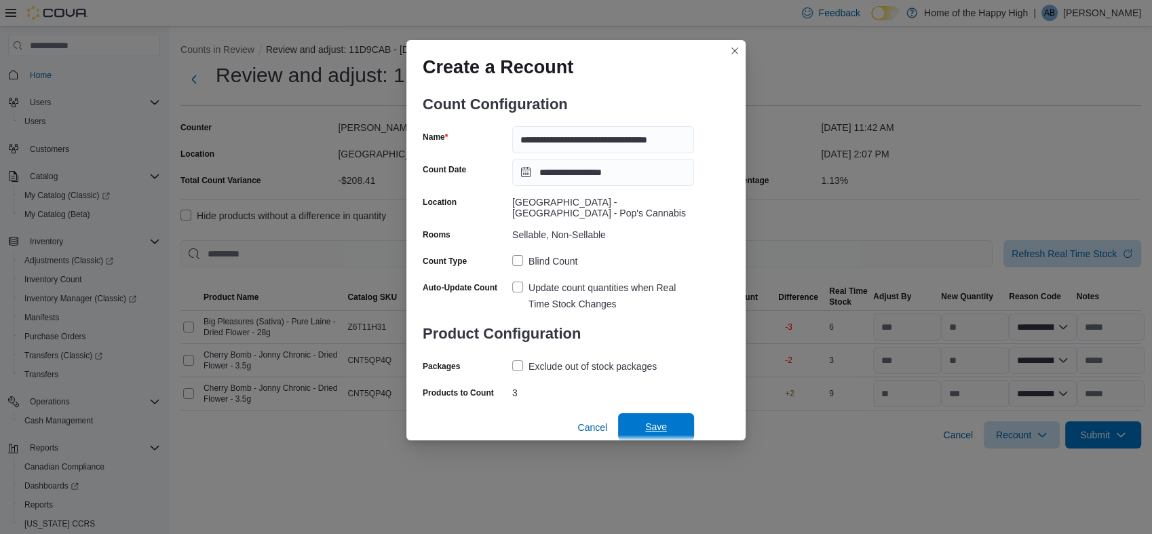
click at [653, 422] on span "Save" at bounding box center [656, 427] width 22 height 14
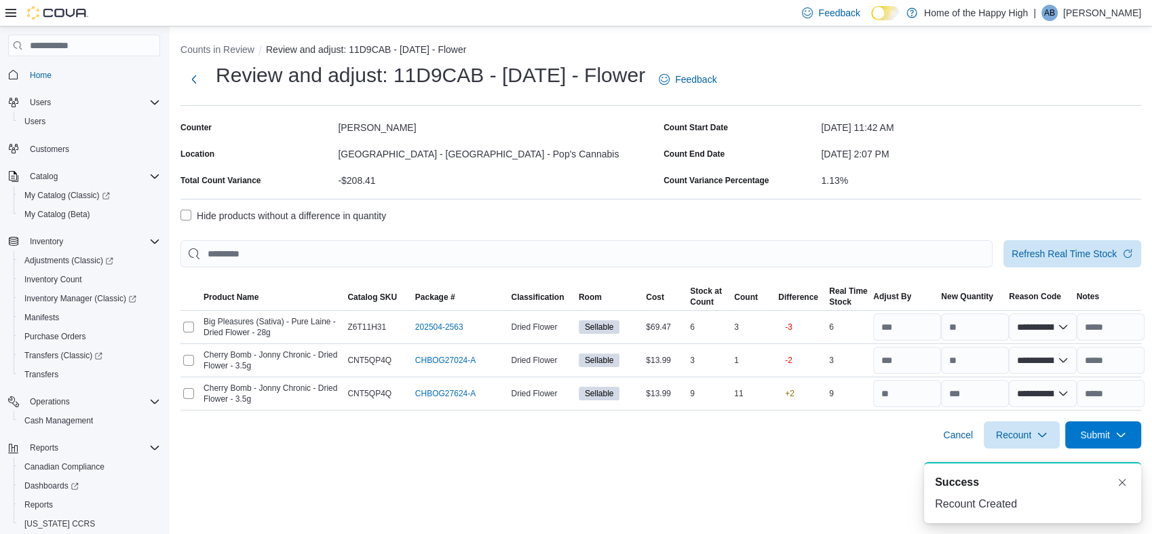
scroll to position [0, 0]
click at [955, 435] on span "Cancel" at bounding box center [958, 435] width 30 height 14
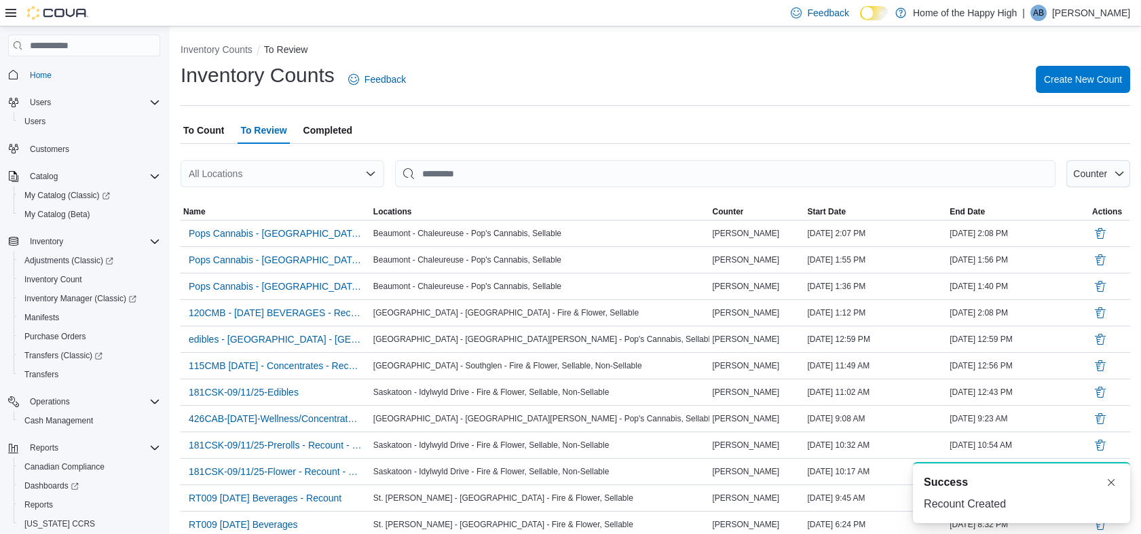
click at [199, 130] on span "To Count" at bounding box center [203, 130] width 41 height 27
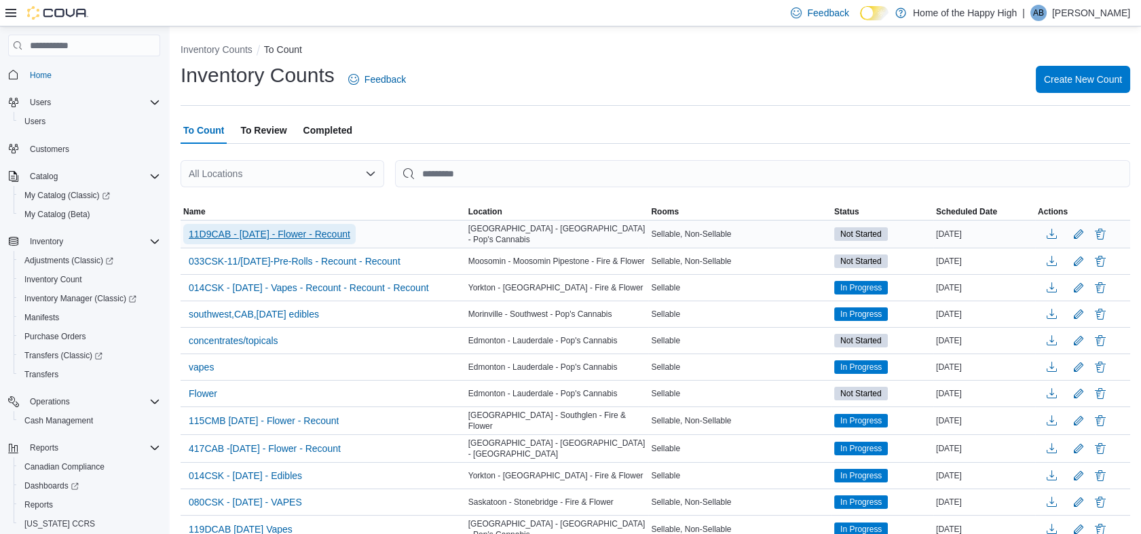
click at [315, 230] on span "11D9CAB - [DATE] - Flower - Recount" at bounding box center [269, 234] width 161 height 14
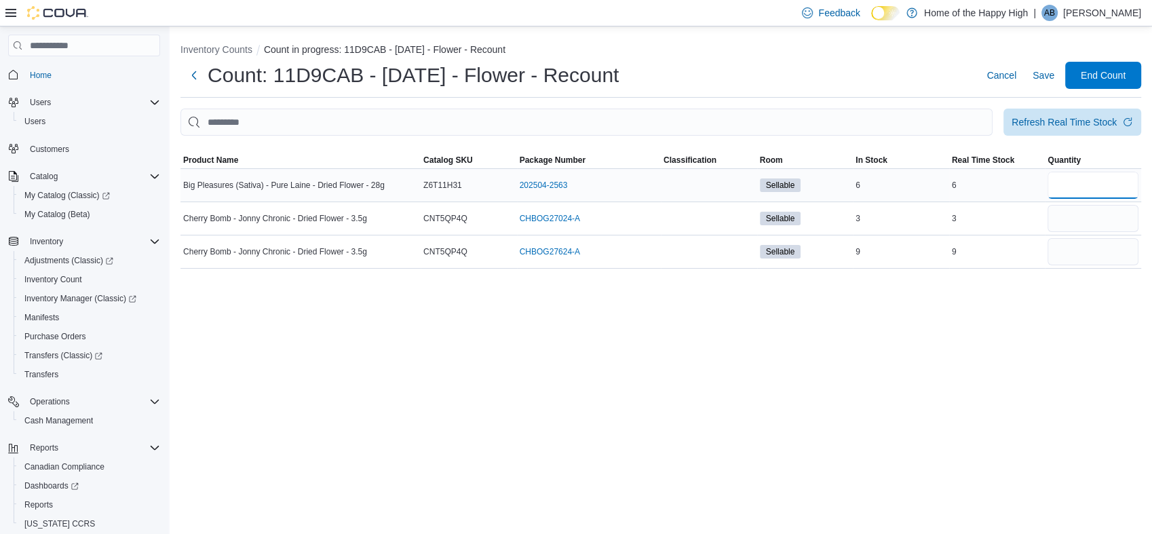
click at [1065, 185] on input "number" at bounding box center [1093, 185] width 91 height 27
click at [1073, 216] on input "number" at bounding box center [1093, 218] width 91 height 27
click at [1076, 254] on input "number" at bounding box center [1093, 251] width 91 height 27
click at [1078, 313] on div "Inventory Counts Count in progress: 11D9CAB - [DATE] - Flower - Recount Count: …" at bounding box center [661, 280] width 982 height 508
click at [1042, 74] on span "Save" at bounding box center [1044, 76] width 22 height 14
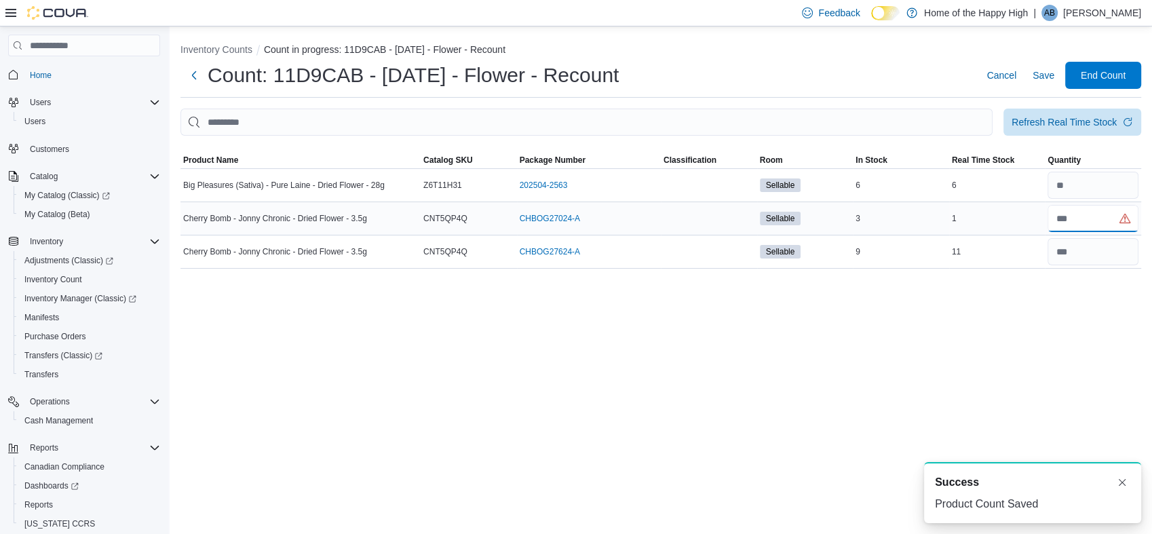
click at [1092, 216] on input "number" at bounding box center [1093, 218] width 91 height 27
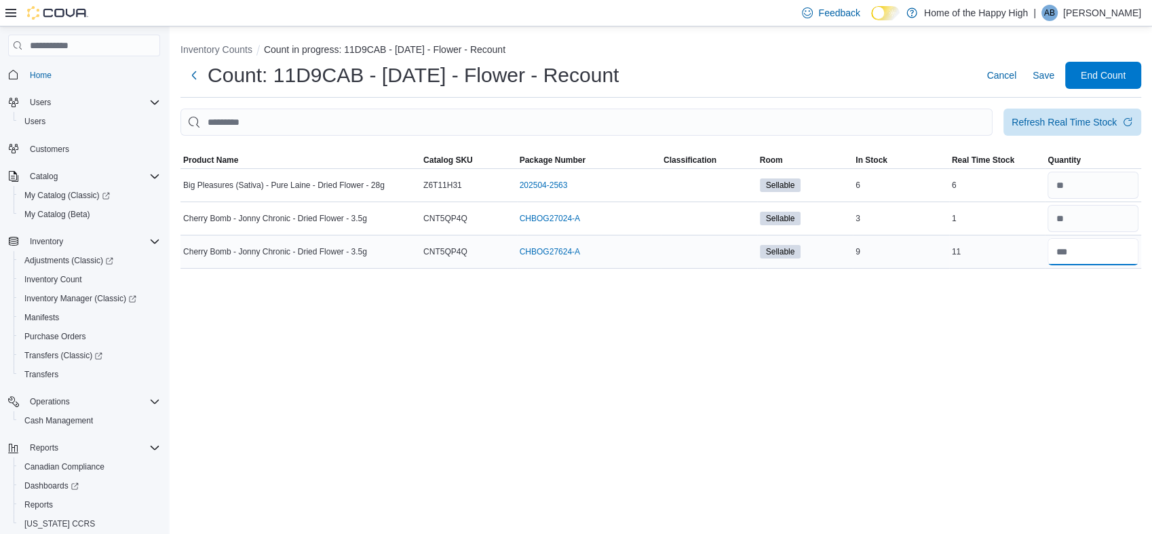
click at [1075, 255] on input "number" at bounding box center [1093, 251] width 91 height 27
click at [1065, 303] on div "Inventory Counts Count in progress: 11D9CAB - [DATE] - Flower - Recount Count: …" at bounding box center [661, 280] width 982 height 508
click at [1042, 73] on span "Save" at bounding box center [1044, 76] width 22 height 14
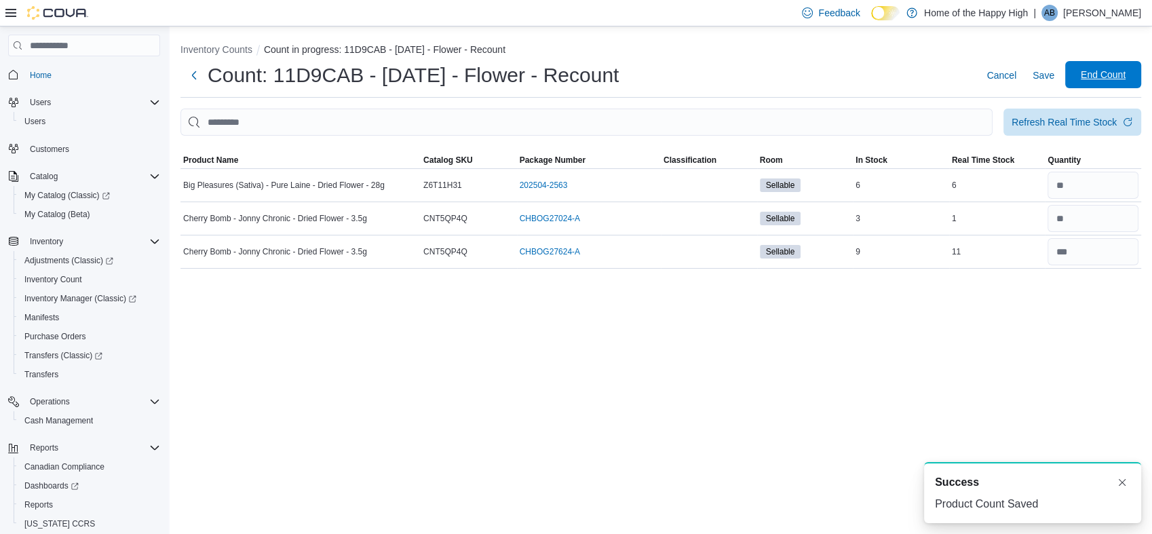
click at [1100, 72] on span "End Count" at bounding box center [1103, 75] width 45 height 14
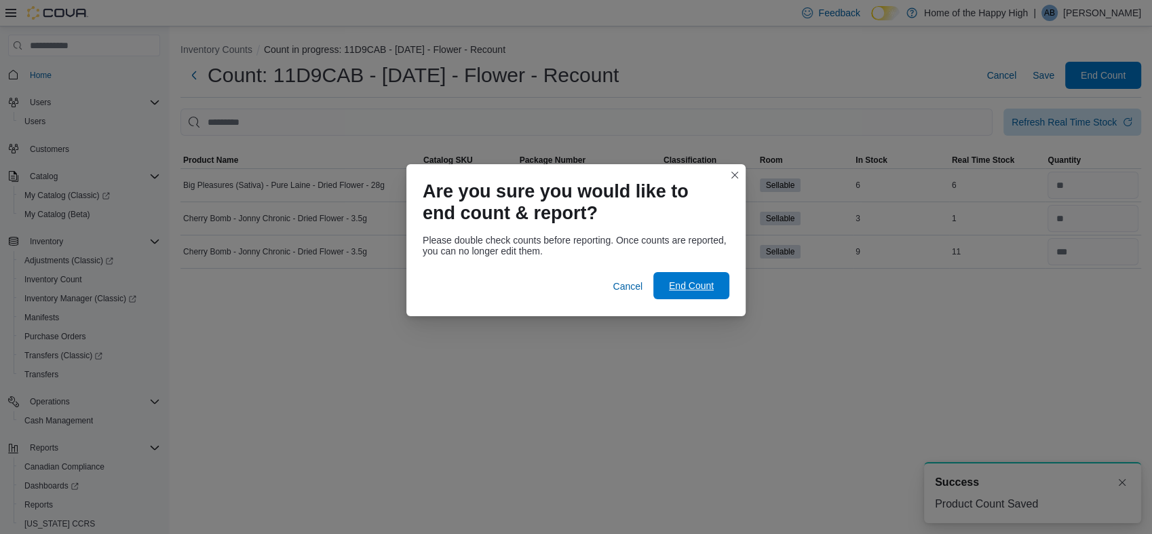
click at [702, 282] on span "End Count" at bounding box center [691, 286] width 45 height 14
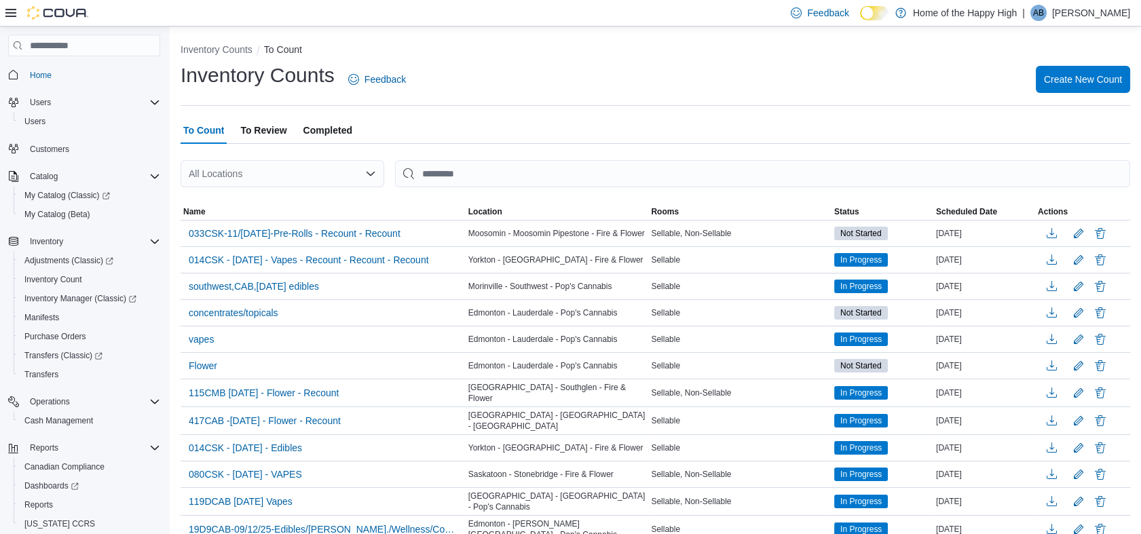
click at [256, 127] on span "To Review" at bounding box center [263, 130] width 46 height 27
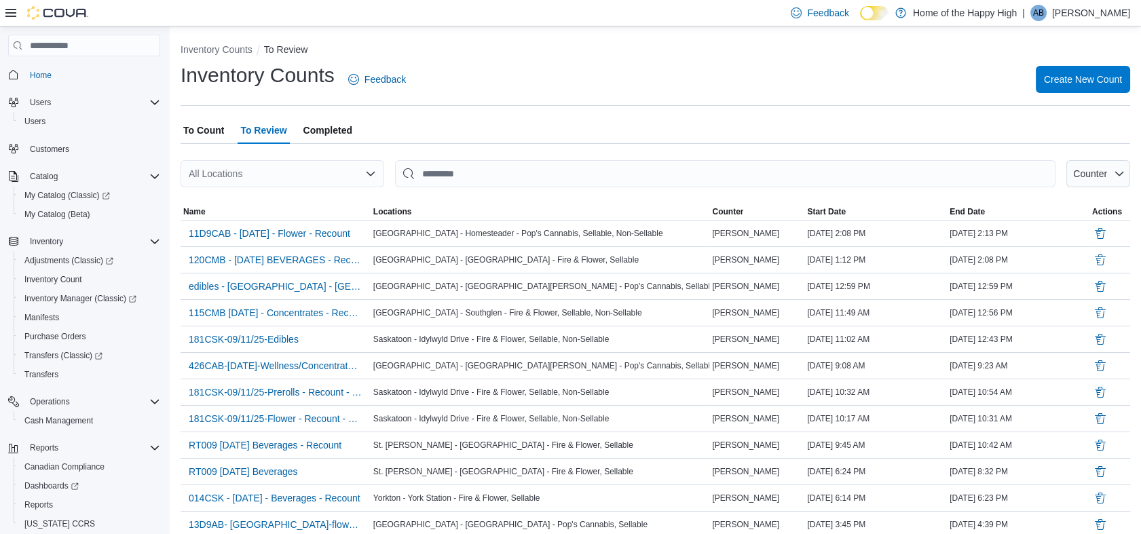
click at [241, 172] on div "All Locations" at bounding box center [282, 173] width 204 height 27
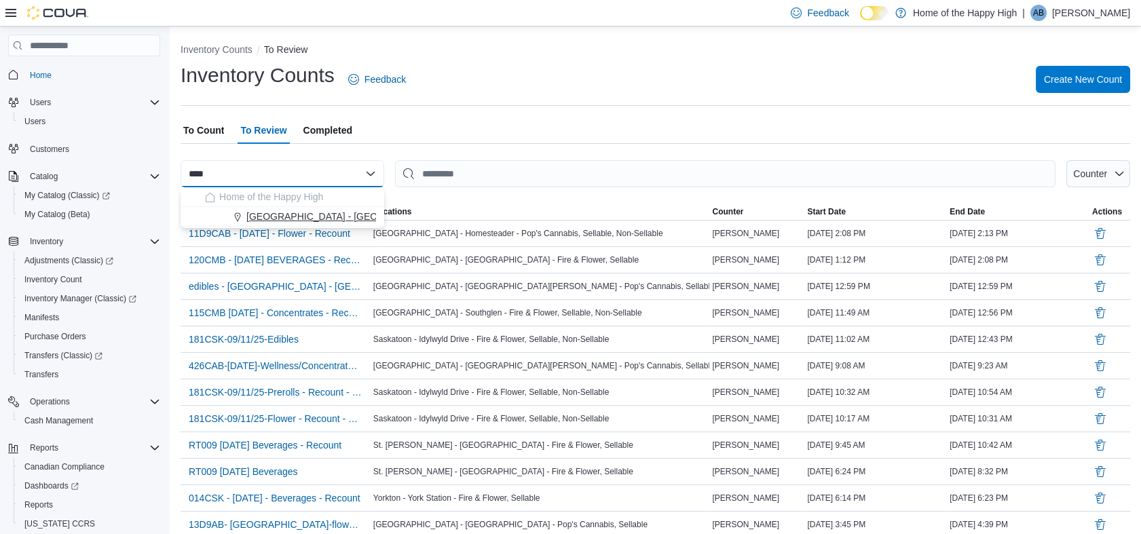
click at [309, 214] on span "[GEOGRAPHIC_DATA] - [GEOGRAPHIC_DATA] - Pop's Cannabis" at bounding box center [386, 217] width 281 height 14
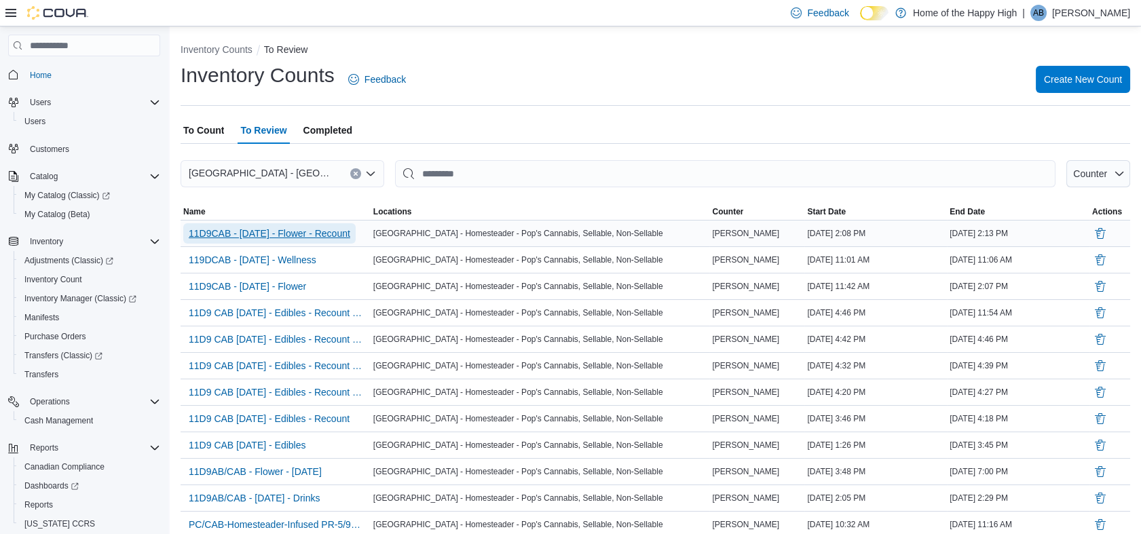
click at [297, 233] on span "11D9CAB - [DATE] - Flower - Recount" at bounding box center [269, 234] width 161 height 14
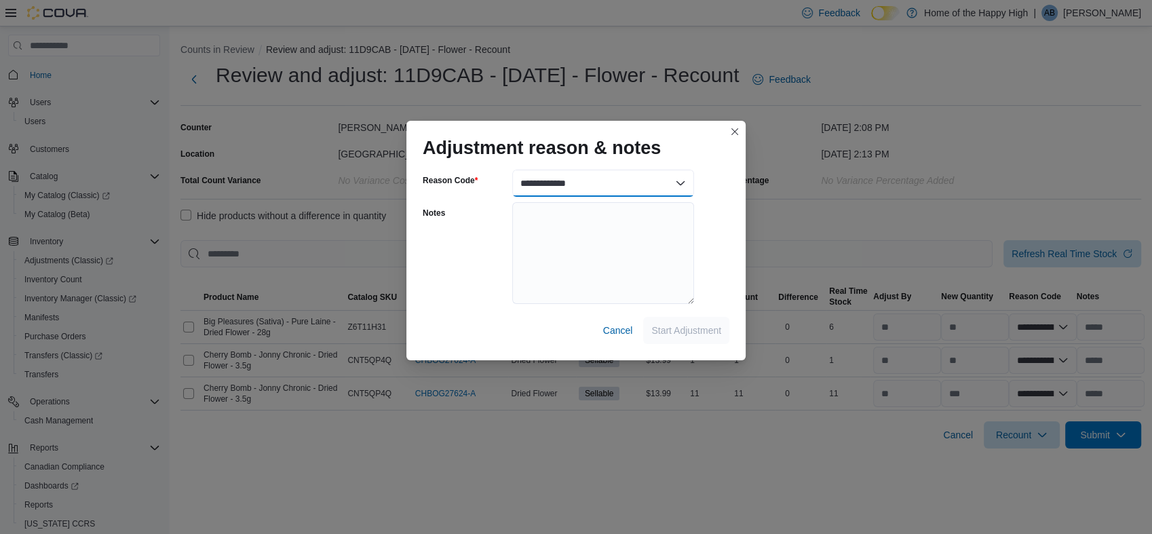
click at [673, 178] on select "**********" at bounding box center [603, 183] width 182 height 27
click at [512, 170] on select "**********" at bounding box center [603, 183] width 182 height 27
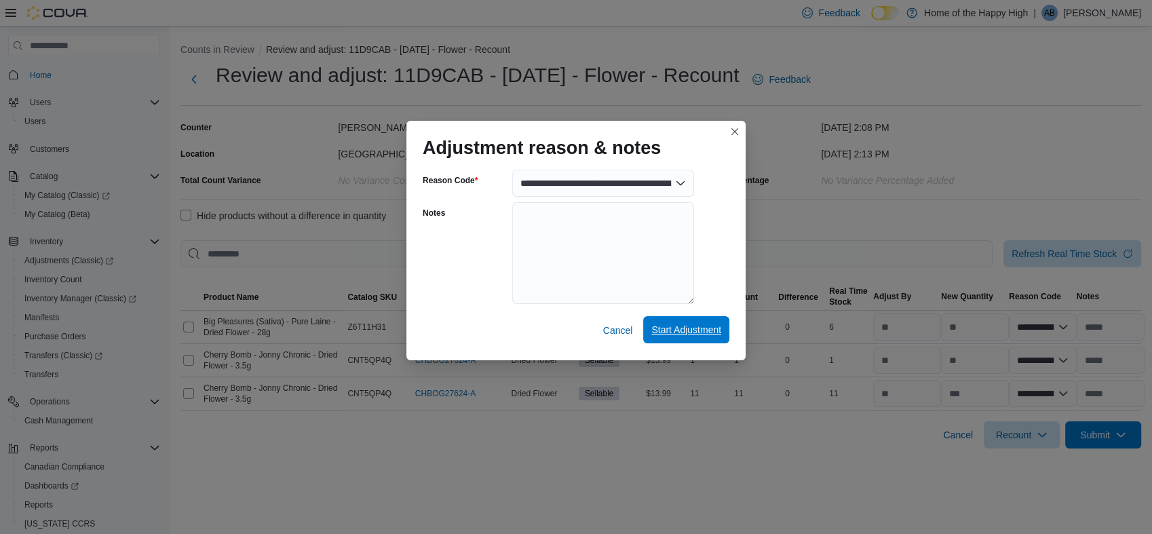
click at [676, 332] on span "Start Adjustment" at bounding box center [686, 330] width 70 height 14
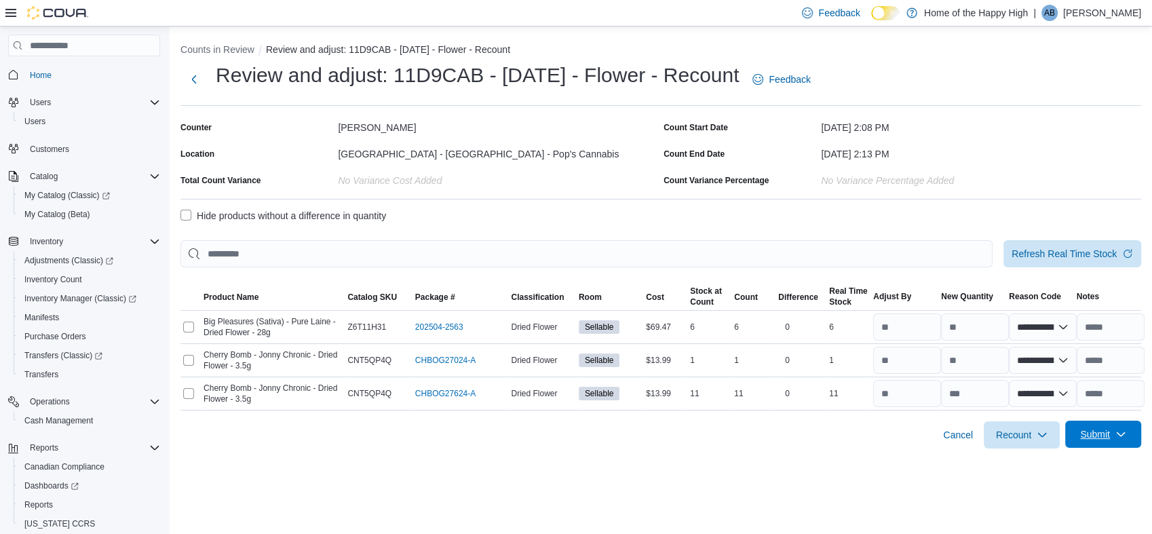
click at [1107, 434] on span "Submit" at bounding box center [1095, 434] width 30 height 14
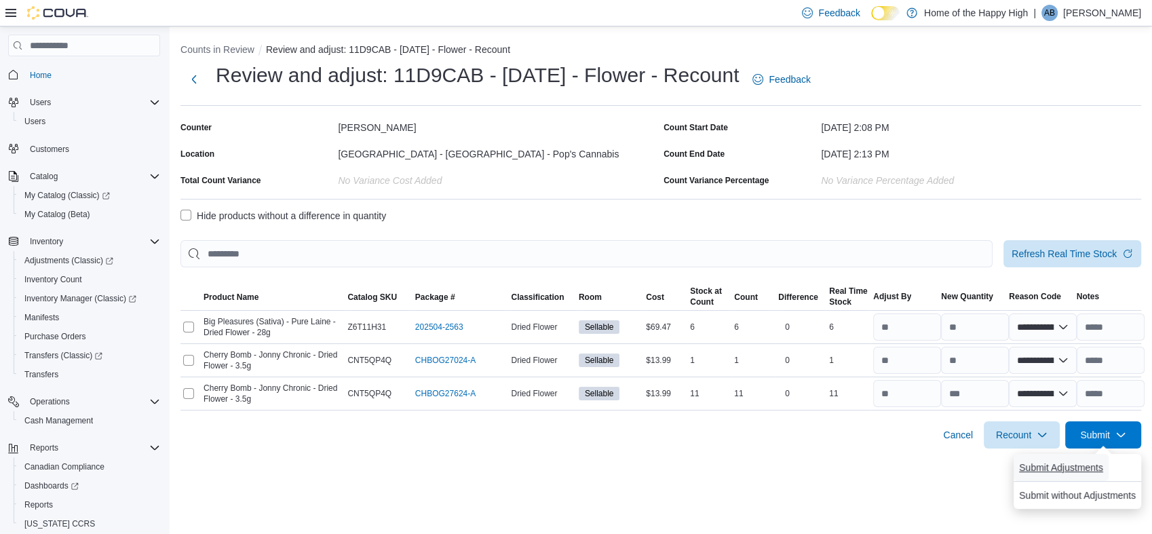
click at [1083, 463] on span "Submit Adjustments" at bounding box center [1061, 468] width 84 height 14
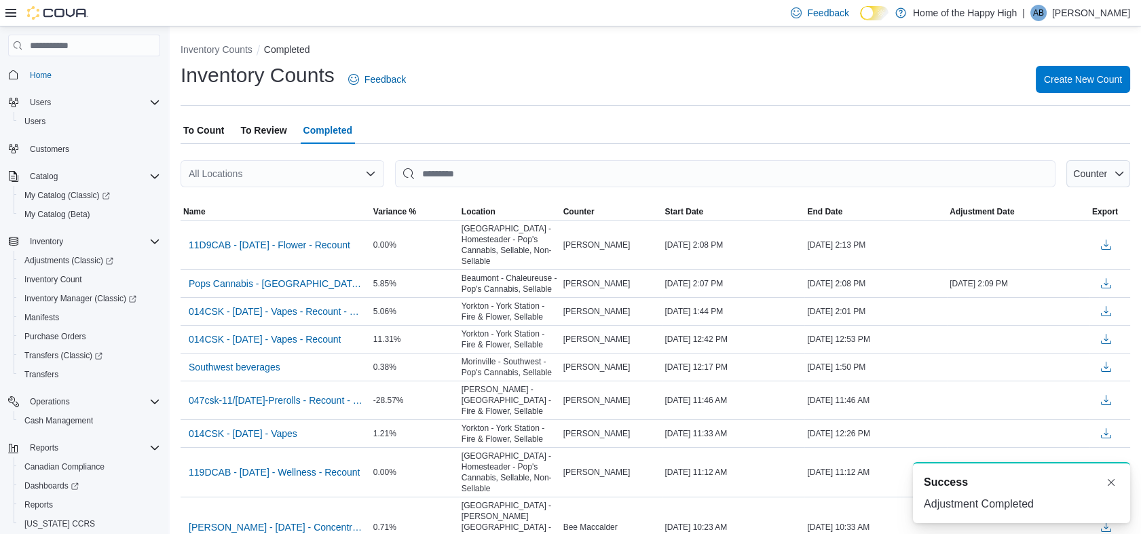
click at [233, 172] on div "All Locations" at bounding box center [282, 173] width 204 height 27
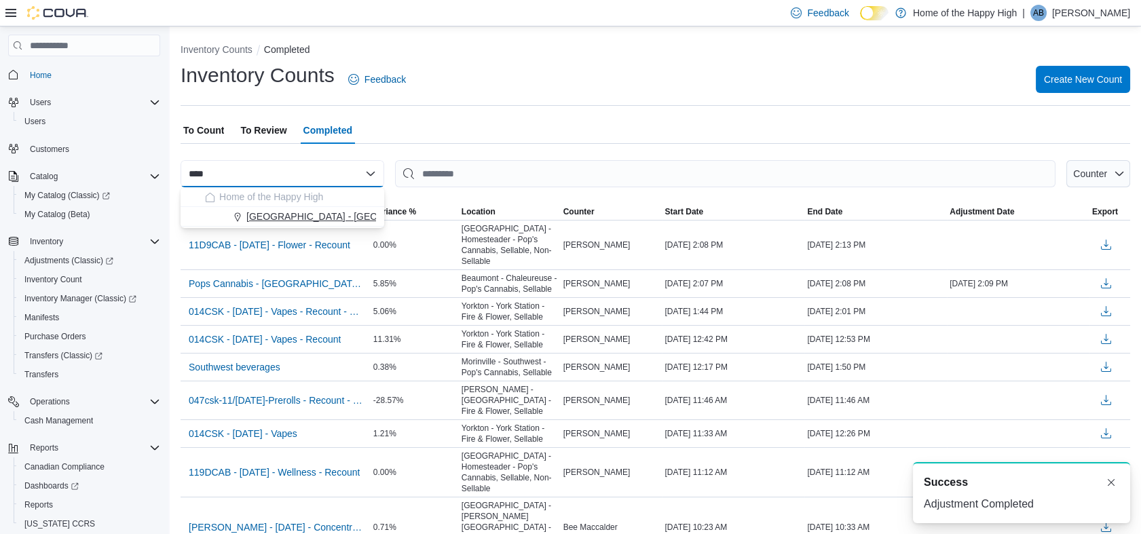
click at [293, 216] on span "[GEOGRAPHIC_DATA] - [GEOGRAPHIC_DATA] - Pop's Cannabis" at bounding box center [386, 217] width 281 height 14
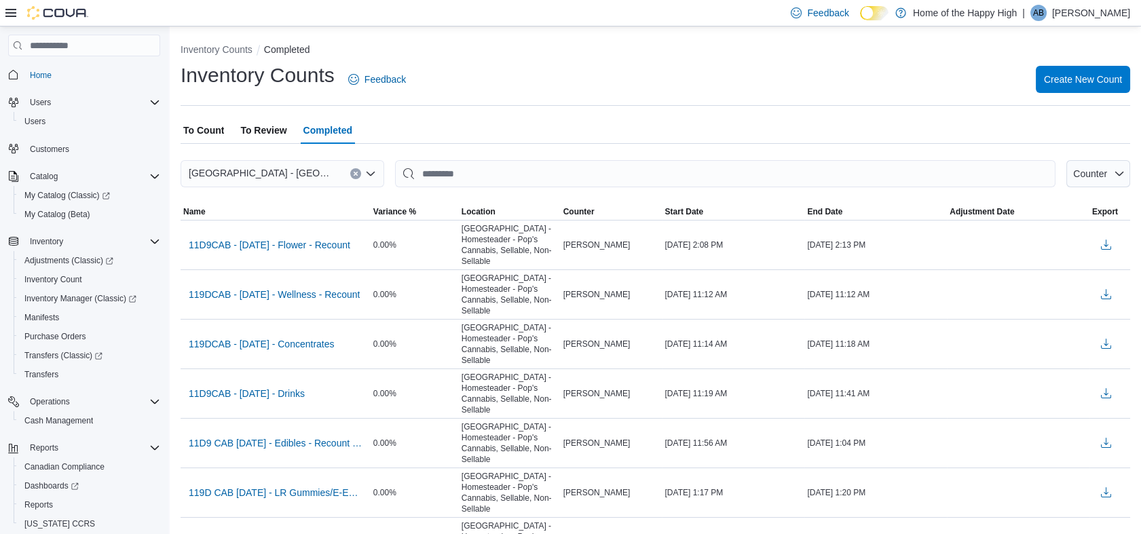
click at [267, 128] on span "To Review" at bounding box center [263, 130] width 46 height 27
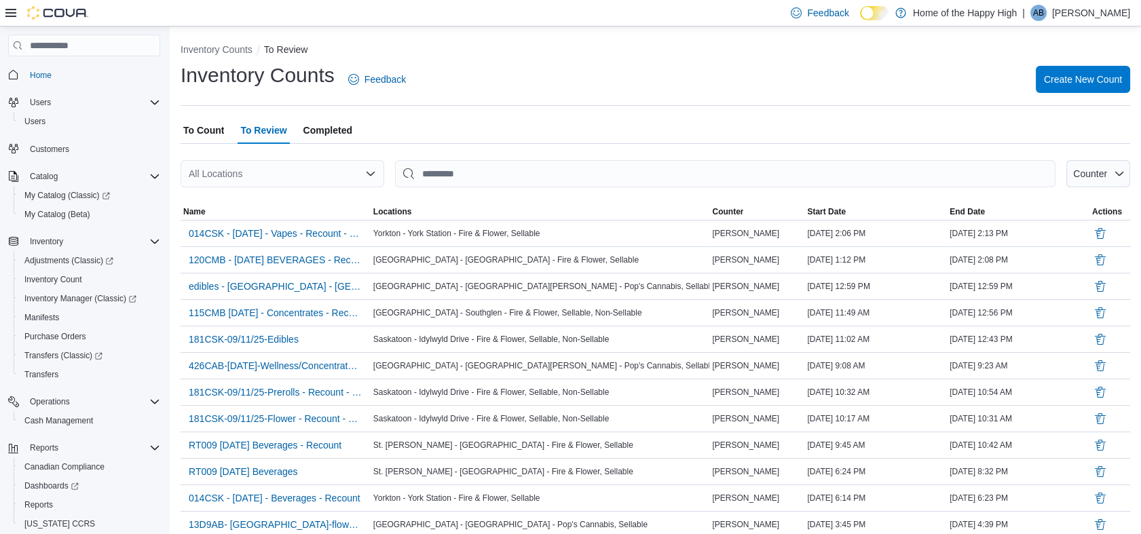
click at [250, 172] on div "All Locations" at bounding box center [282, 173] width 204 height 27
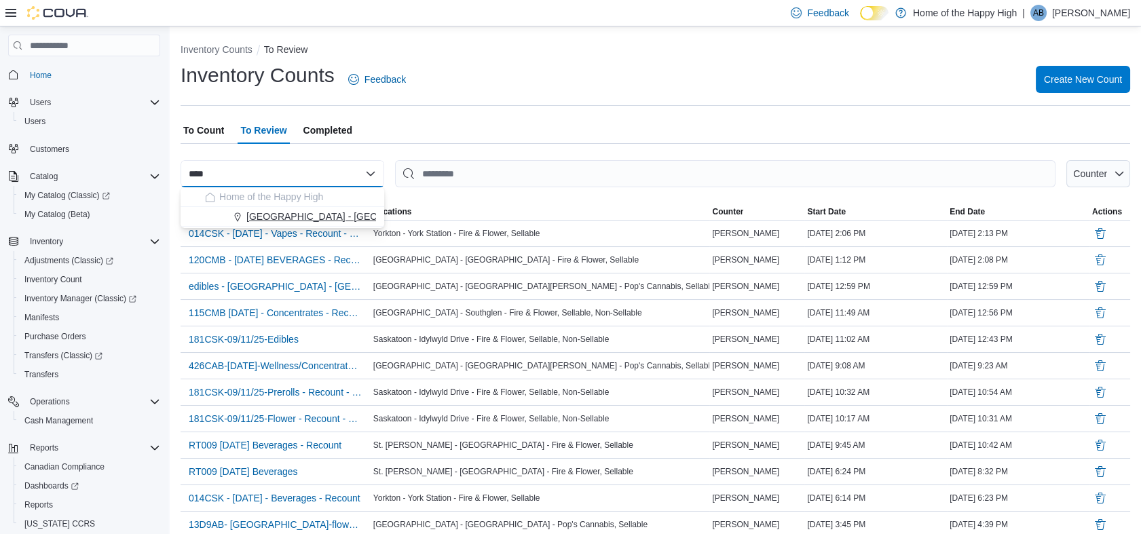
click at [301, 213] on span "[GEOGRAPHIC_DATA] - [GEOGRAPHIC_DATA] - Pop's Cannabis" at bounding box center [386, 217] width 281 height 14
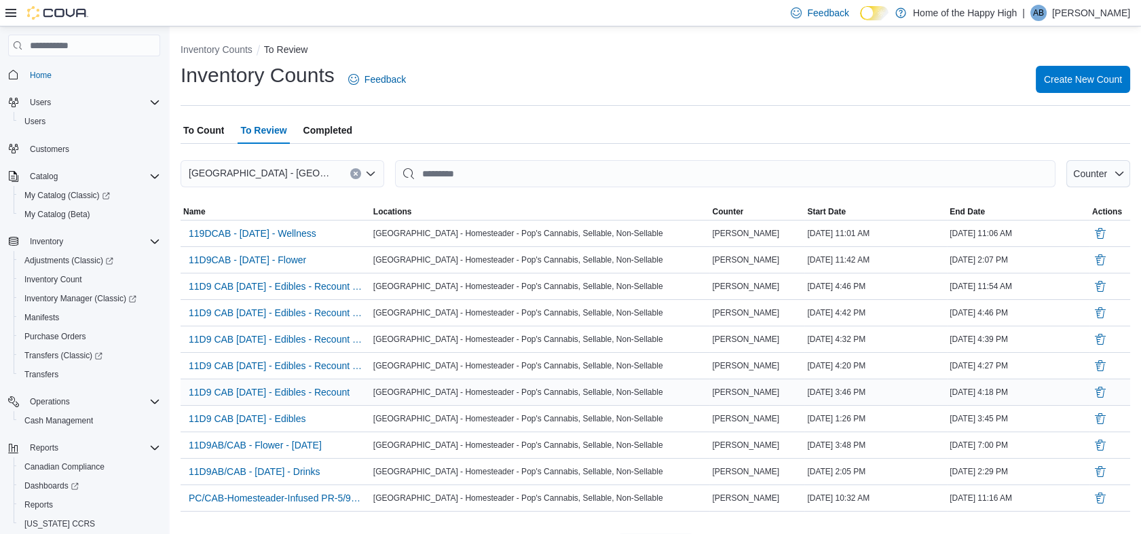
scroll to position [37, 0]
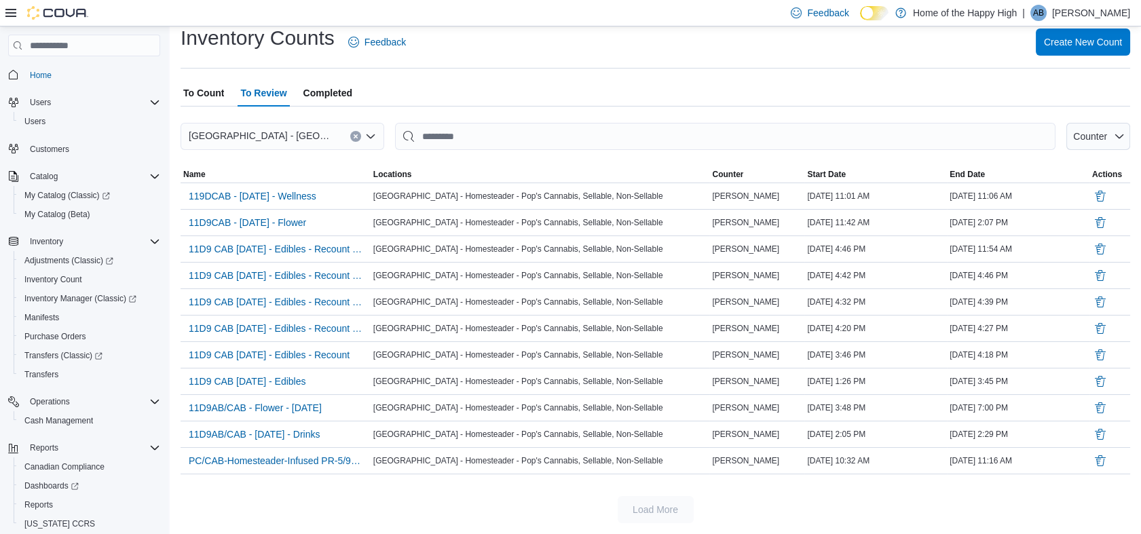
click at [204, 91] on span "To Count" at bounding box center [203, 92] width 41 height 27
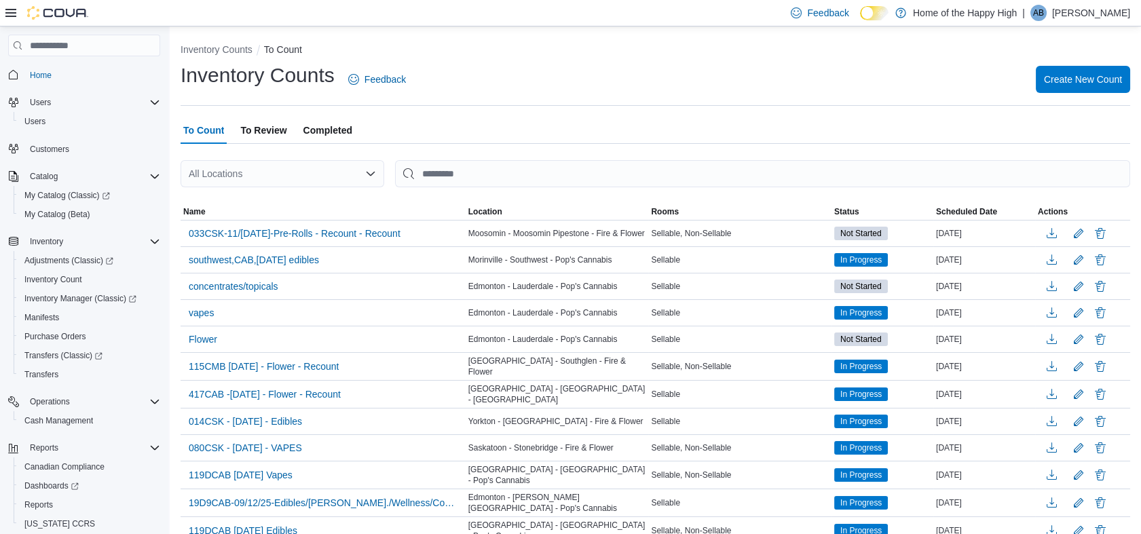
click at [233, 174] on div "All Locations" at bounding box center [282, 173] width 204 height 27
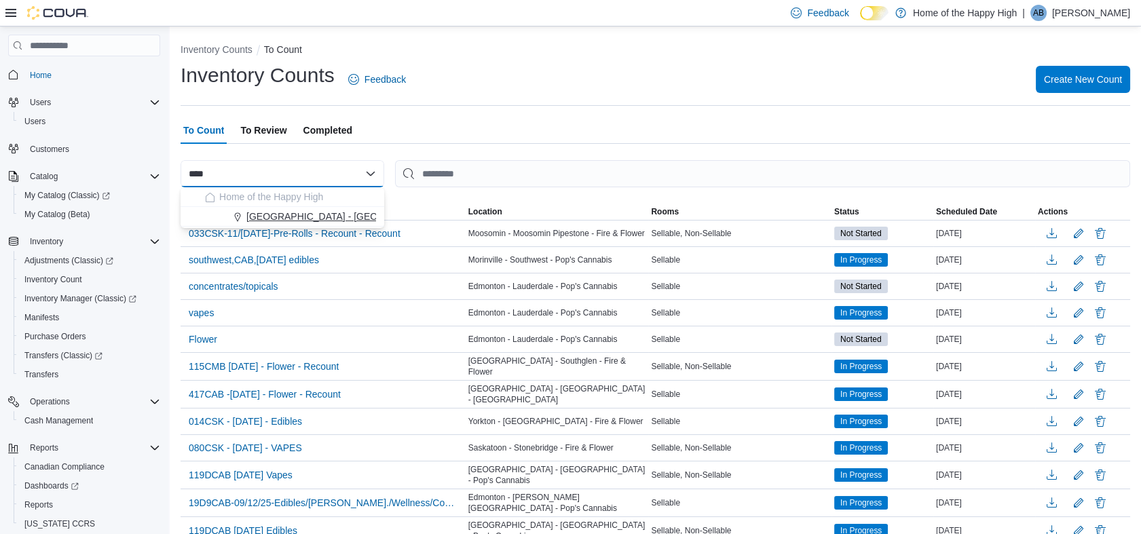
click at [270, 218] on span "[GEOGRAPHIC_DATA] - [GEOGRAPHIC_DATA] - Pop's Cannabis" at bounding box center [386, 217] width 281 height 14
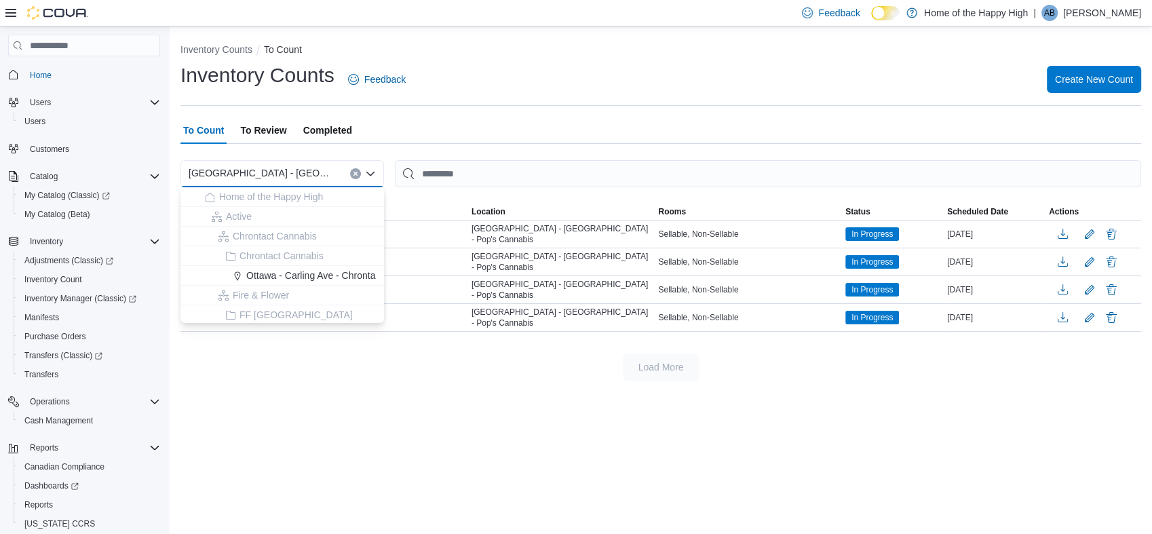
click at [429, 420] on div "Inventory Counts To Count Inventory Counts Feedback Create New Count To Count T…" at bounding box center [661, 280] width 982 height 508
